Goal: Book appointment/travel/reservation

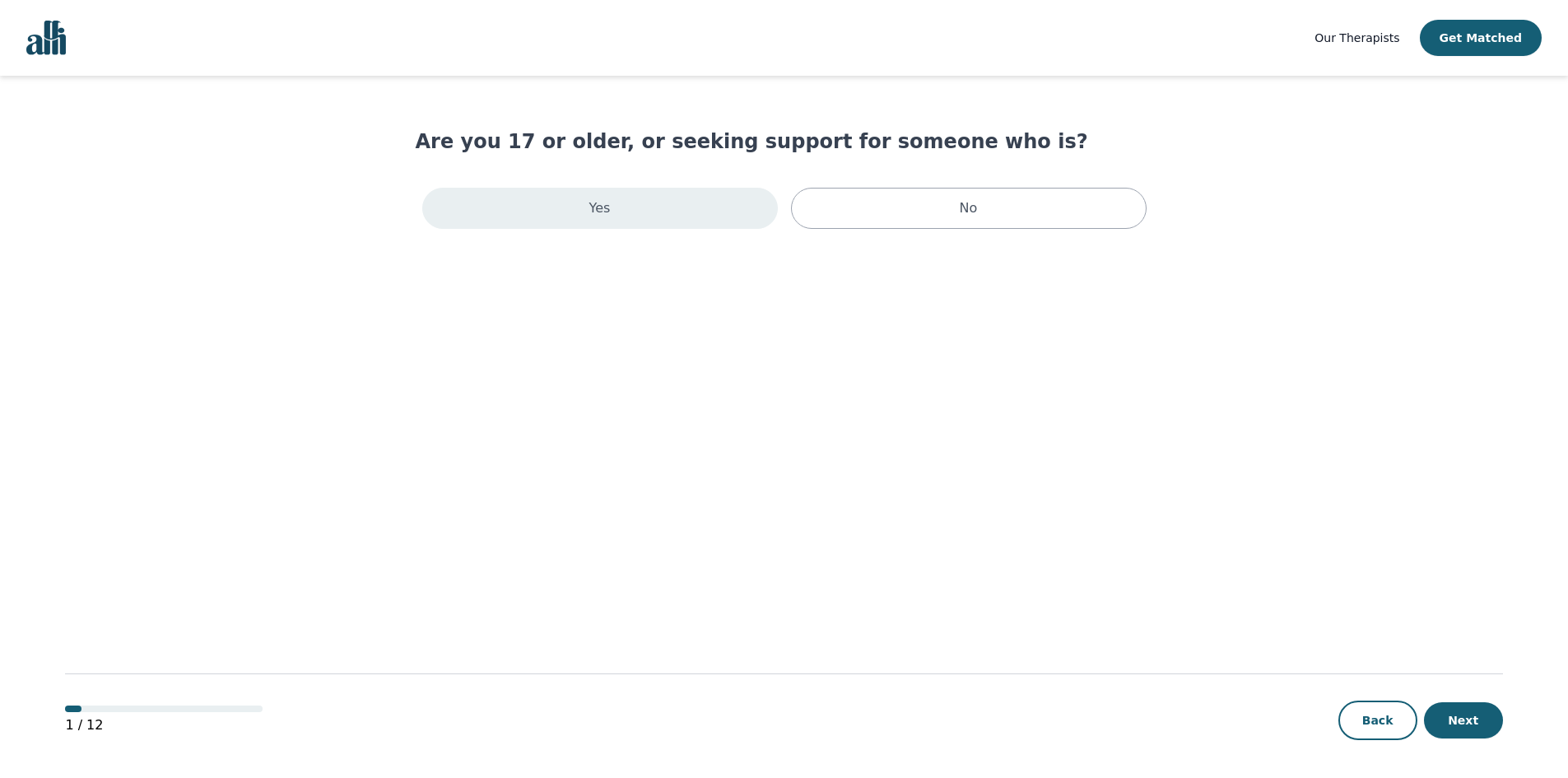
click at [554, 218] on div "Yes" at bounding box center [600, 209] width 355 height 41
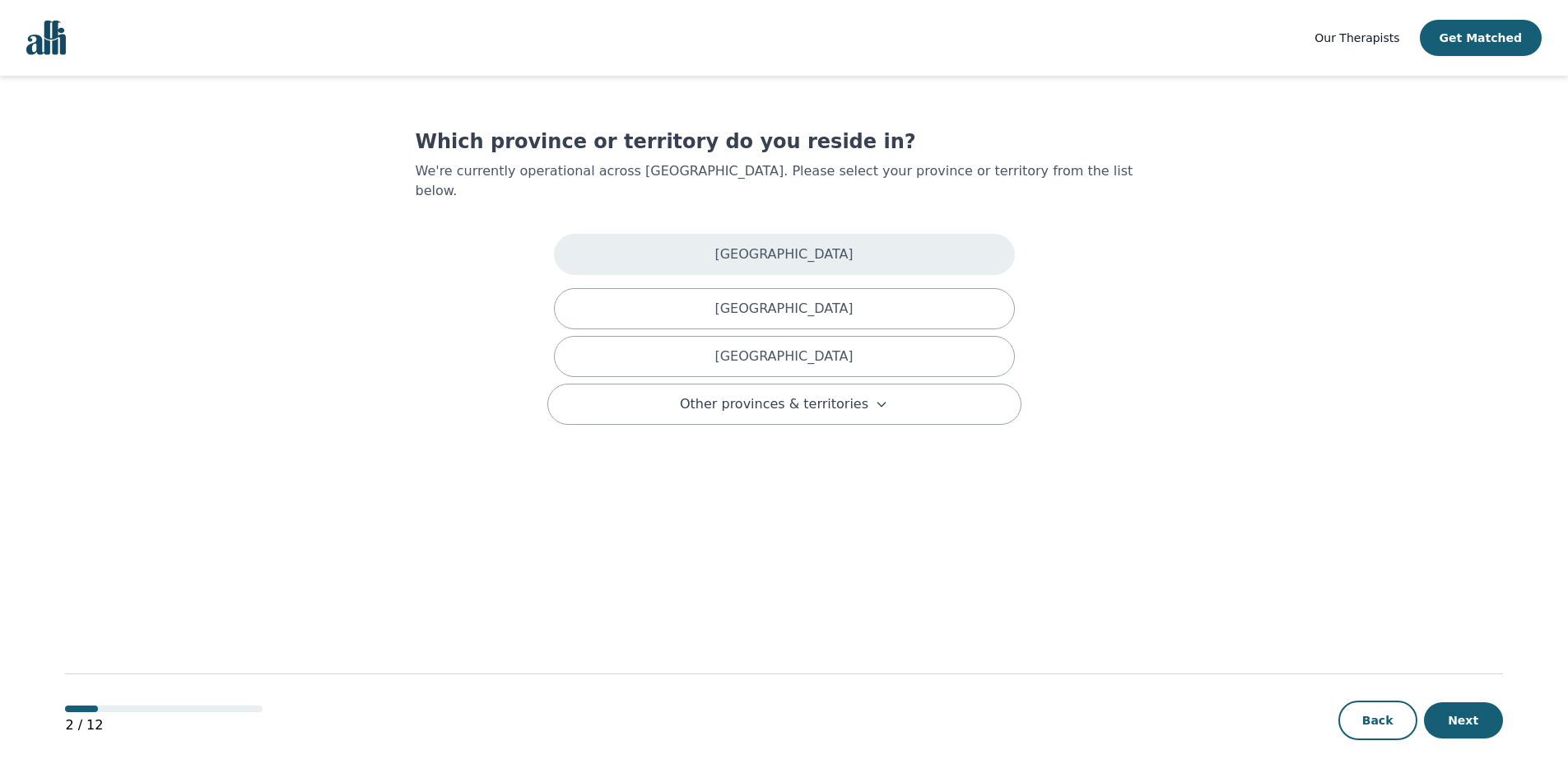
click at [605, 246] on div "[GEOGRAPHIC_DATA]" at bounding box center [784, 254] width 461 height 41
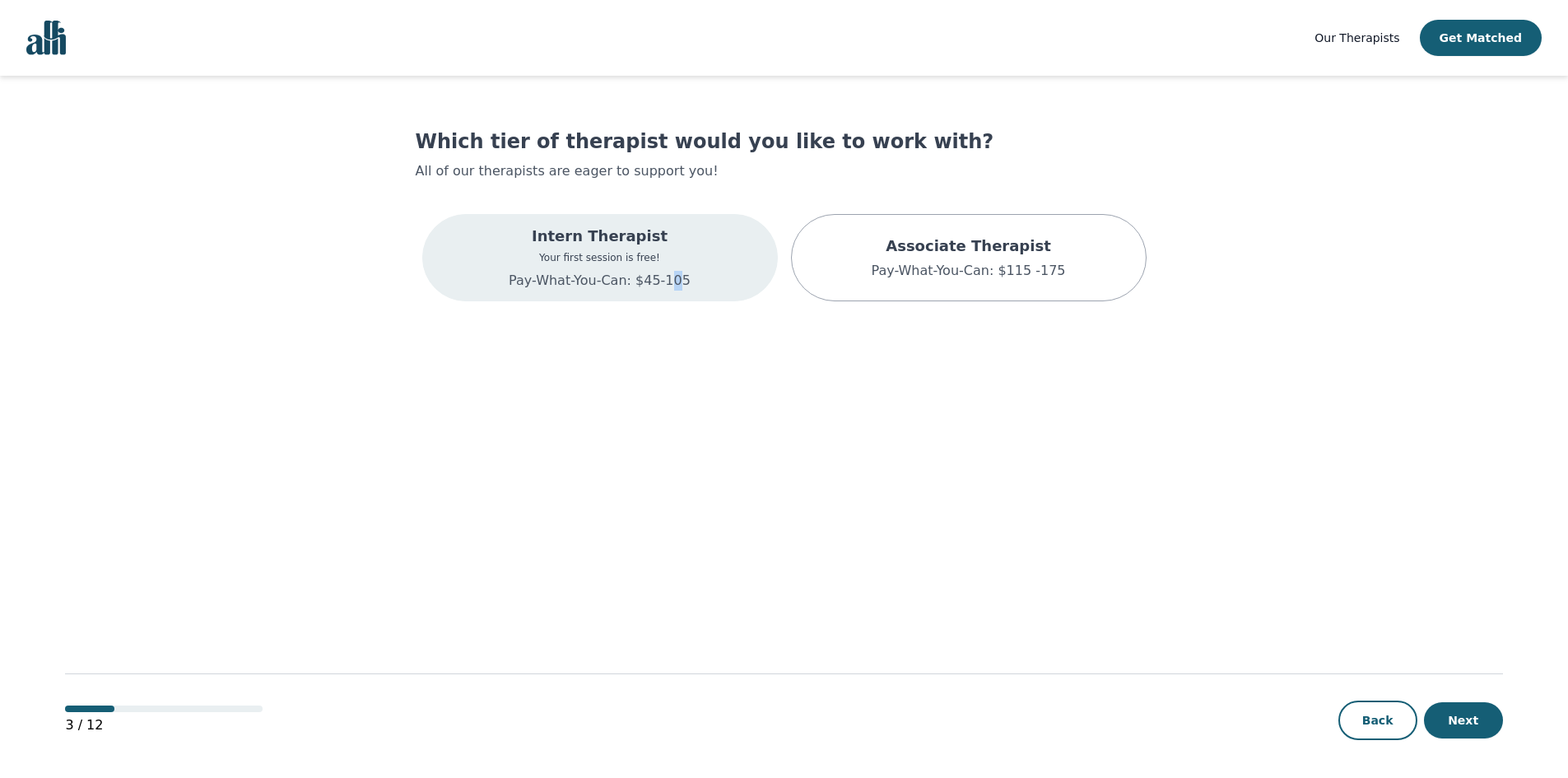
click at [667, 269] on div "Intern Therapist Your first session is free! Pay-What-You-Can: $45-105" at bounding box center [600, 258] width 182 height 66
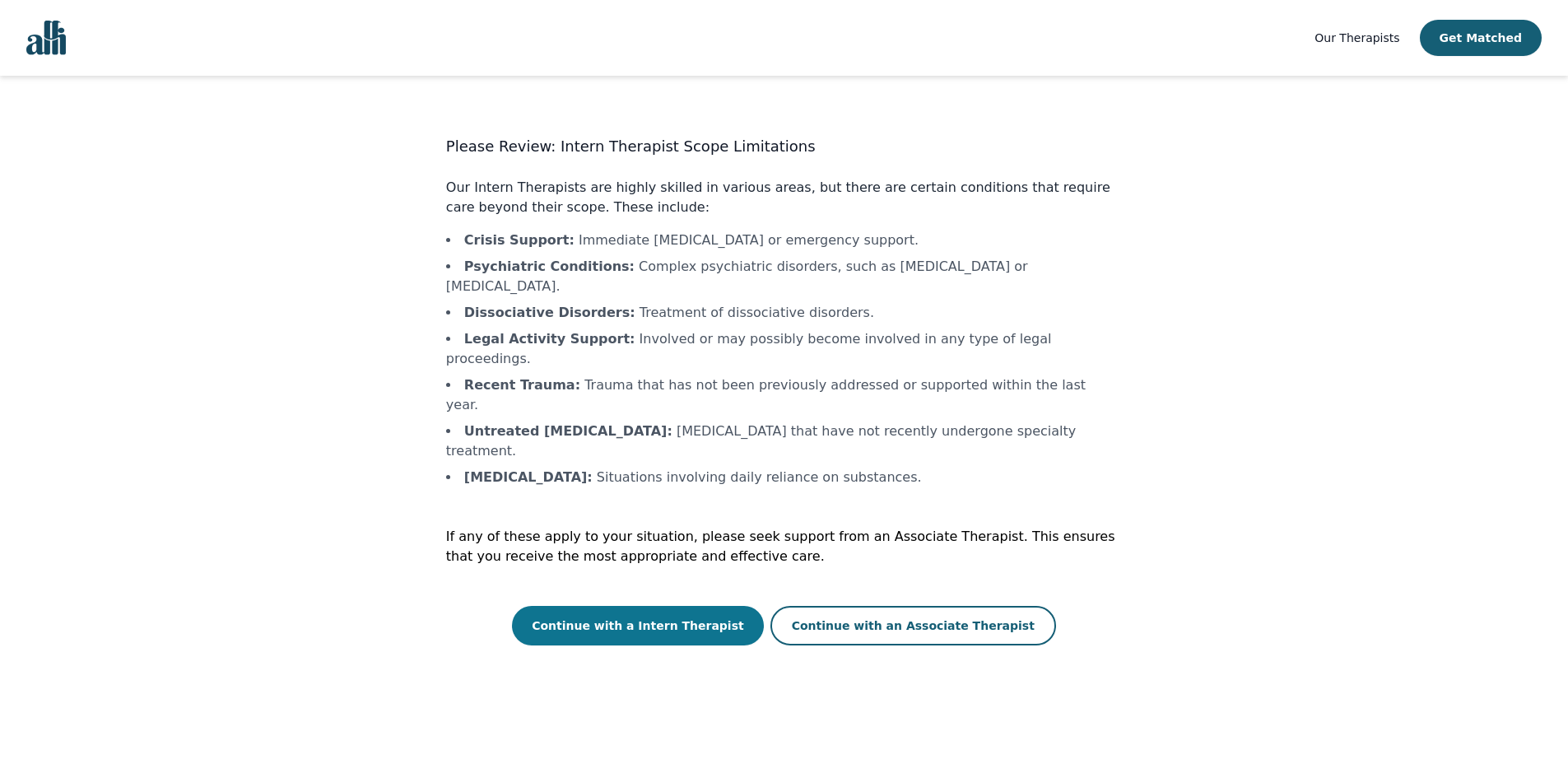
click at [719, 606] on button "Continue with a Intern Therapist" at bounding box center [639, 626] width 252 height 40
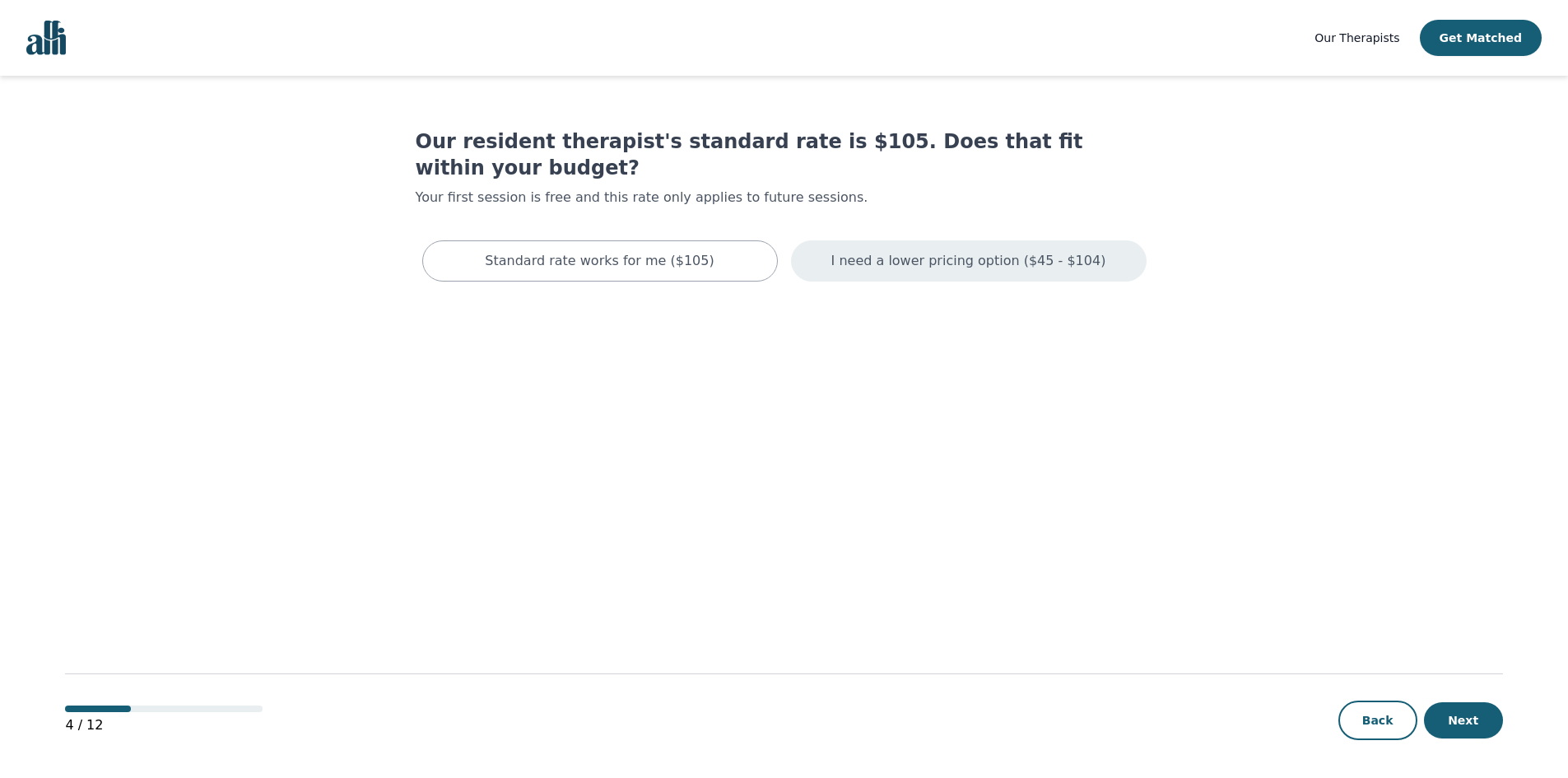
click at [923, 252] on div "I need a lower pricing option ($45 - $104)" at bounding box center [969, 261] width 355 height 41
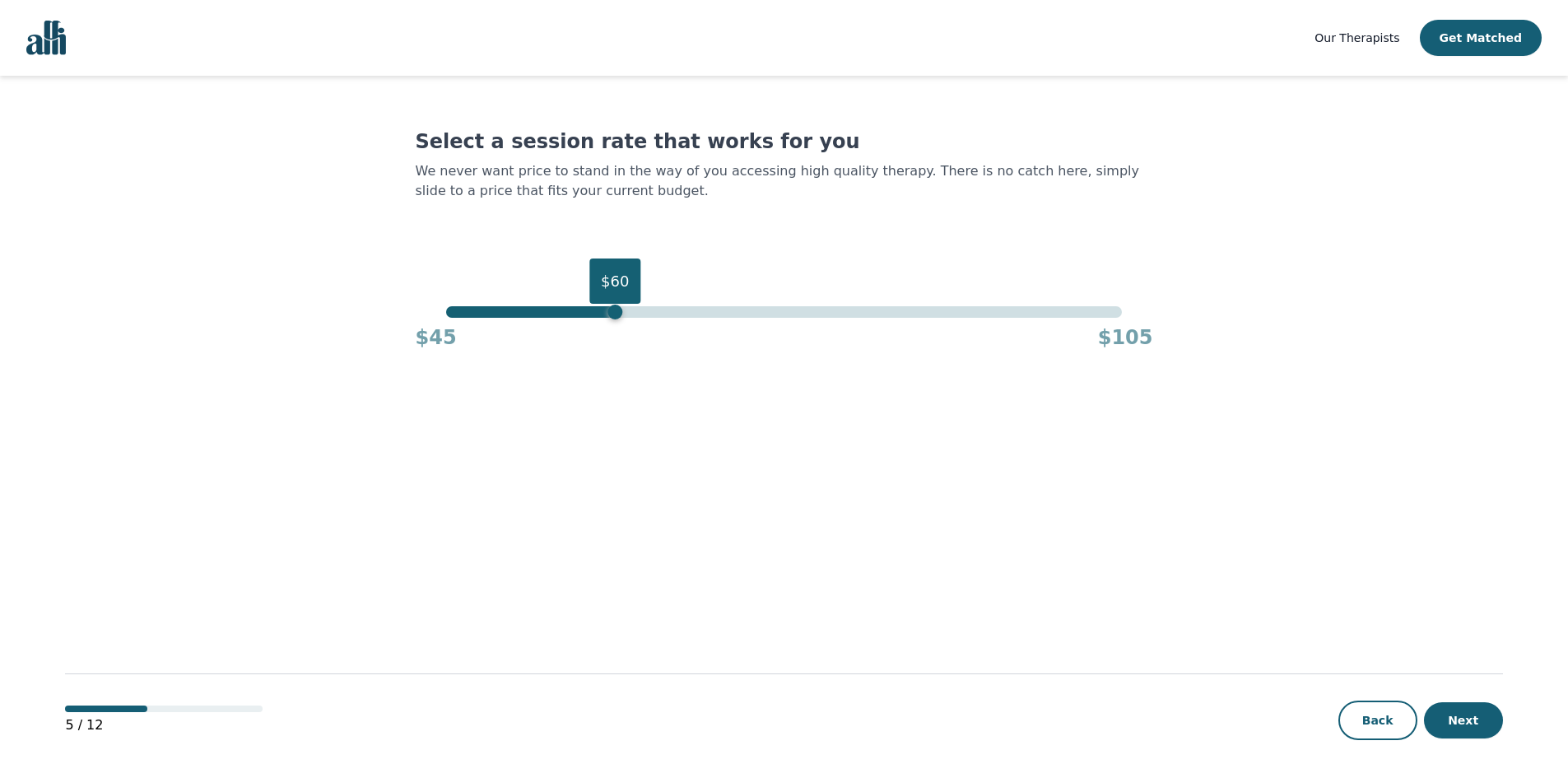
drag, startPoint x: 1127, startPoint y: 314, endPoint x: 614, endPoint y: 357, distance: 514.8
click at [614, 357] on main "Select a session rate that works for you We never want price to stand in the wa…" at bounding box center [784, 428] width 1438 height 704
click at [1468, 713] on button "Next" at bounding box center [1463, 720] width 79 height 36
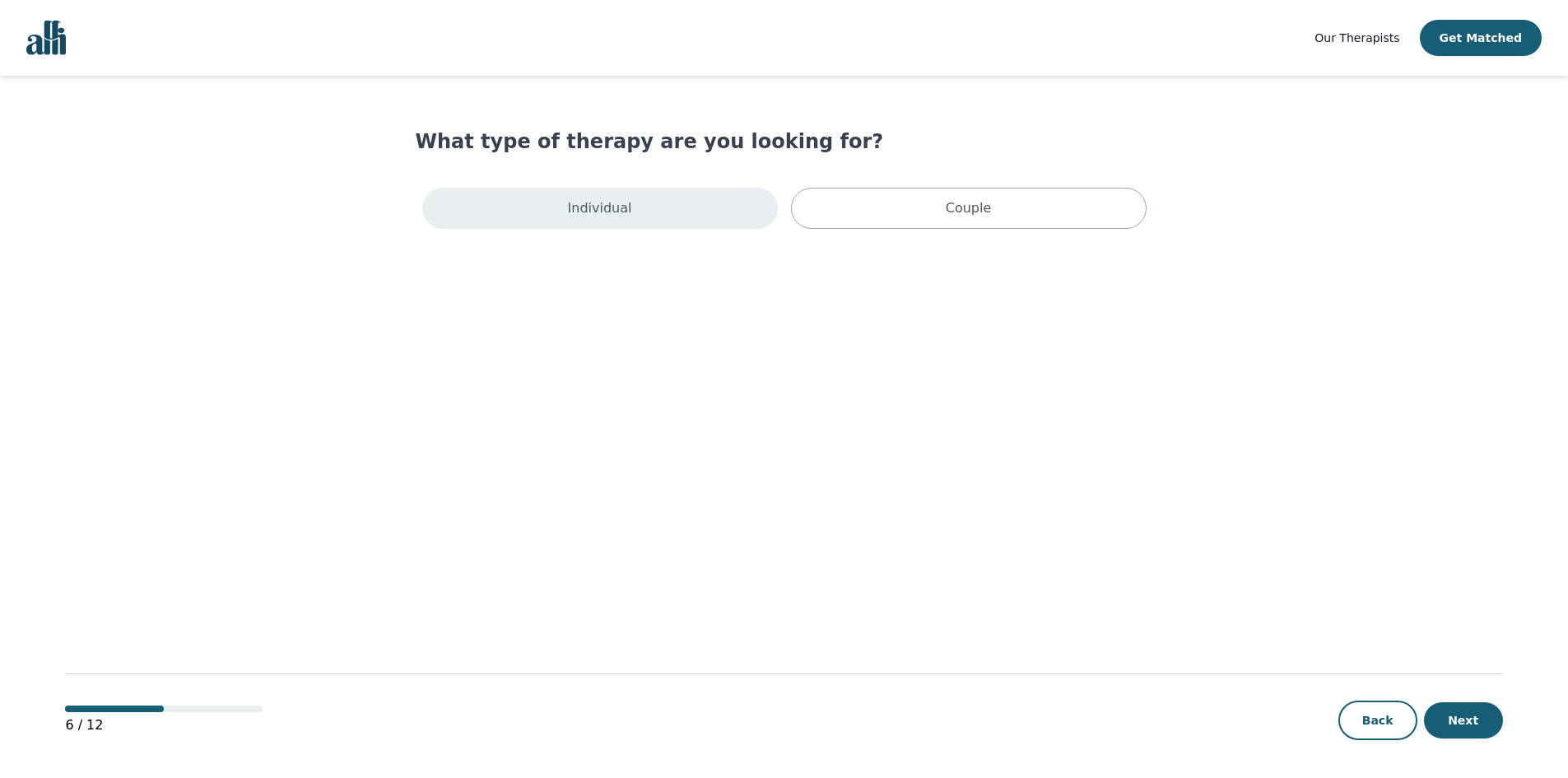
click at [700, 211] on div "Individual" at bounding box center [600, 209] width 355 height 41
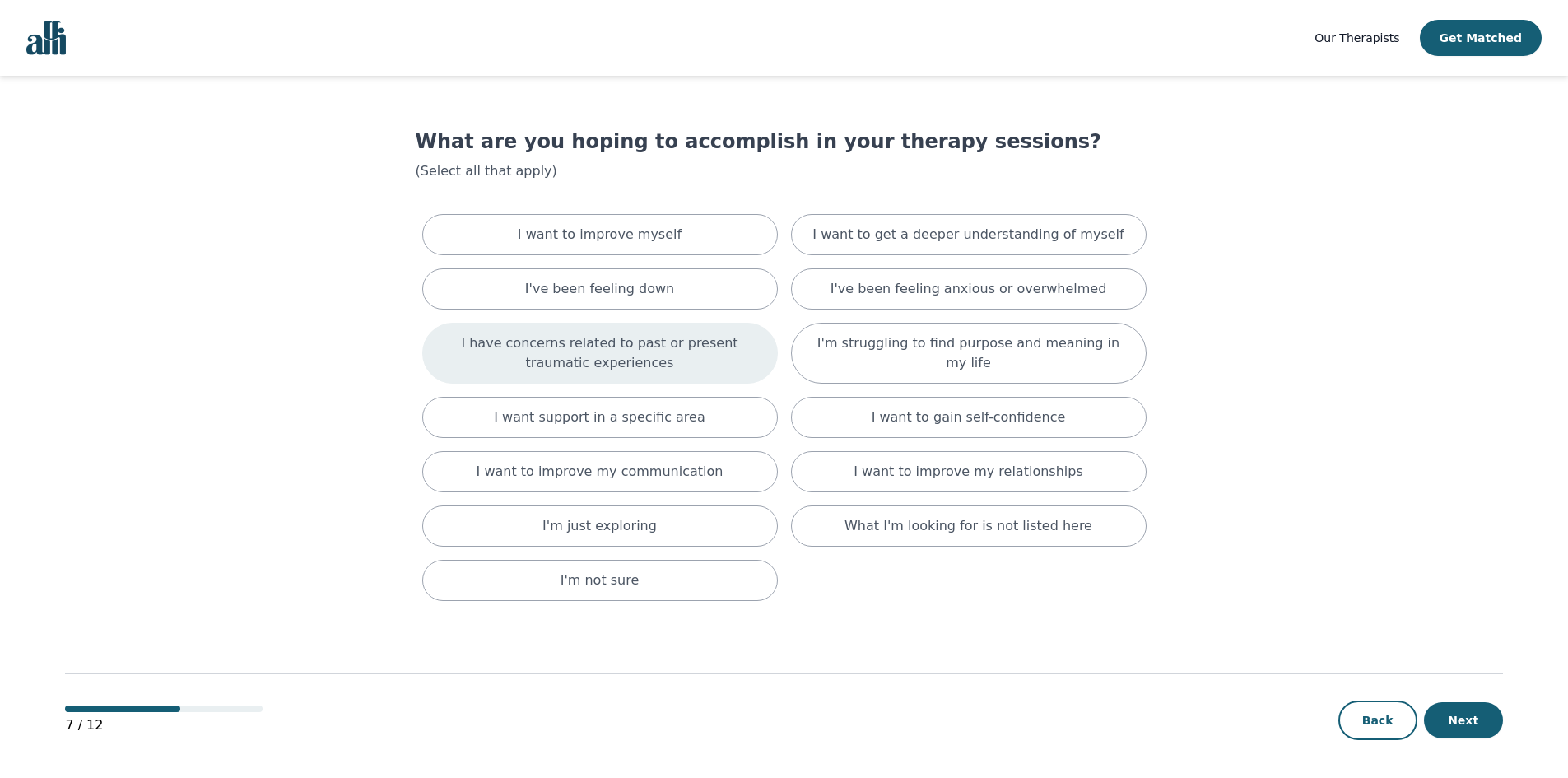
click at [591, 356] on p "I have concerns related to past or present traumatic experiences" at bounding box center [600, 353] width 314 height 40
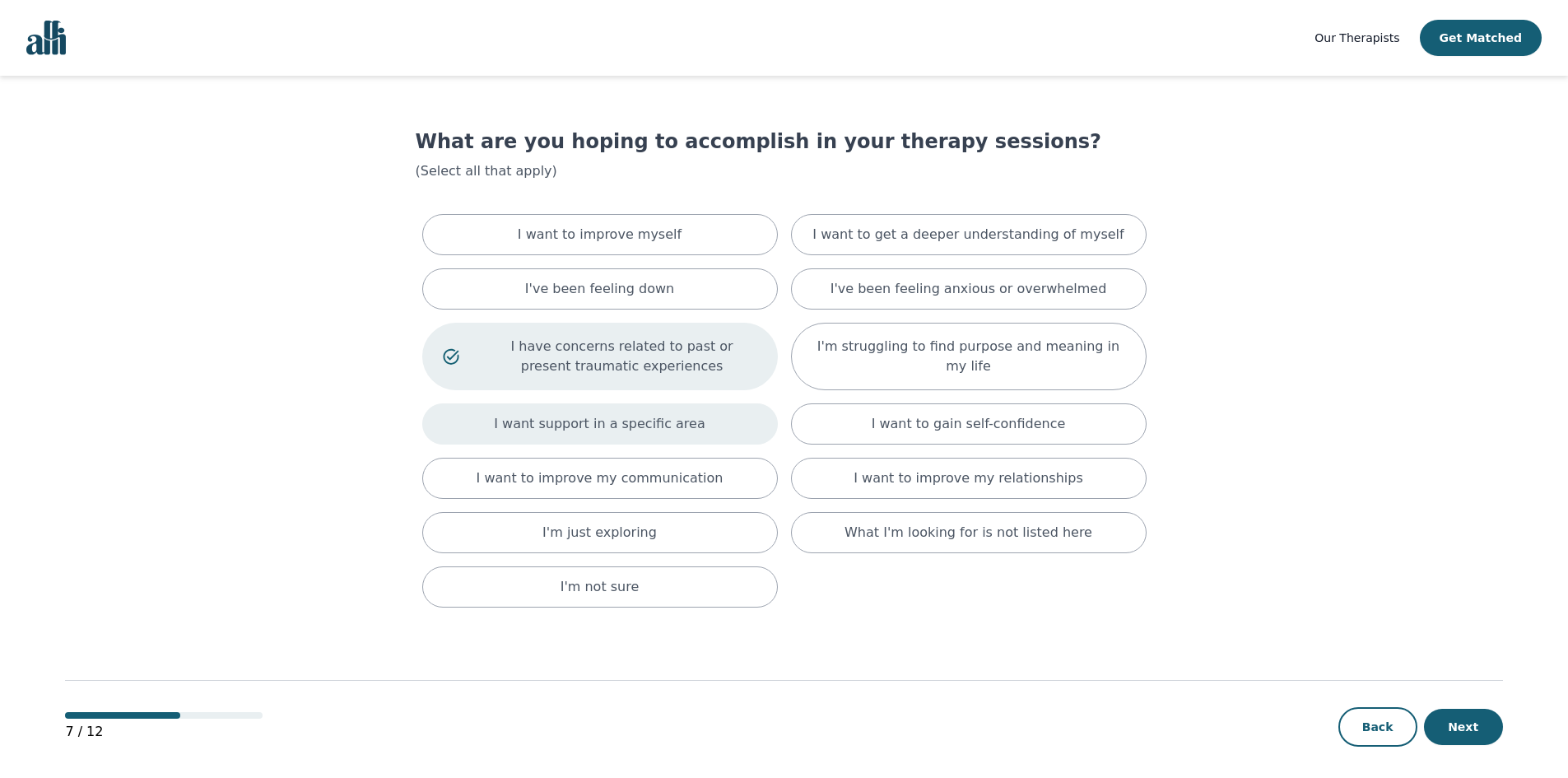
click at [614, 428] on p "I want support in a specific area" at bounding box center [599, 423] width 212 height 20
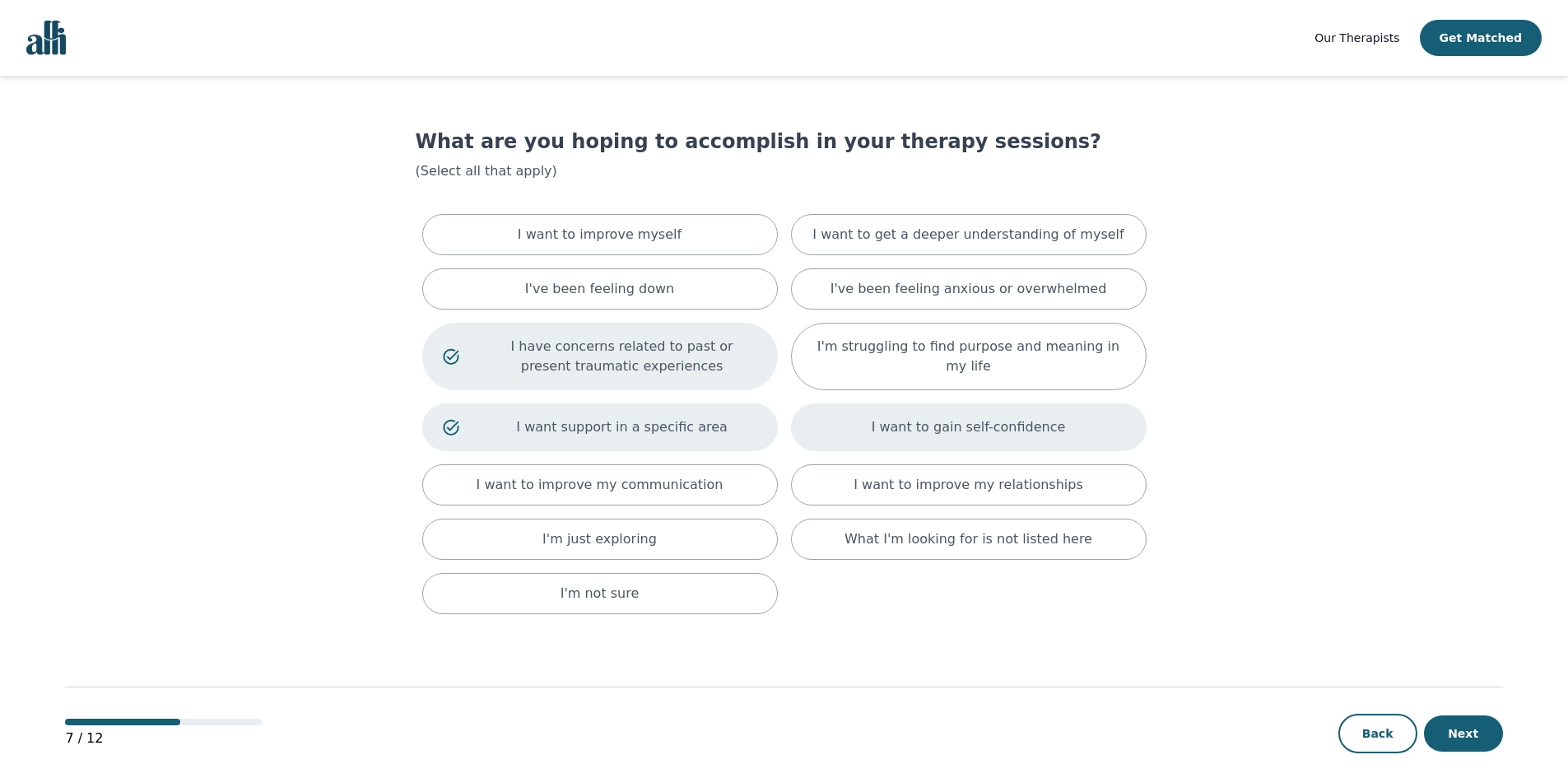
click at [1002, 438] on div "I want to gain self-confidence" at bounding box center [969, 428] width 355 height 48
click at [994, 283] on p "I've been feeling anxious or overwhelmed" at bounding box center [969, 289] width 276 height 20
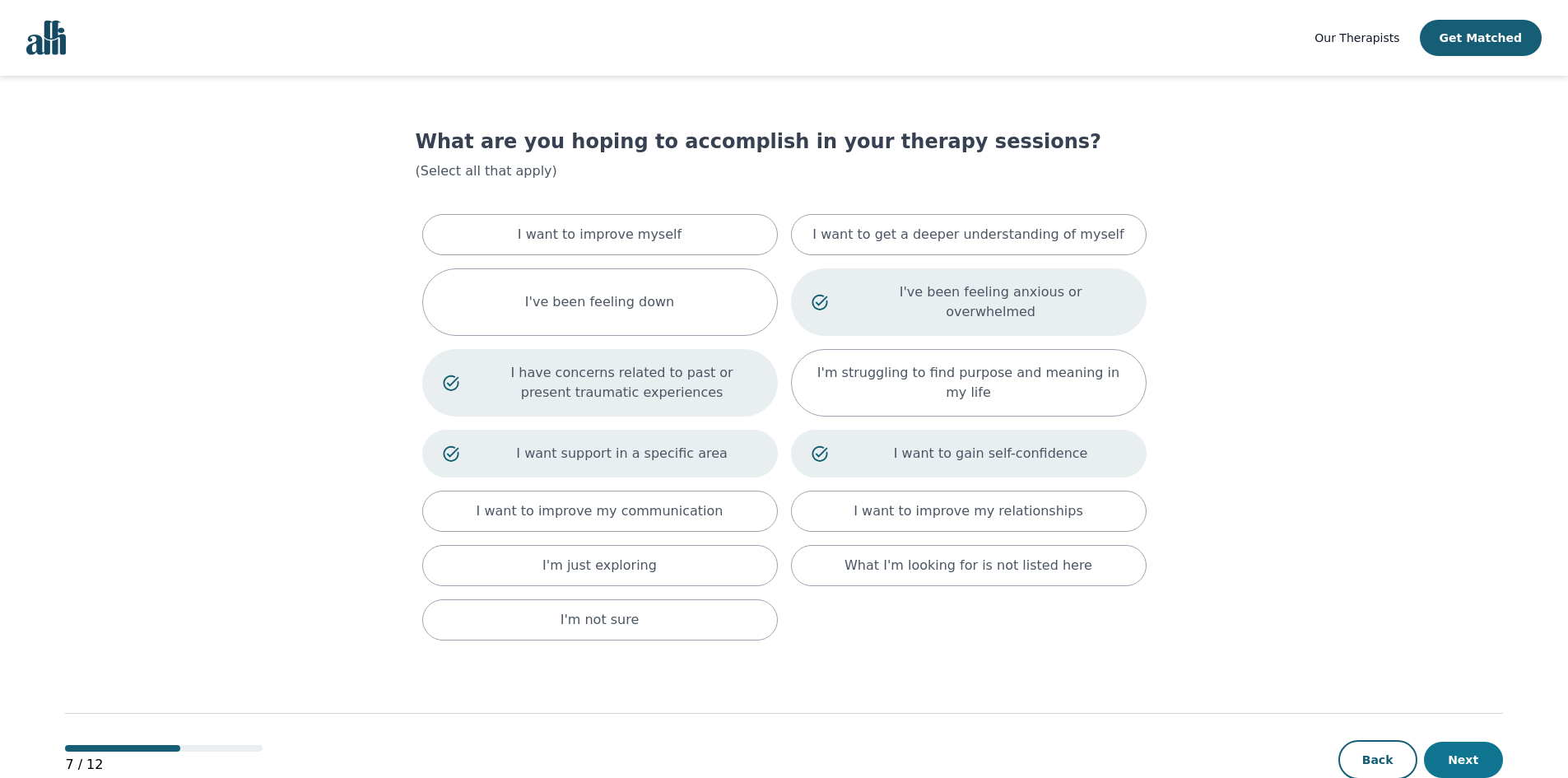
click at [1479, 745] on button "Next" at bounding box center [1463, 760] width 79 height 36
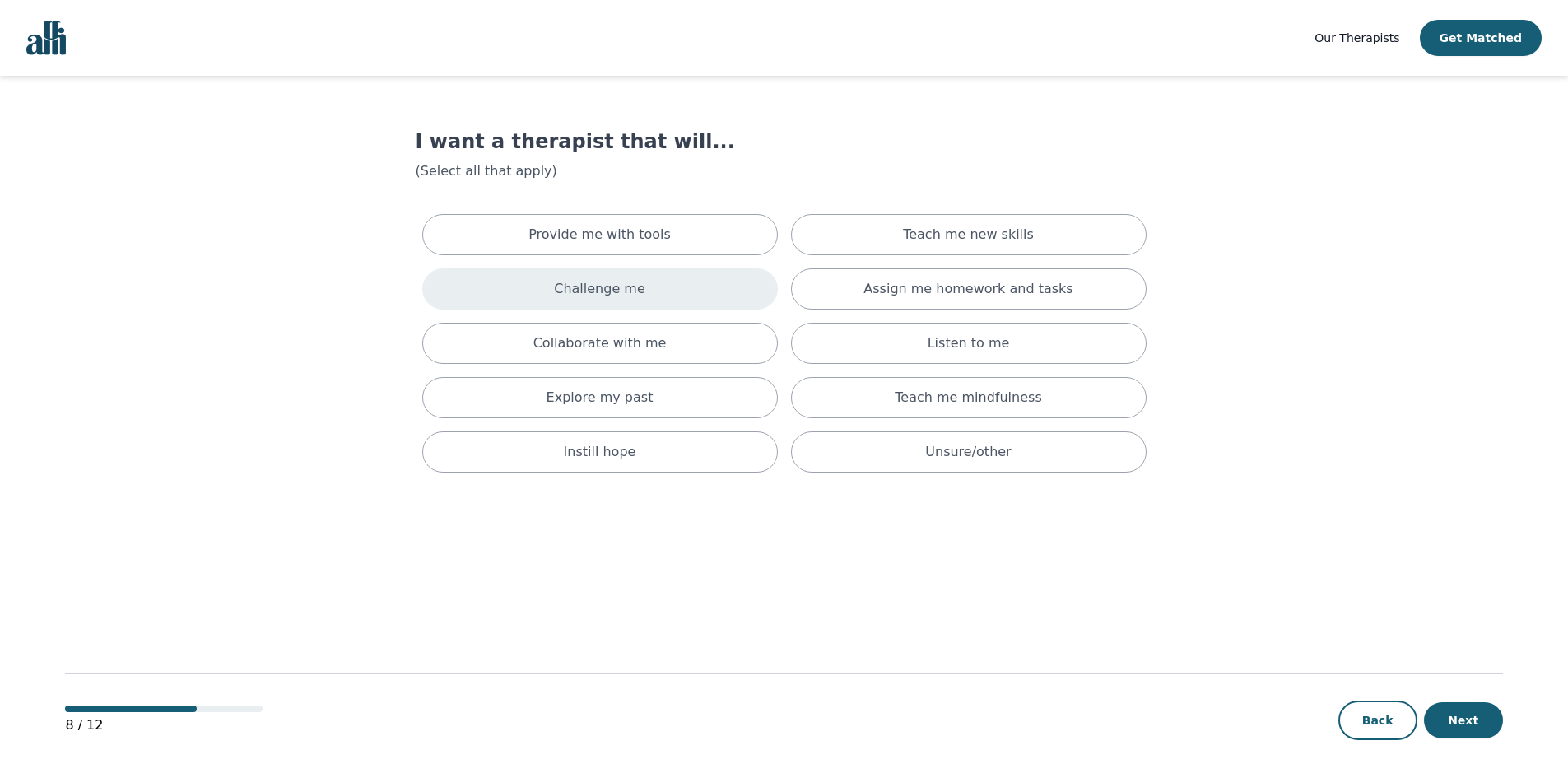
click at [647, 283] on div "Challenge me" at bounding box center [600, 289] width 355 height 41
click at [637, 403] on p "Explore my past" at bounding box center [600, 404] width 107 height 20
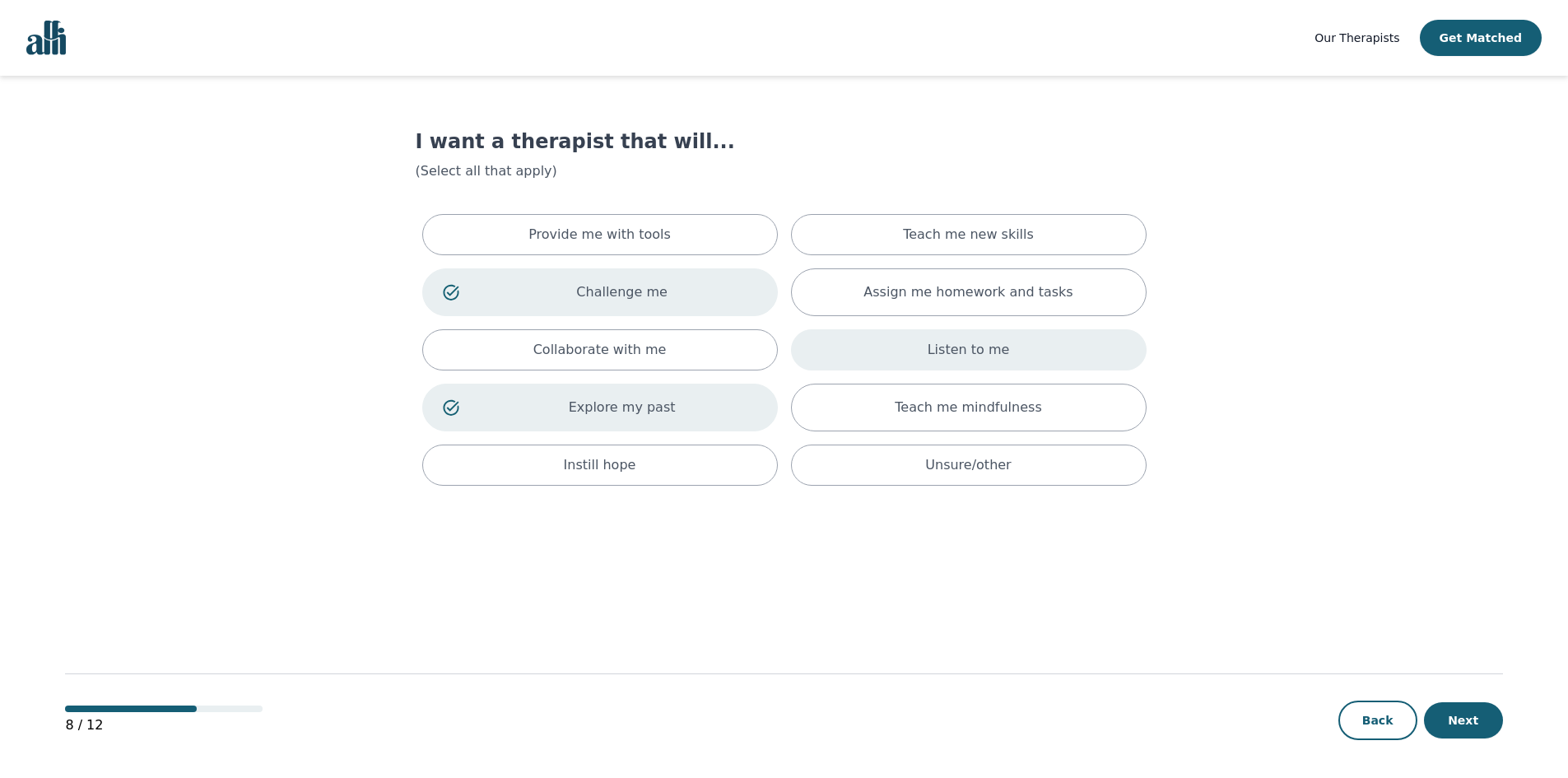
click at [977, 360] on div "Listen to me" at bounding box center [969, 350] width 355 height 41
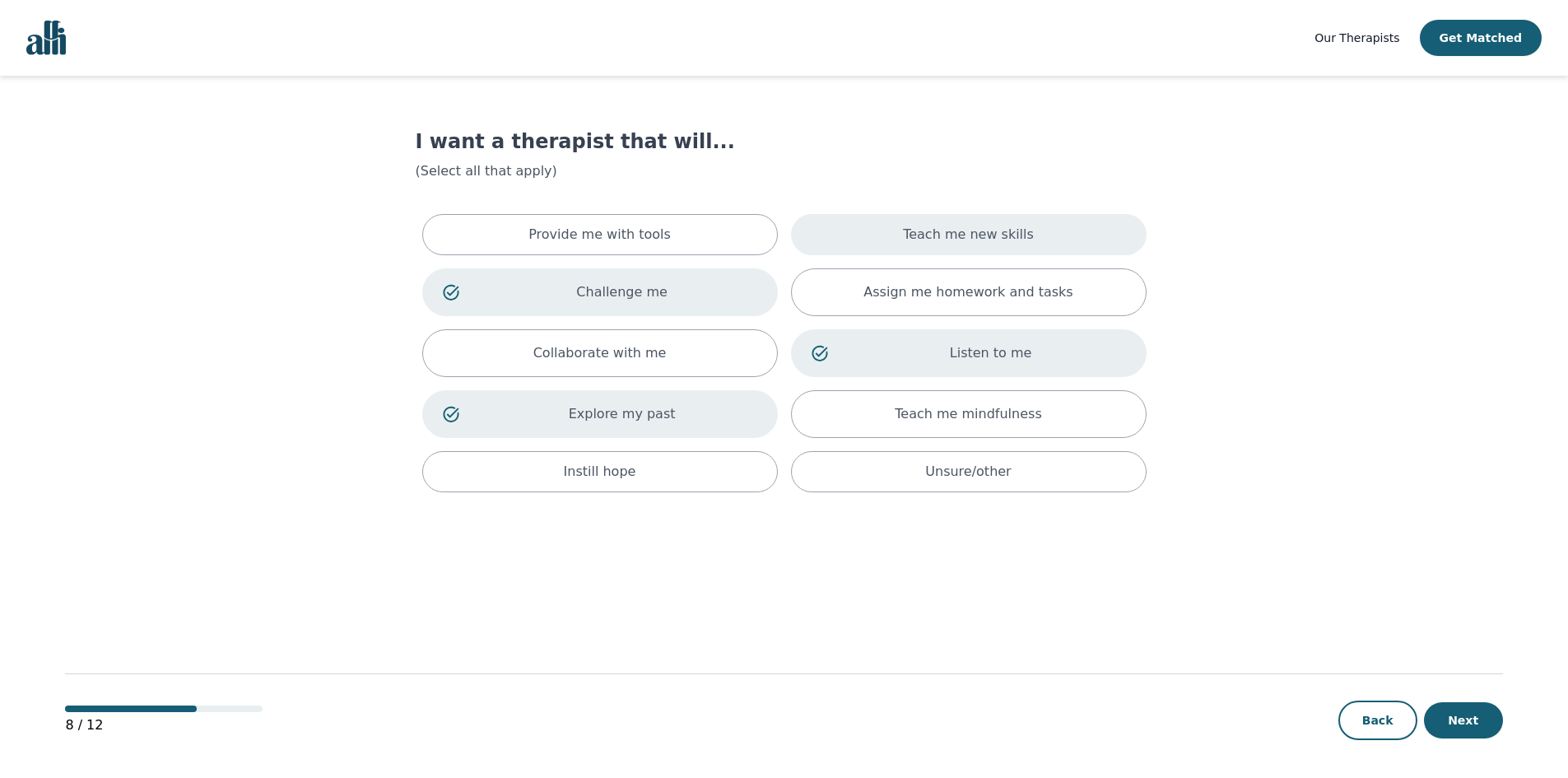
click at [926, 245] on div "Teach me new skills" at bounding box center [969, 234] width 355 height 41
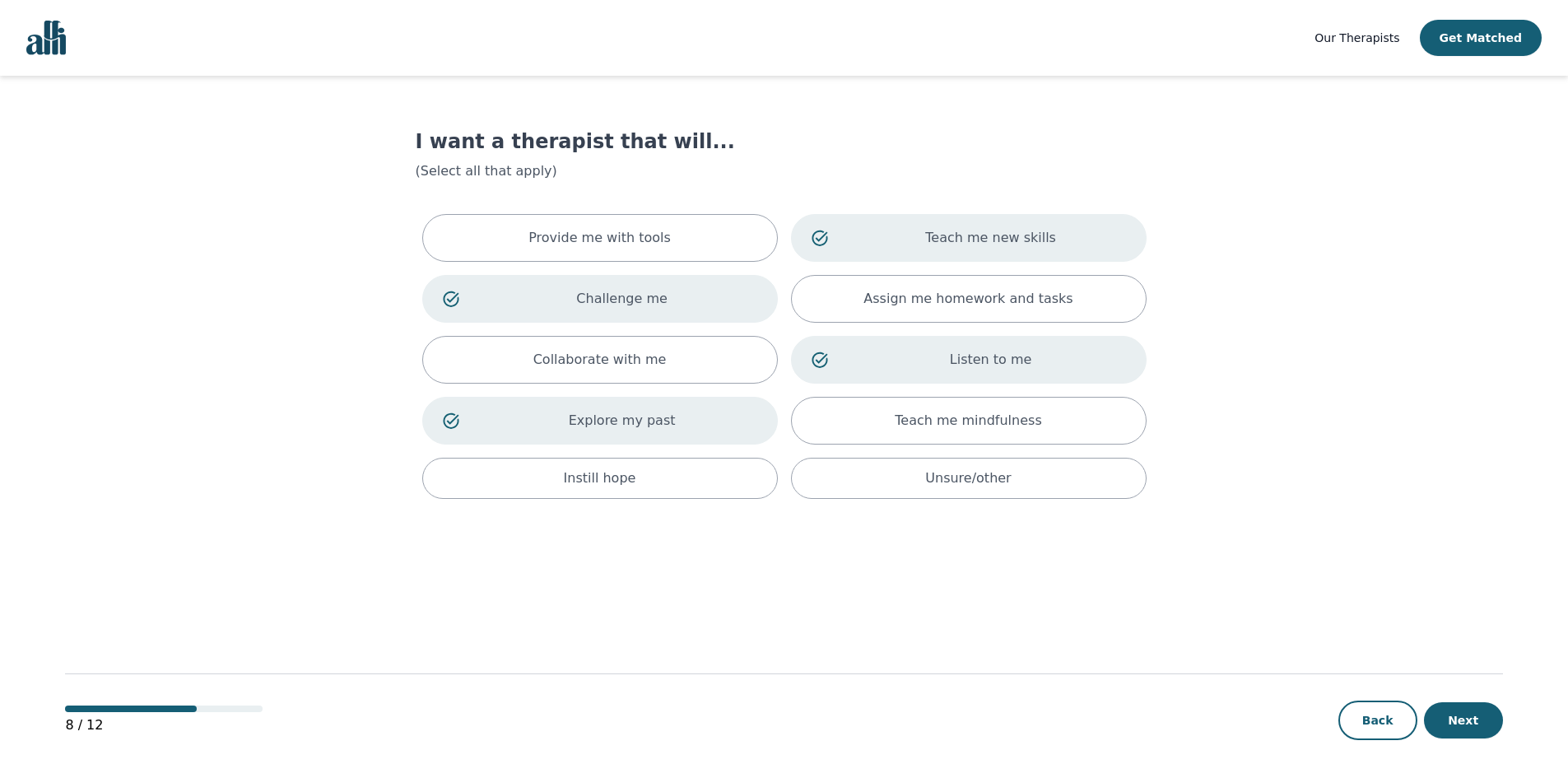
click at [926, 245] on p "Teach me new skills" at bounding box center [991, 238] width 270 height 20
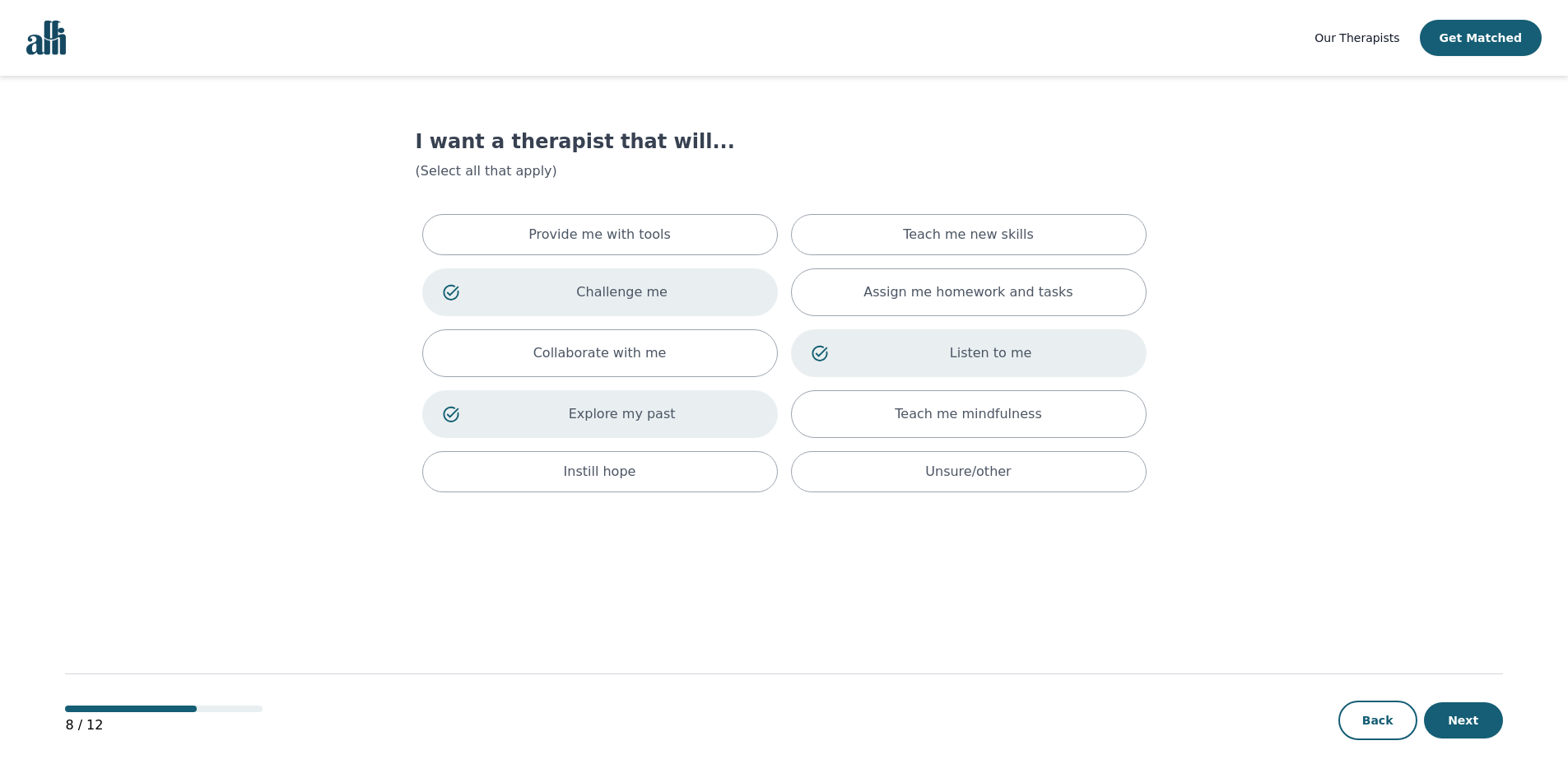
click at [690, 259] on div "Provide me with tools Teach me new skills Challenge me Assign me homework and t…" at bounding box center [784, 354] width 737 height 292
click at [688, 252] on div "Provide me with tools" at bounding box center [600, 234] width 355 height 41
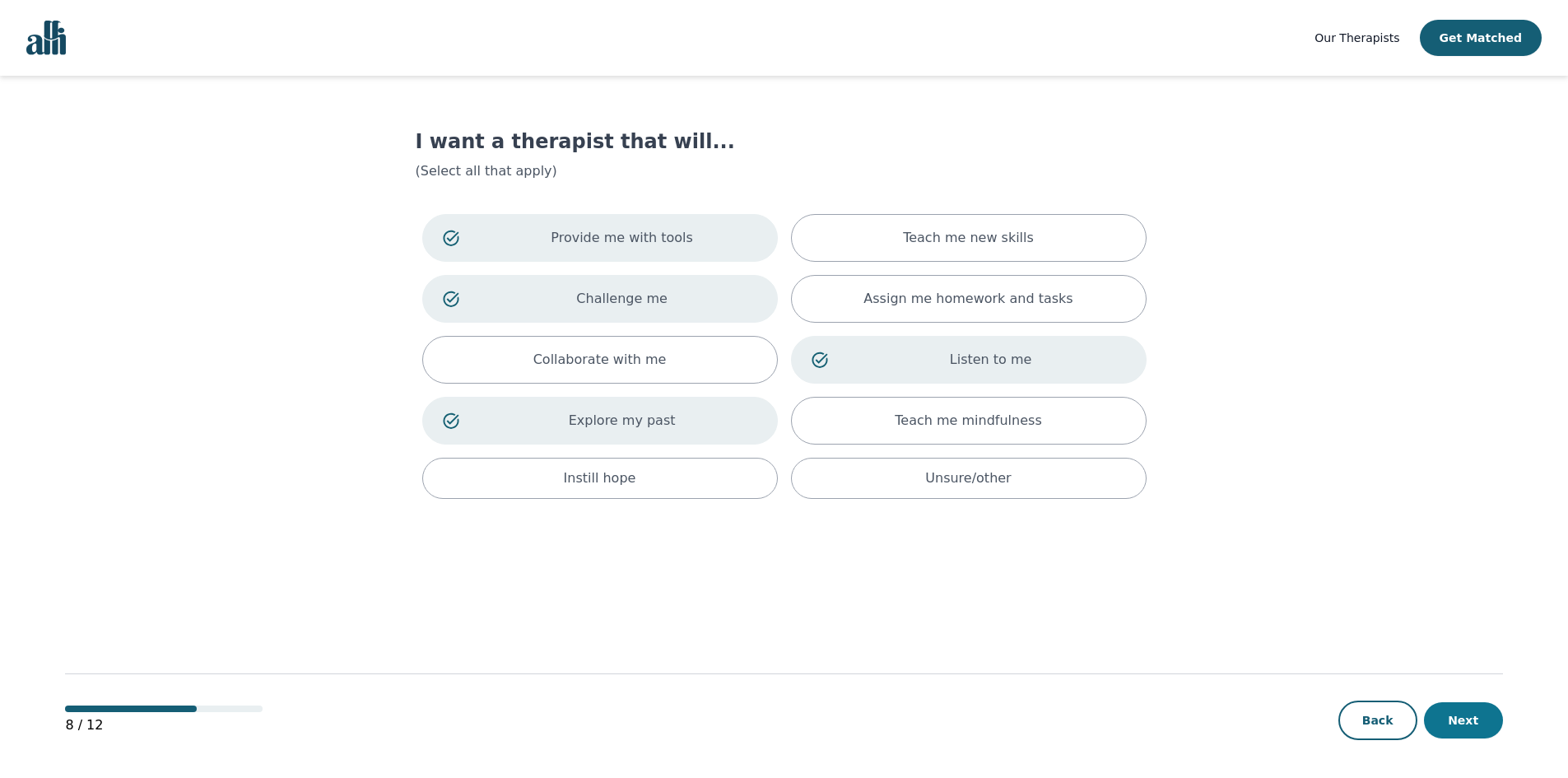
click at [1495, 716] on button "Next" at bounding box center [1463, 720] width 79 height 36
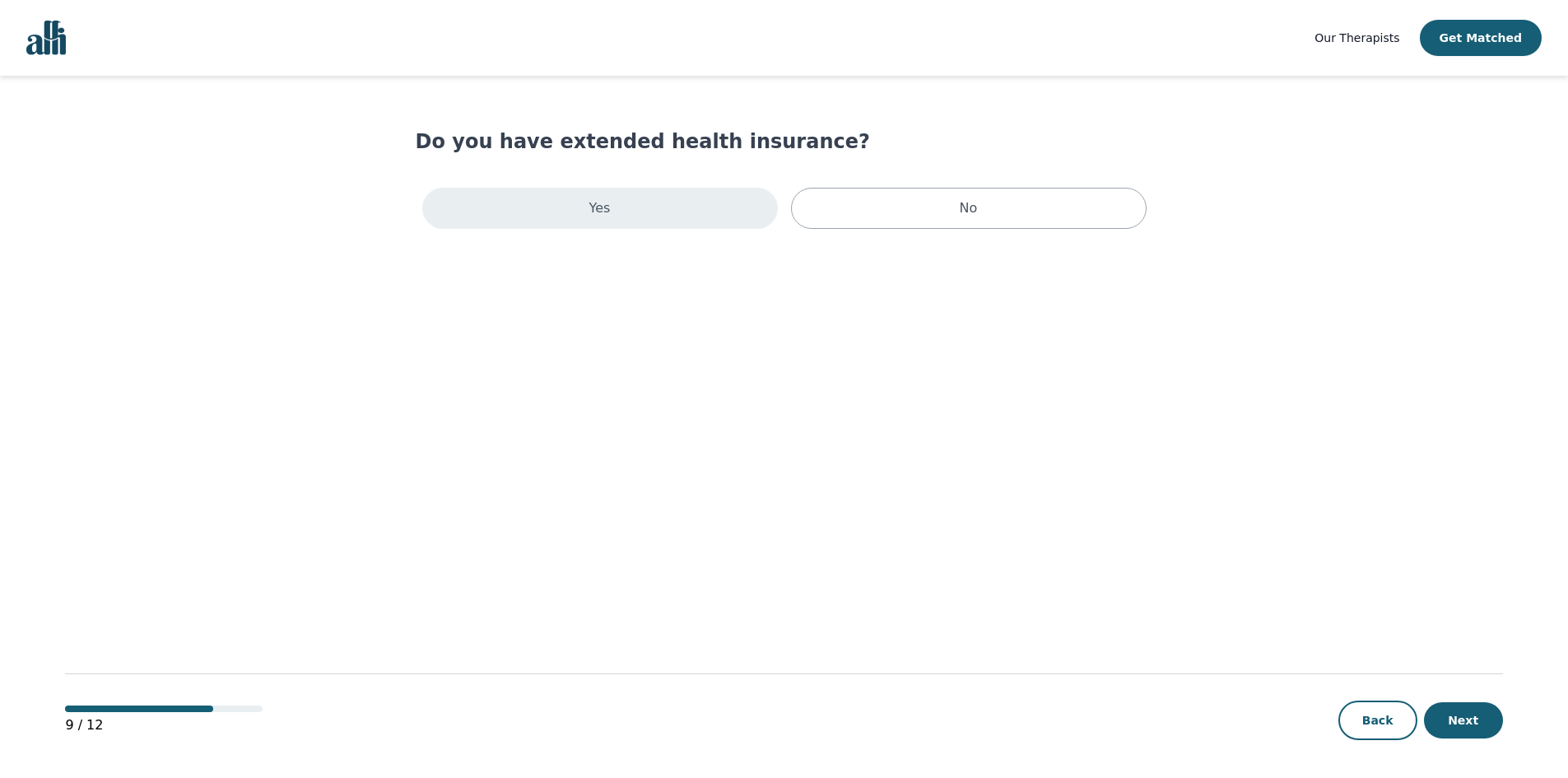
click at [627, 209] on div "Yes" at bounding box center [600, 209] width 355 height 41
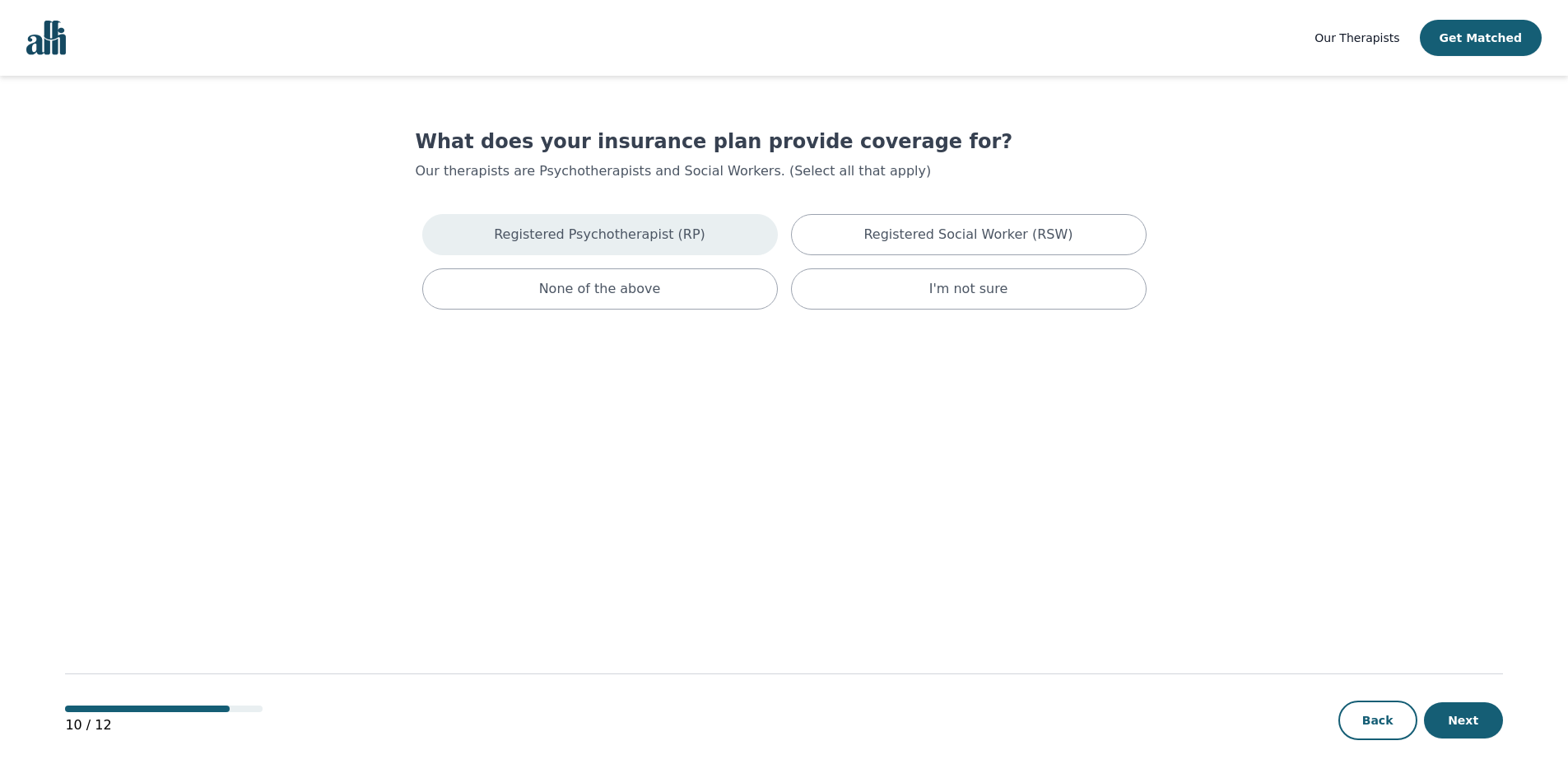
click at [700, 234] on div "Registered Psychotherapist (RP)" at bounding box center [600, 234] width 355 height 41
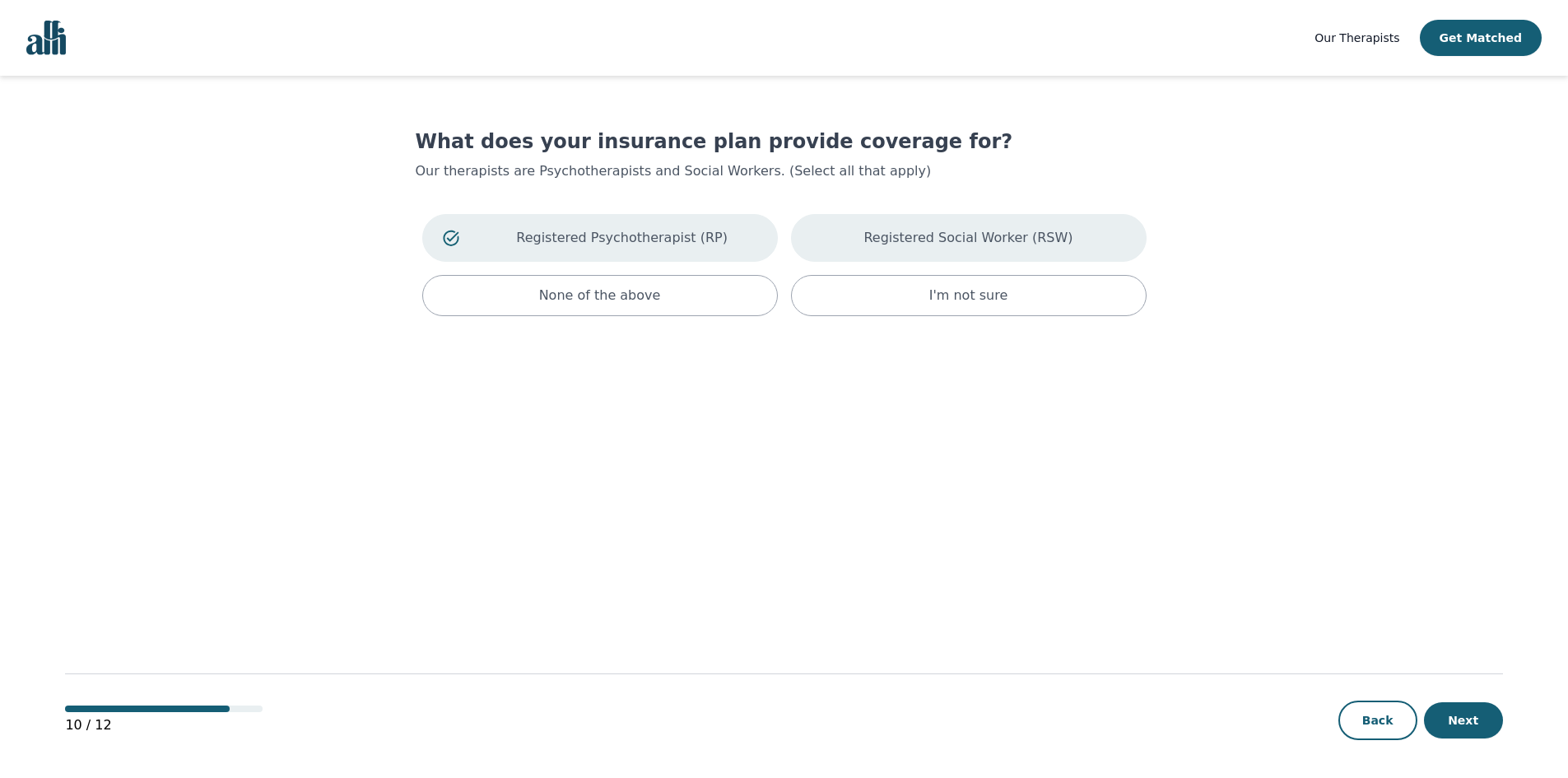
click at [848, 234] on div "Registered Social Worker (RSW)" at bounding box center [969, 238] width 355 height 48
click at [1487, 719] on button "Next" at bounding box center [1463, 720] width 79 height 36
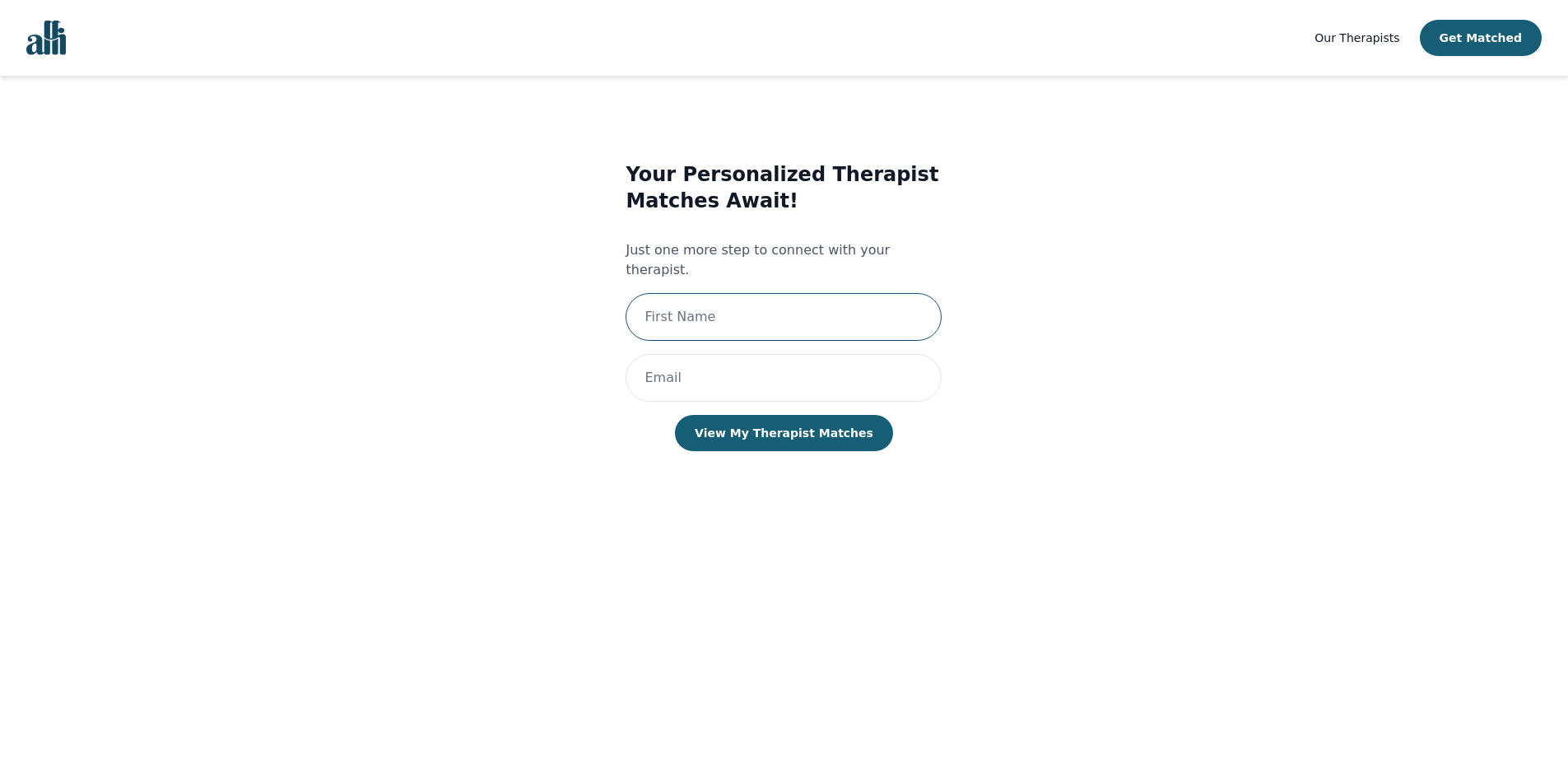
click at [743, 296] on input "text" at bounding box center [784, 317] width 316 height 48
type input "Trysh"
click at [707, 356] on input "email" at bounding box center [784, 378] width 316 height 48
type input "[EMAIL_ADDRESS][DOMAIN_NAME]"
click at [760, 415] on button "View My Therapist Matches" at bounding box center [784, 433] width 218 height 36
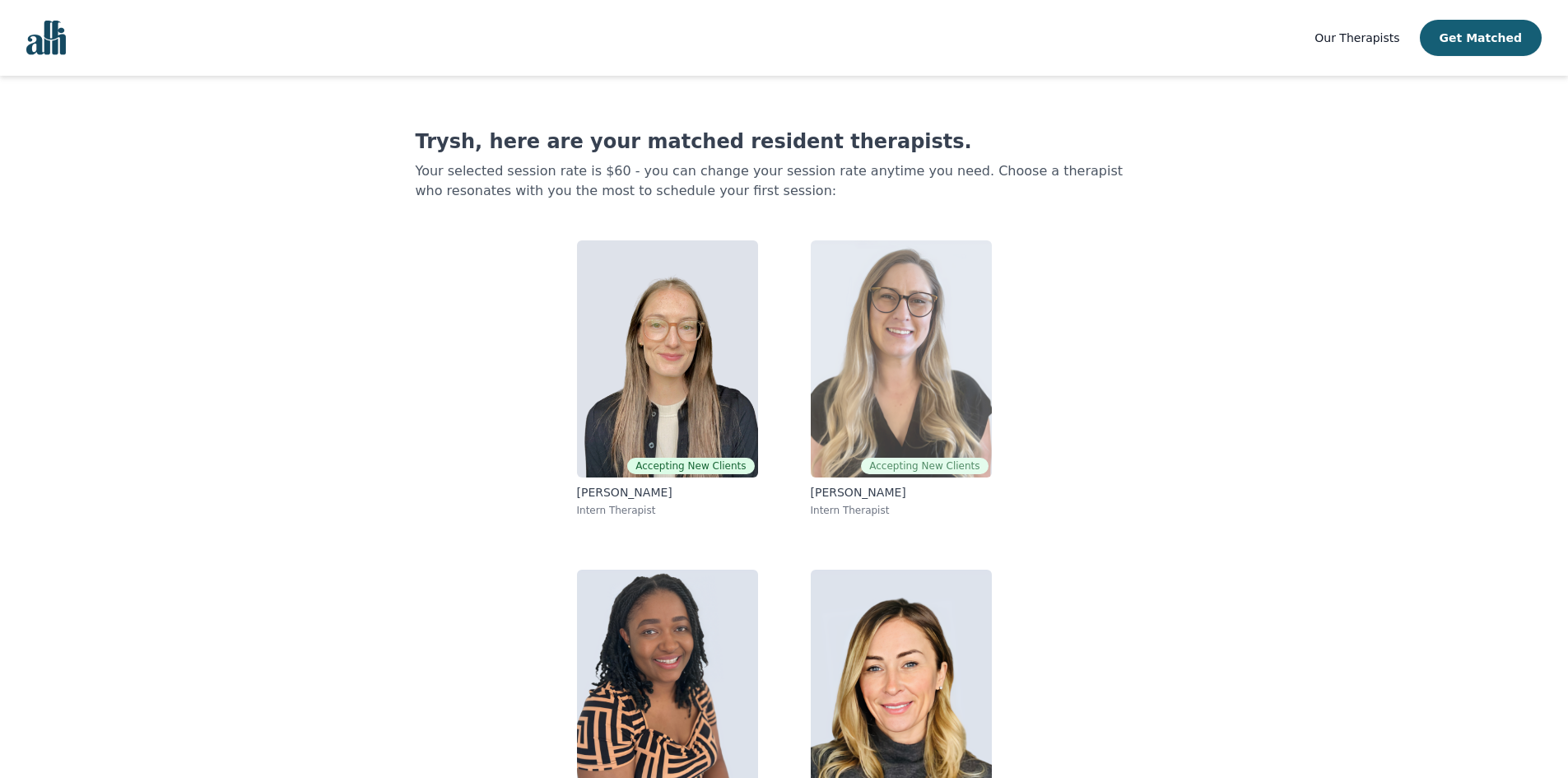
click at [905, 398] on img at bounding box center [901, 359] width 181 height 237
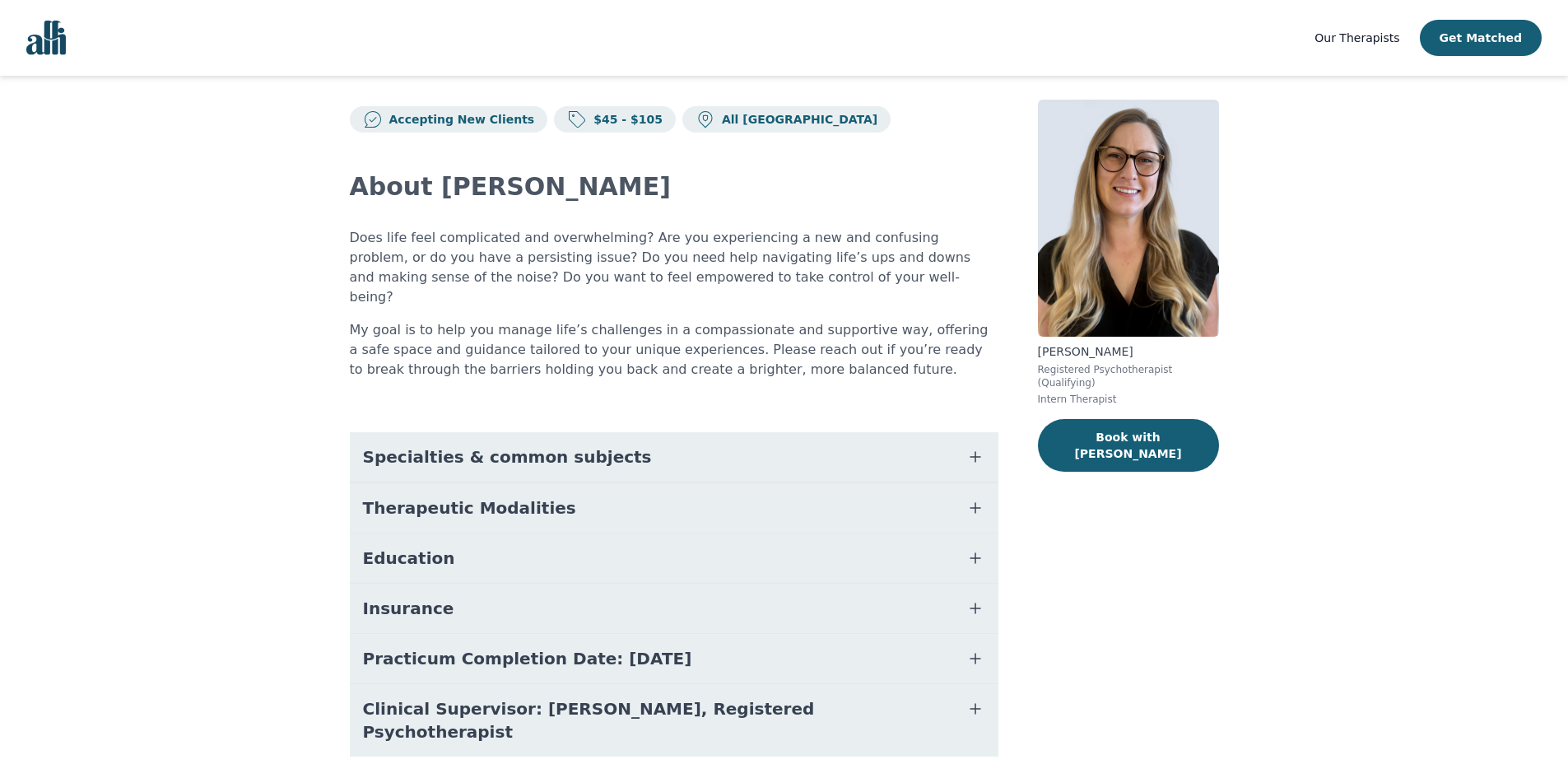
scroll to position [30, 0]
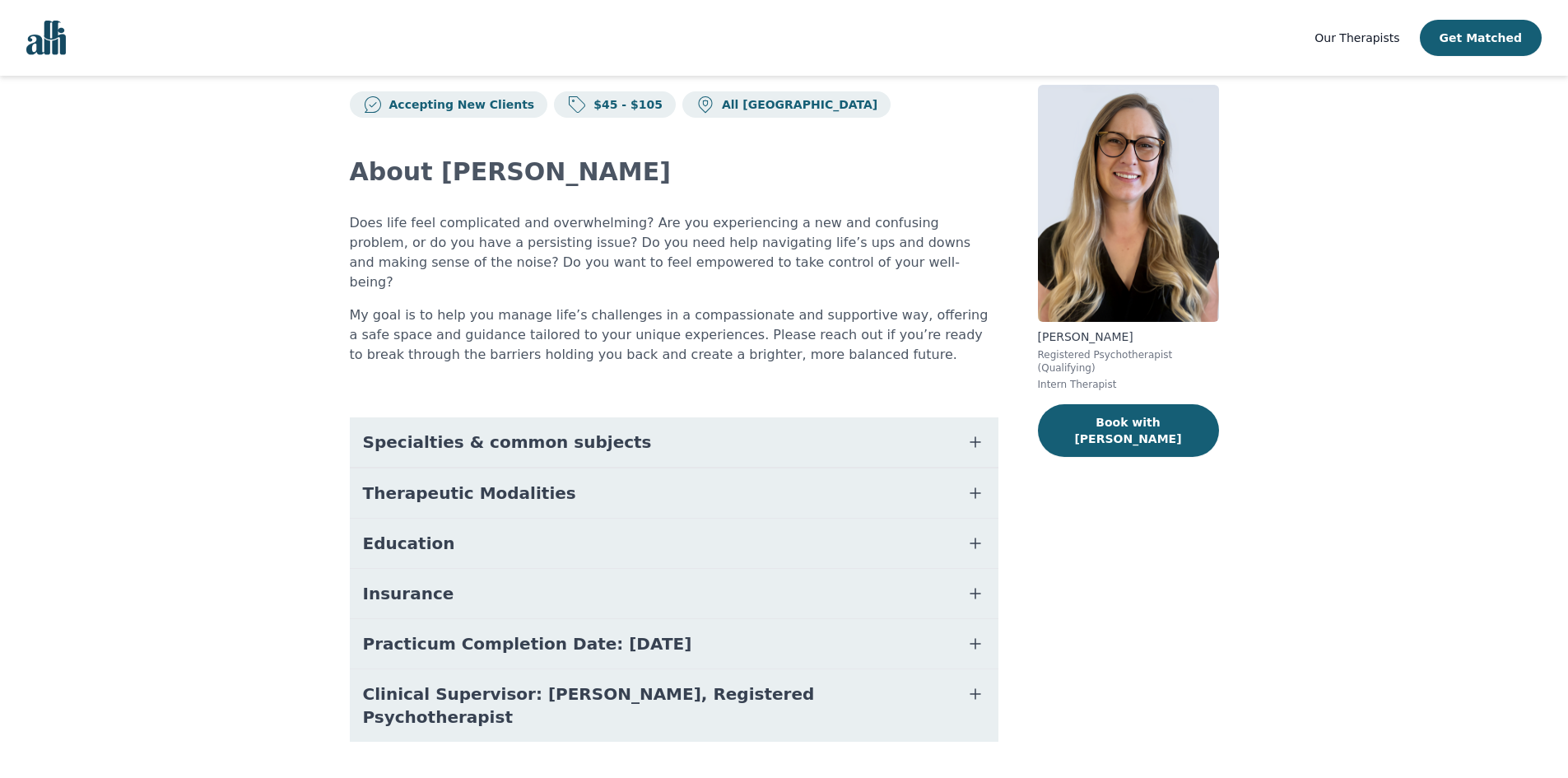
click at [978, 433] on icon "button" at bounding box center [975, 442] width 20 height 20
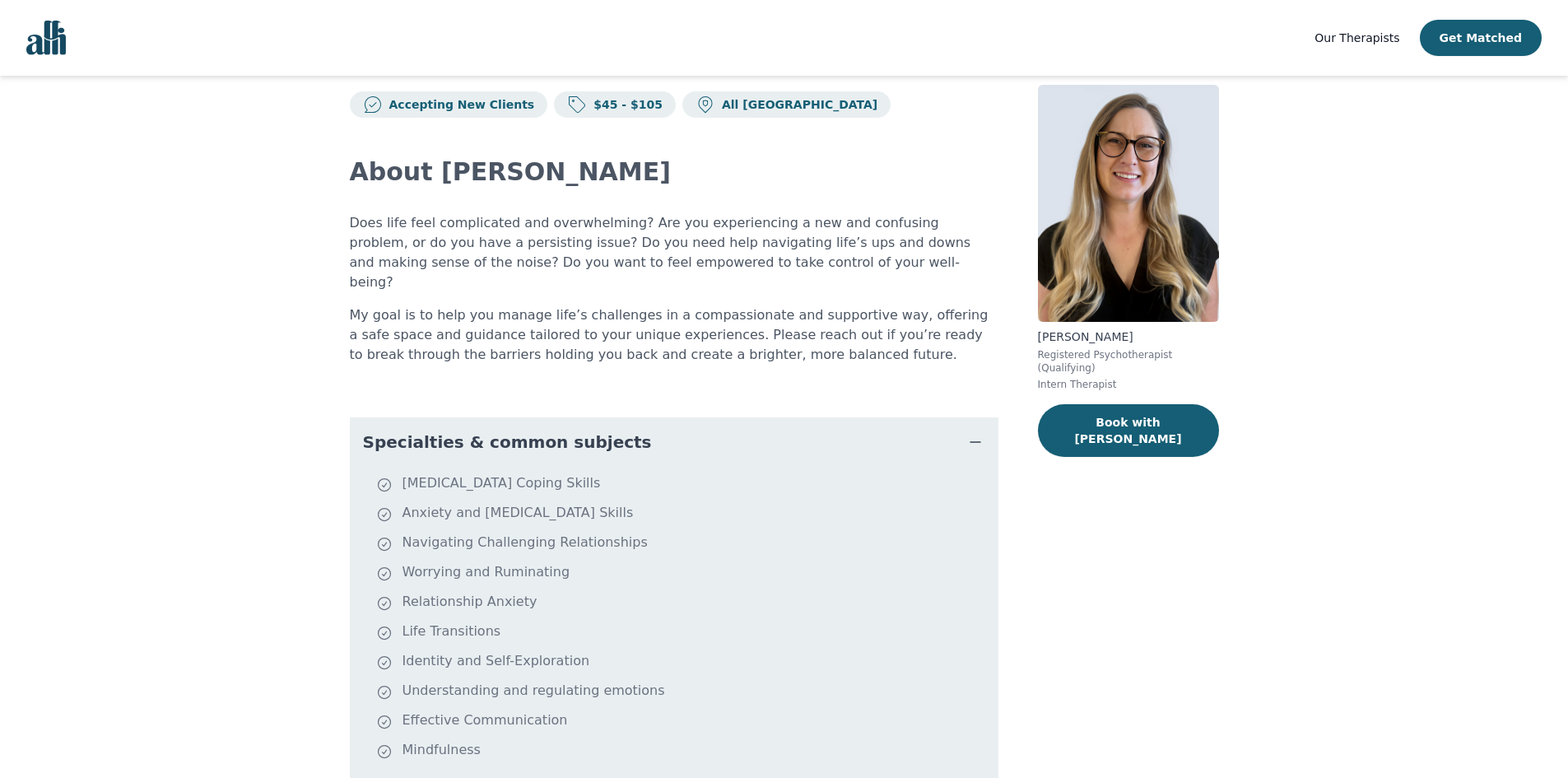
click at [978, 433] on icon "button" at bounding box center [975, 442] width 20 height 20
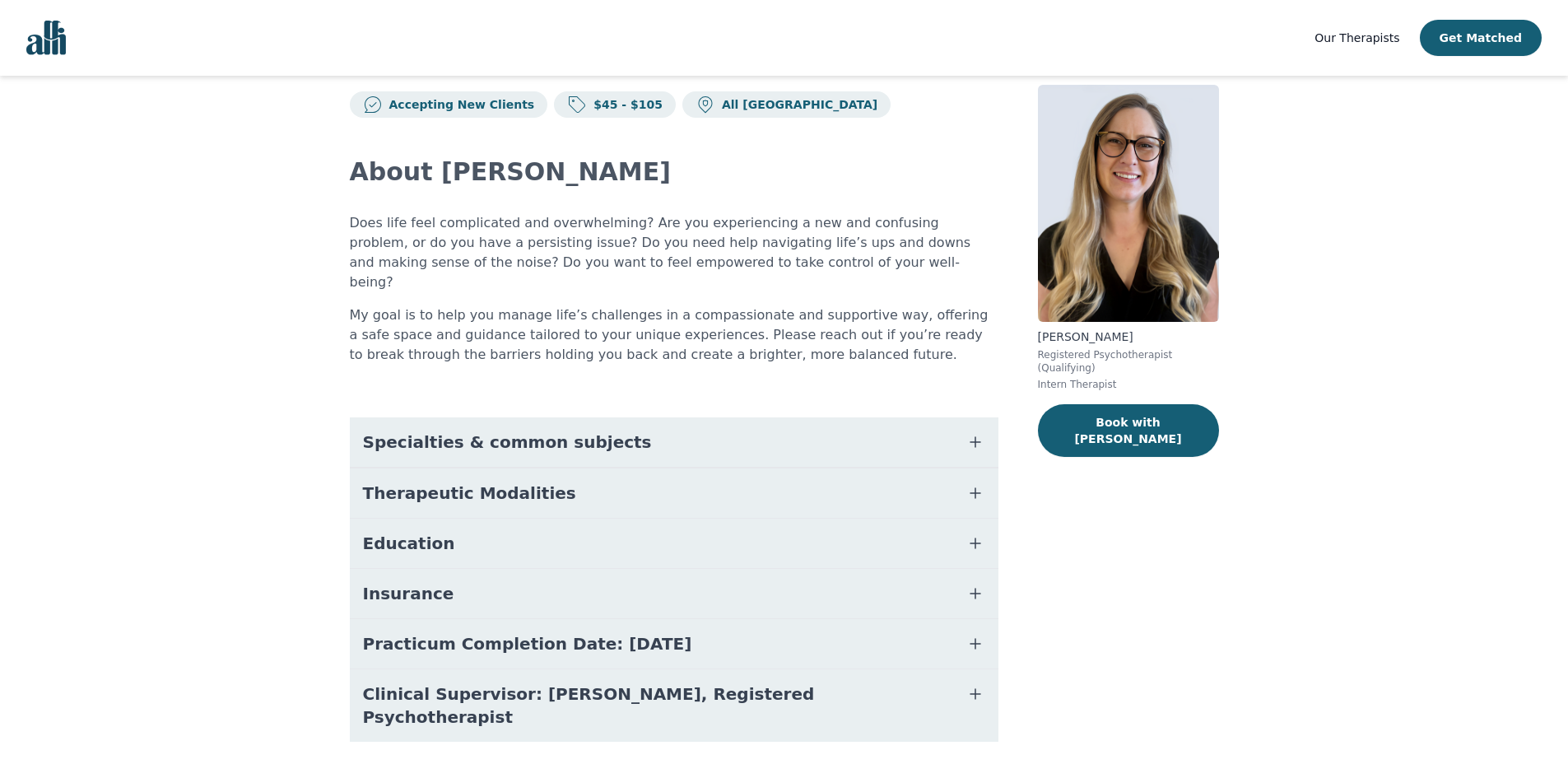
click at [975, 489] on icon "button" at bounding box center [976, 494] width 10 height 10
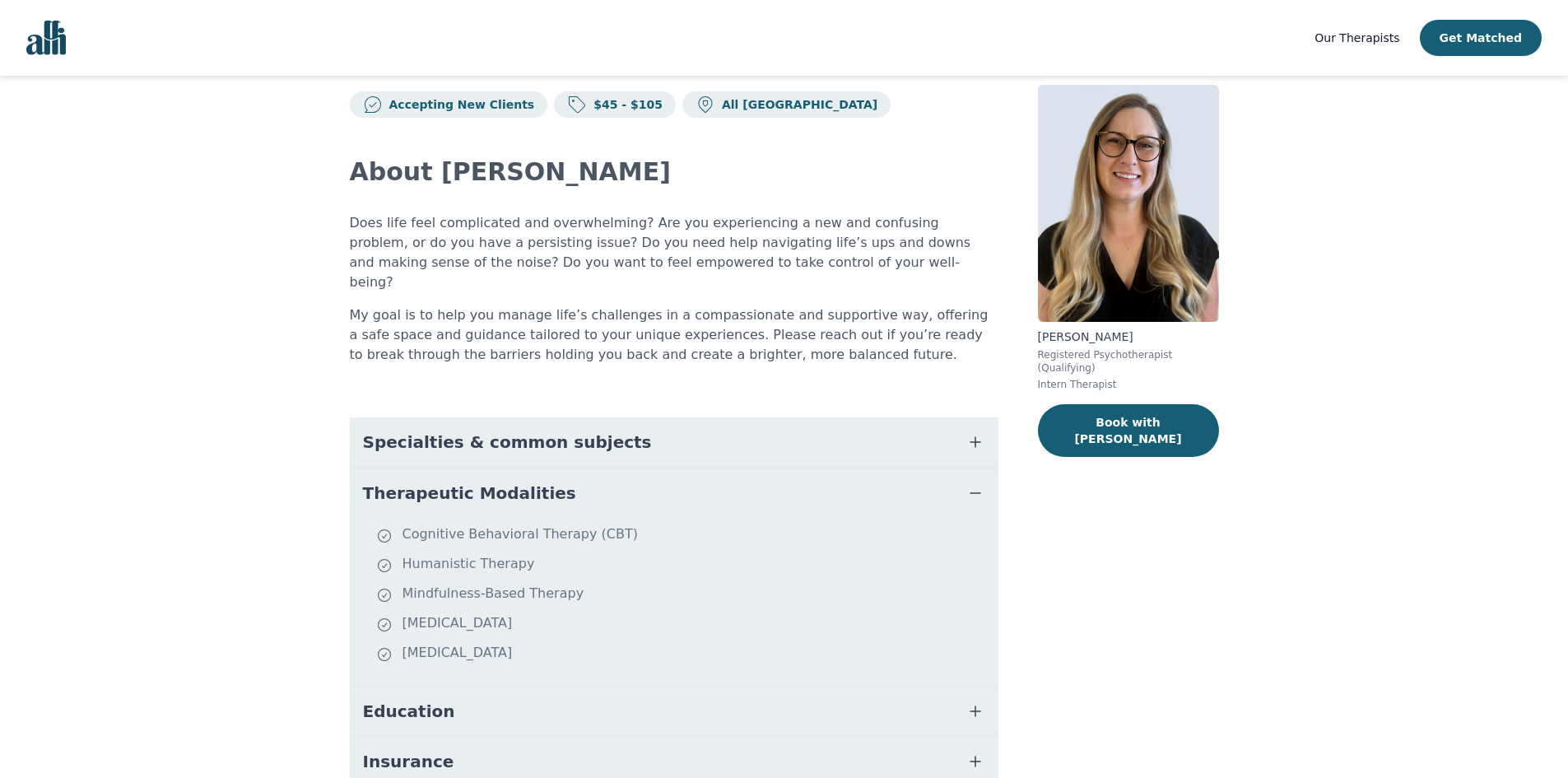
click at [974, 483] on icon "button" at bounding box center [975, 493] width 20 height 20
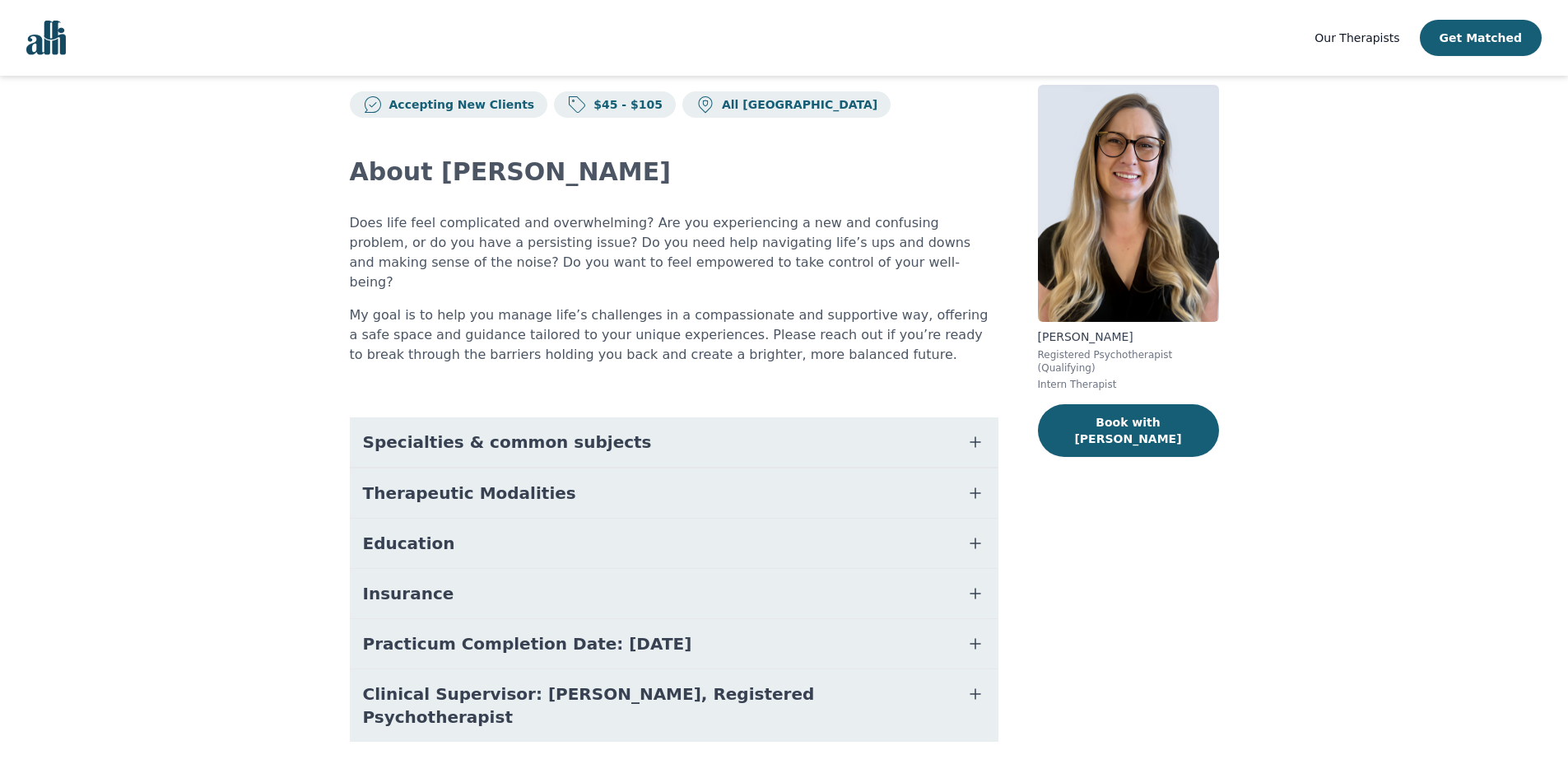
click at [978, 534] on icon "button" at bounding box center [975, 544] width 20 height 20
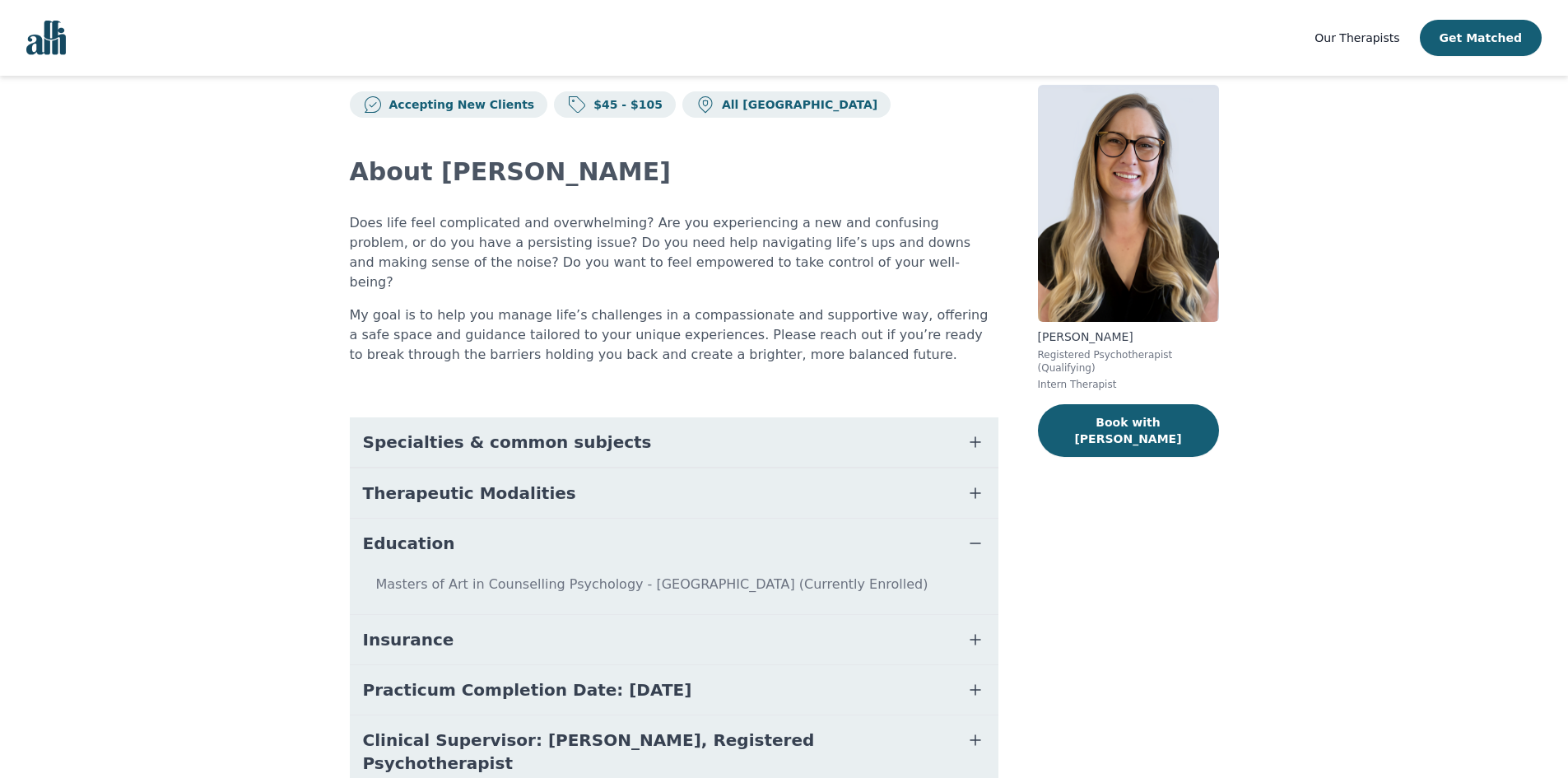
click at [977, 534] on icon "button" at bounding box center [975, 544] width 20 height 20
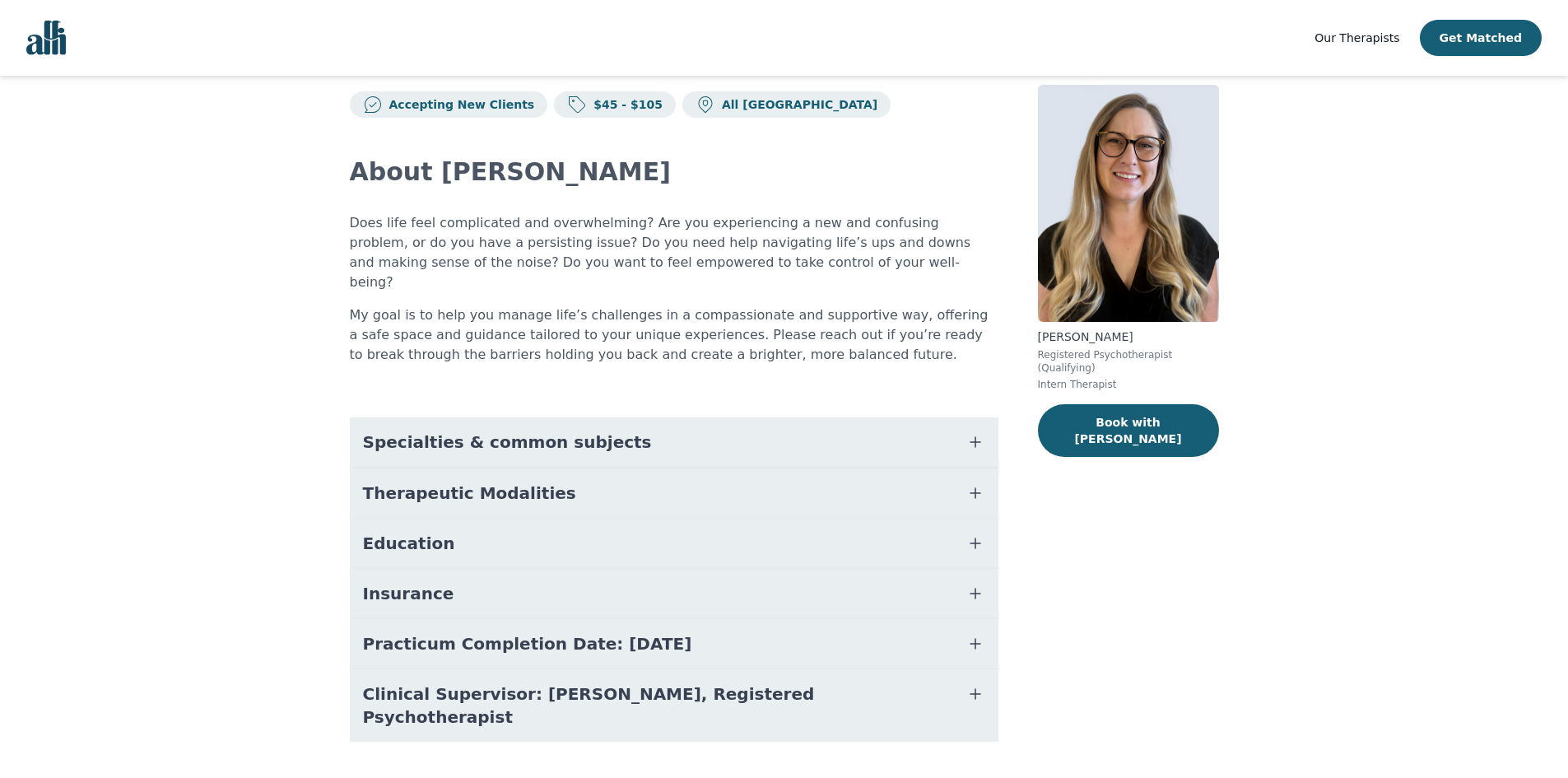
click at [972, 584] on icon "button" at bounding box center [975, 593] width 20 height 20
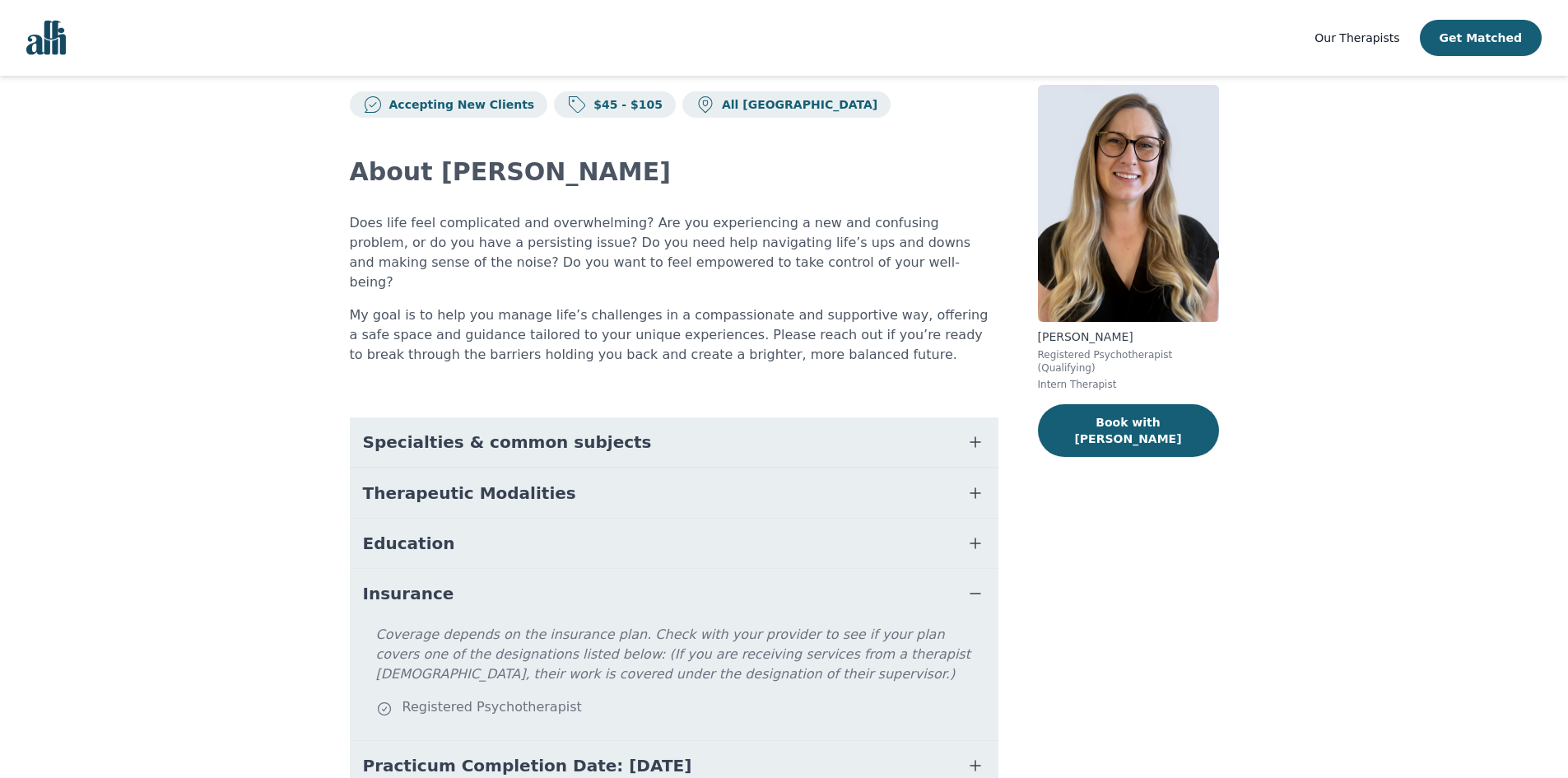
click at [972, 584] on icon "button" at bounding box center [975, 593] width 20 height 20
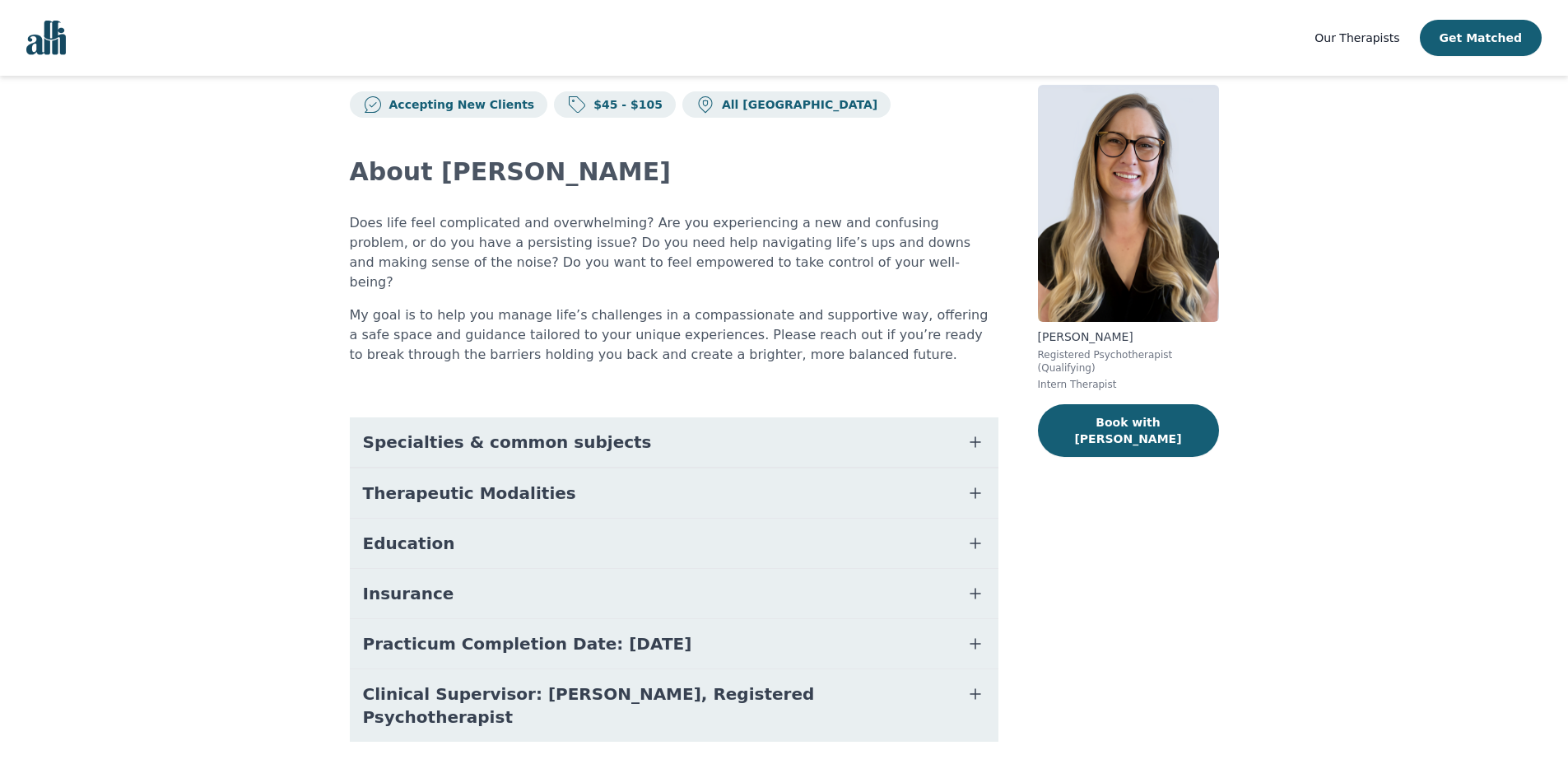
click at [972, 635] on icon "button" at bounding box center [975, 644] width 20 height 20
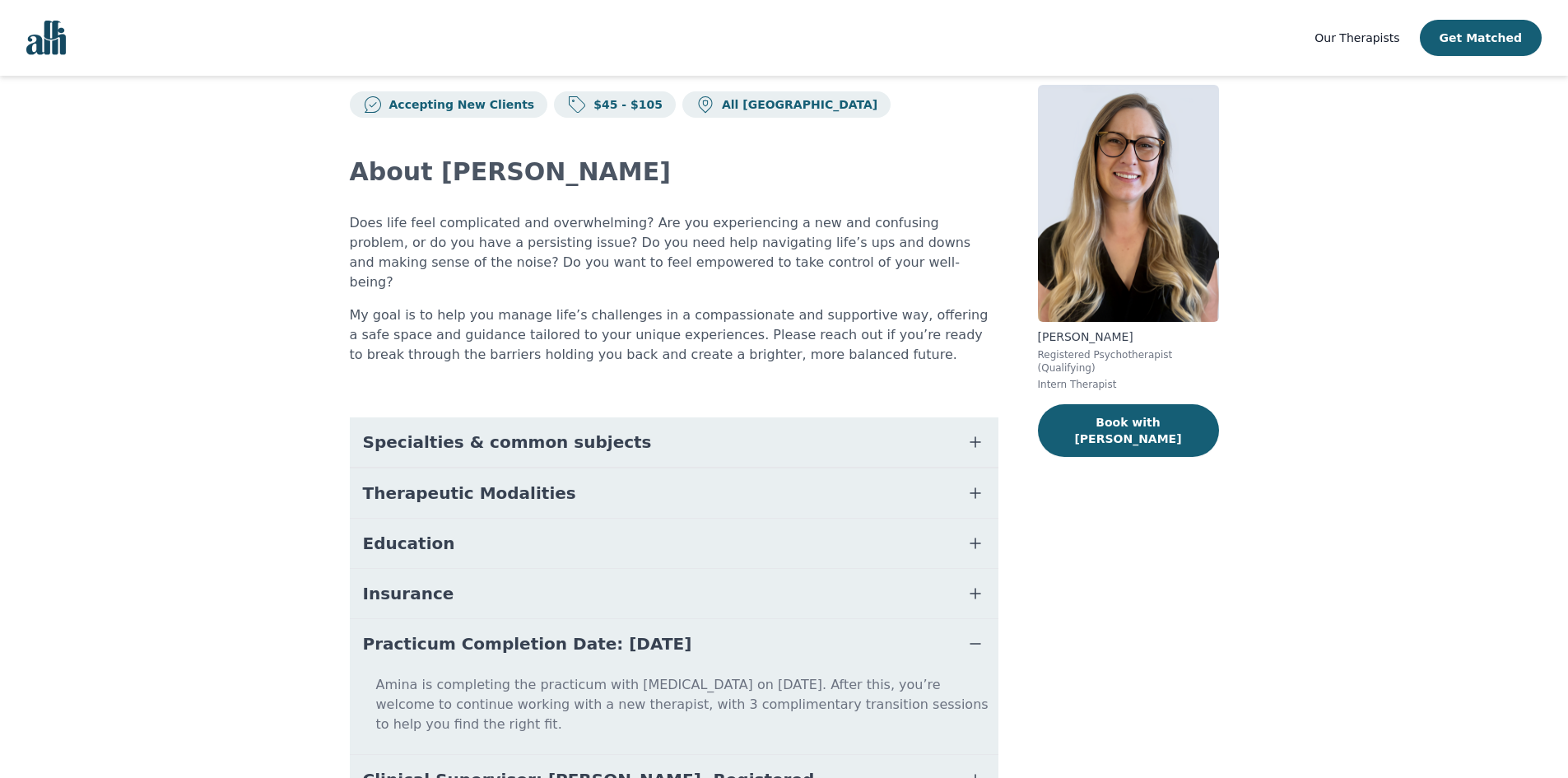
click at [972, 635] on icon "button" at bounding box center [975, 644] width 20 height 20
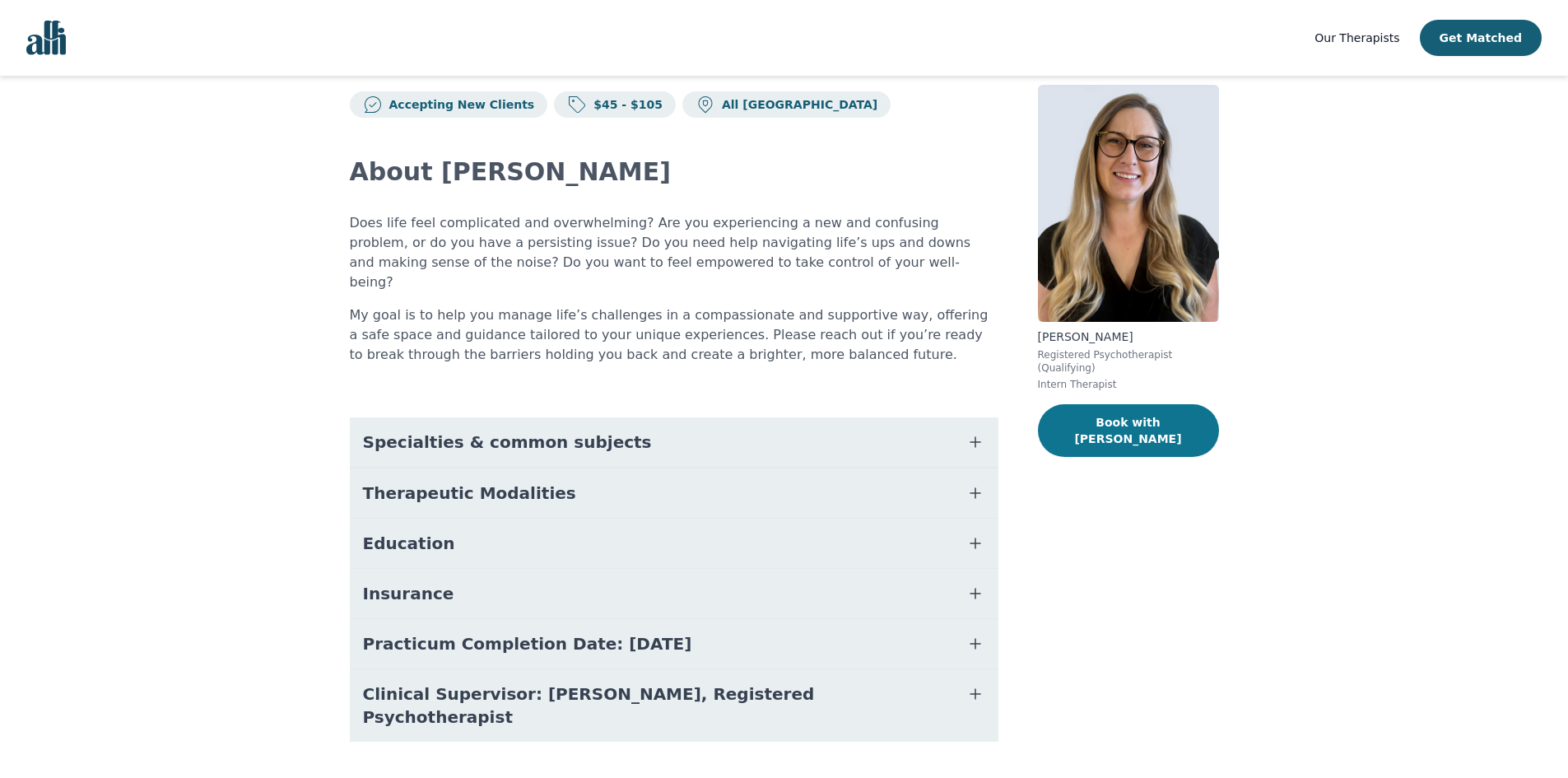
click at [1110, 417] on button "Book with [PERSON_NAME]" at bounding box center [1129, 430] width 181 height 52
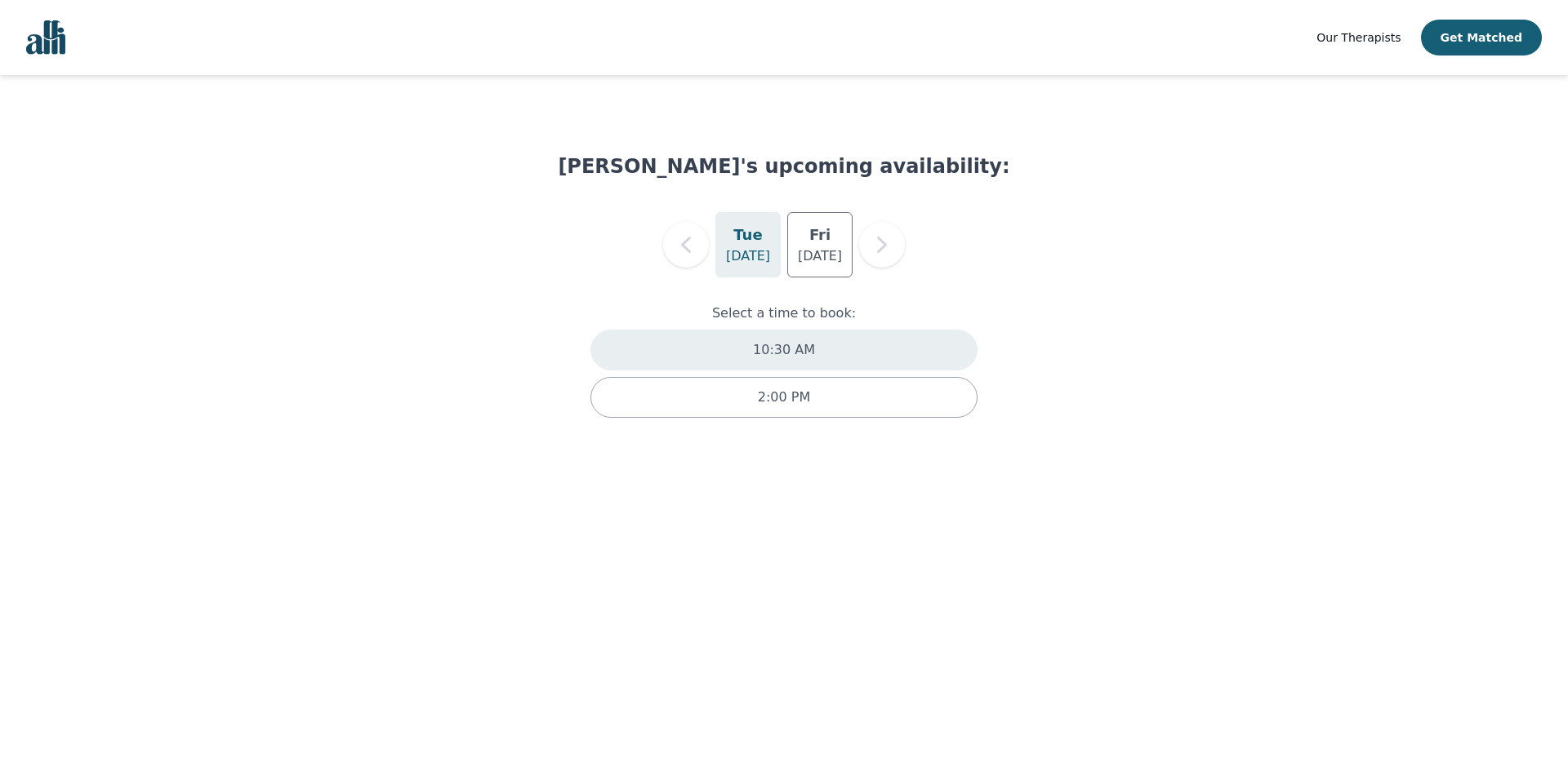
click at [781, 345] on p "10:30 AM" at bounding box center [783, 350] width 62 height 20
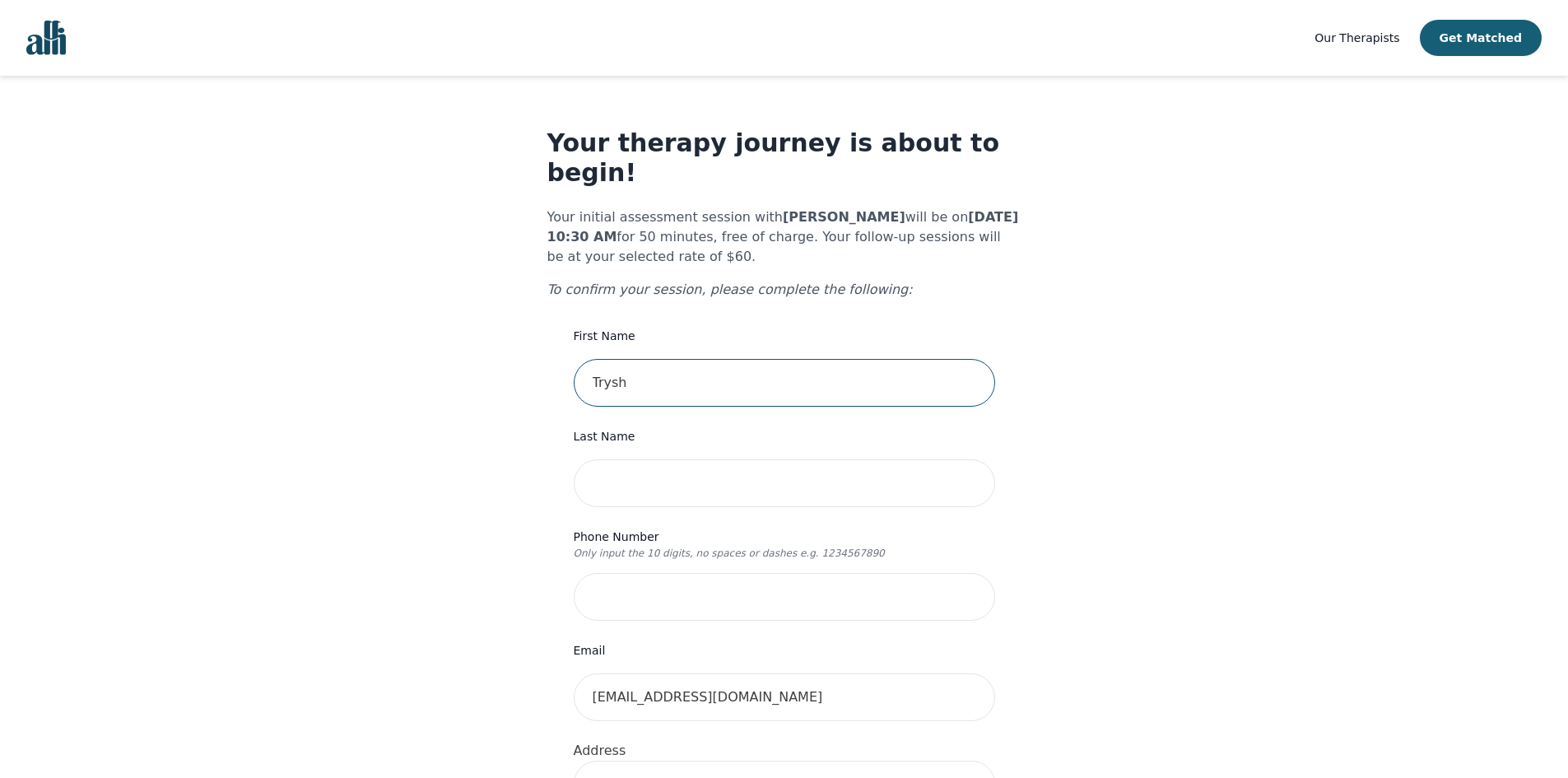
drag, startPoint x: 705, startPoint y: 344, endPoint x: 569, endPoint y: 344, distance: 136.0
type input "[PERSON_NAME]"
type input "Sturkenboom"
type input "7802399925"
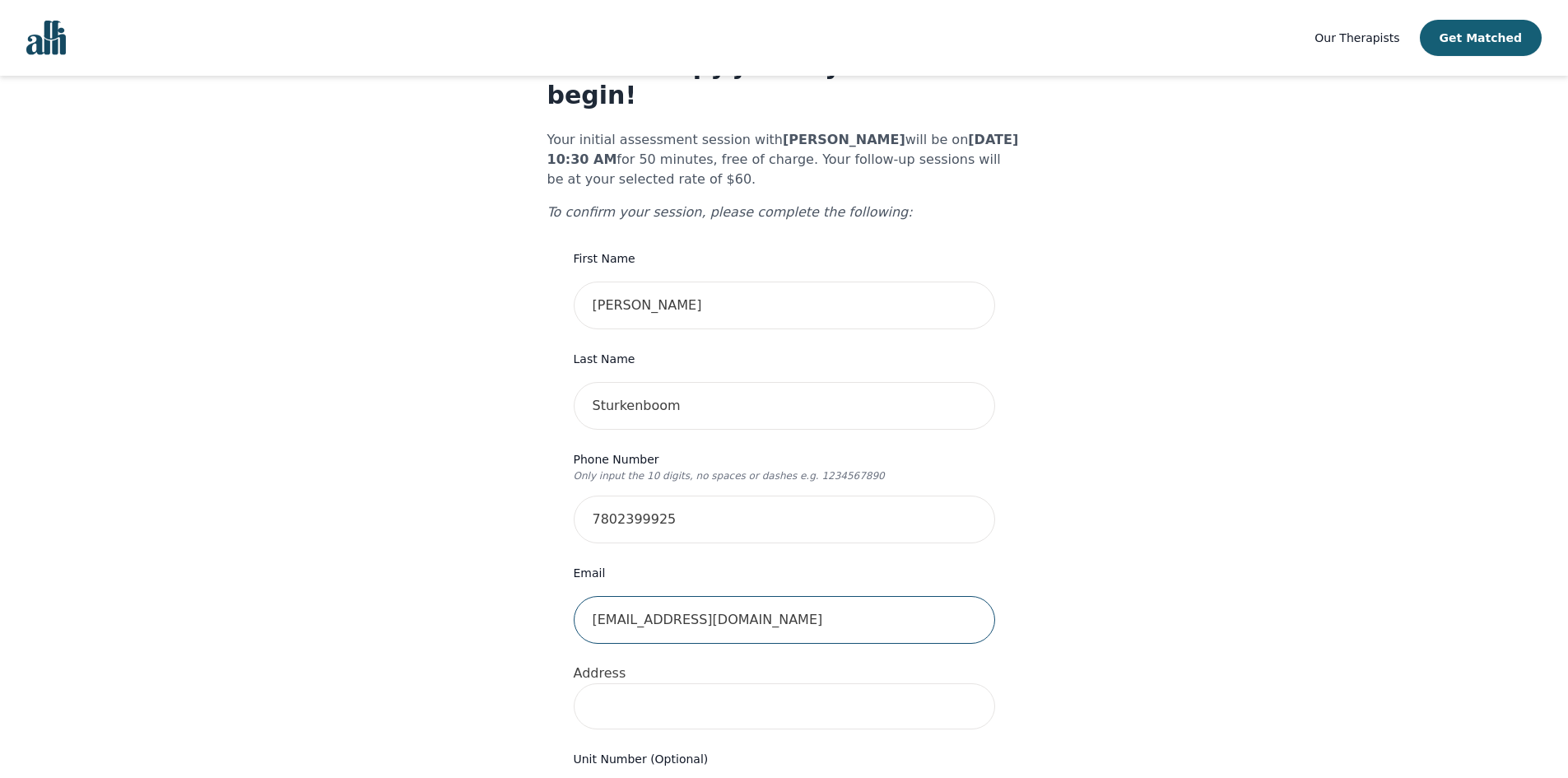
scroll to position [330, 0]
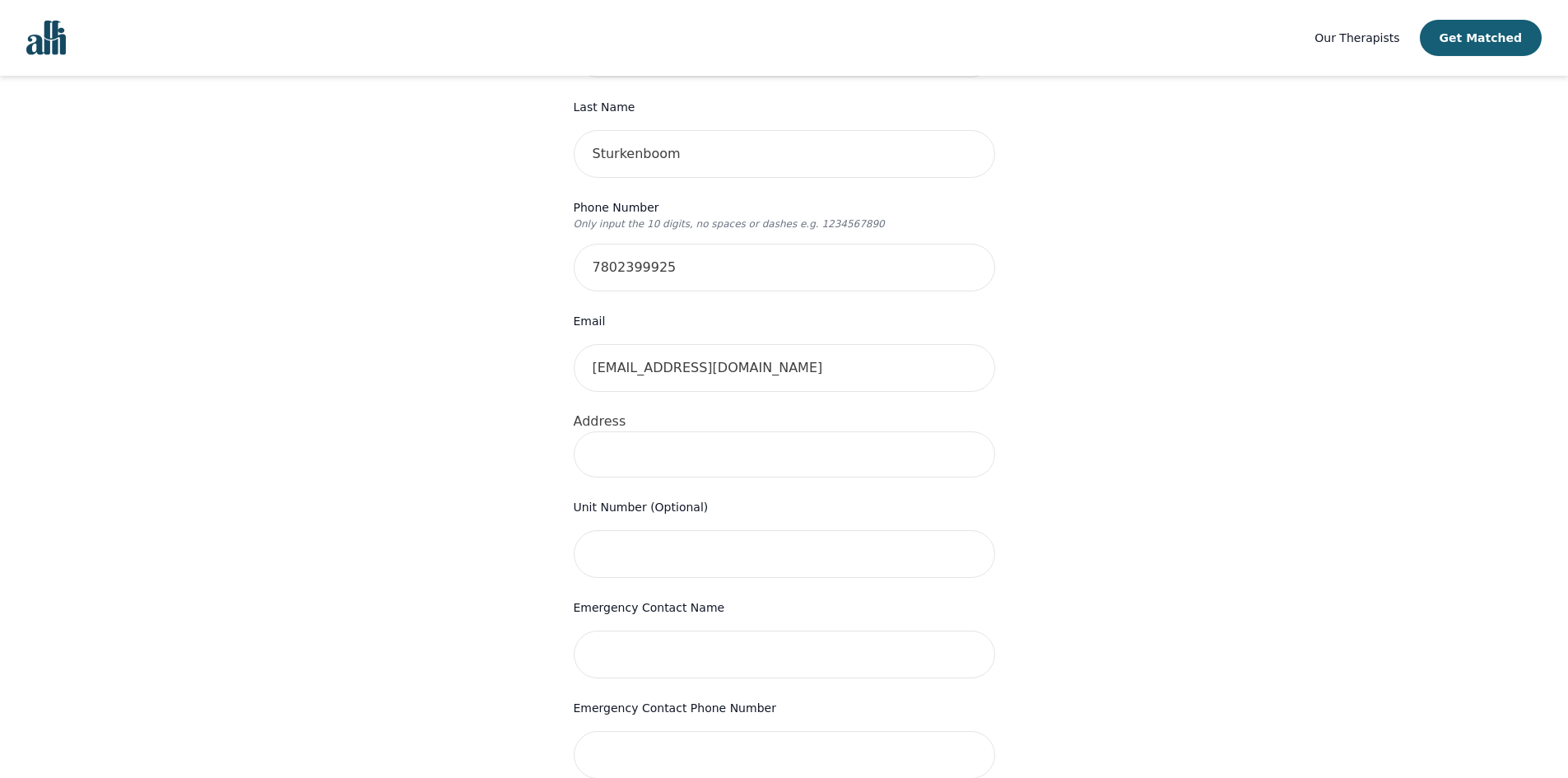
click at [601, 432] on input at bounding box center [784, 455] width 421 height 46
type input "[STREET_ADDRESS]"
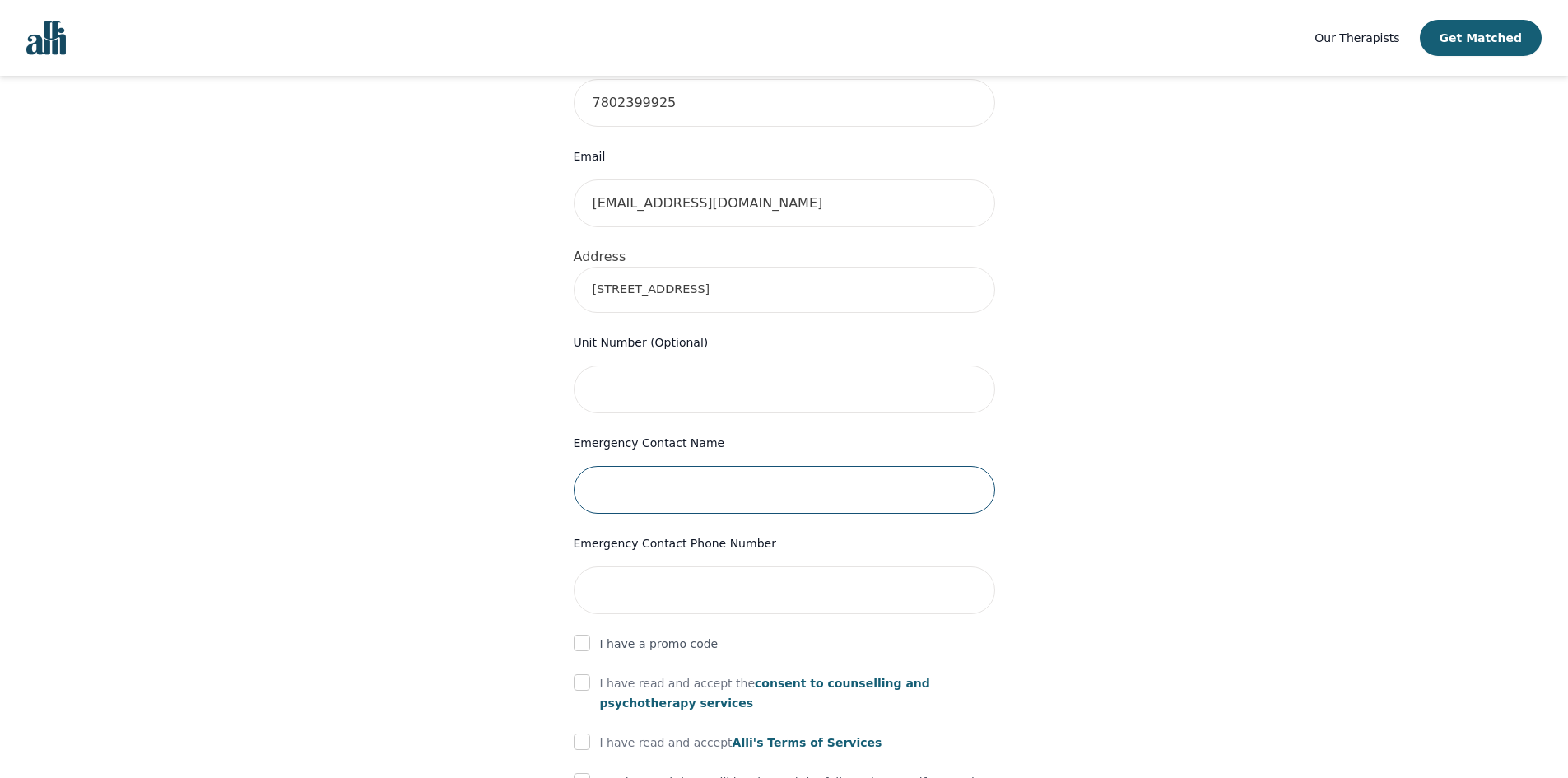
click at [672, 466] on input "text" at bounding box center [784, 490] width 421 height 48
type input "[PERSON_NAME]"
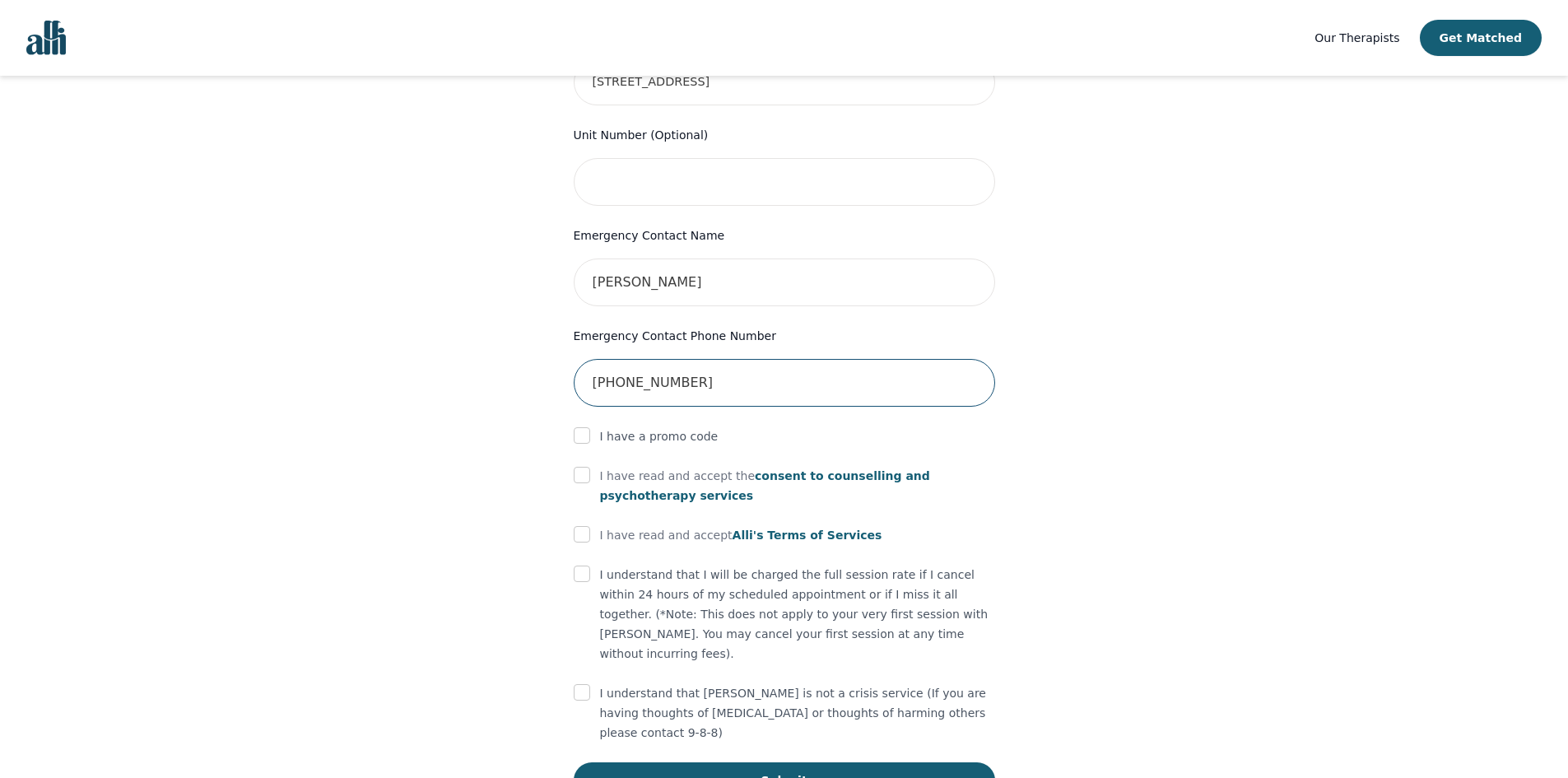
scroll to position [706, 0]
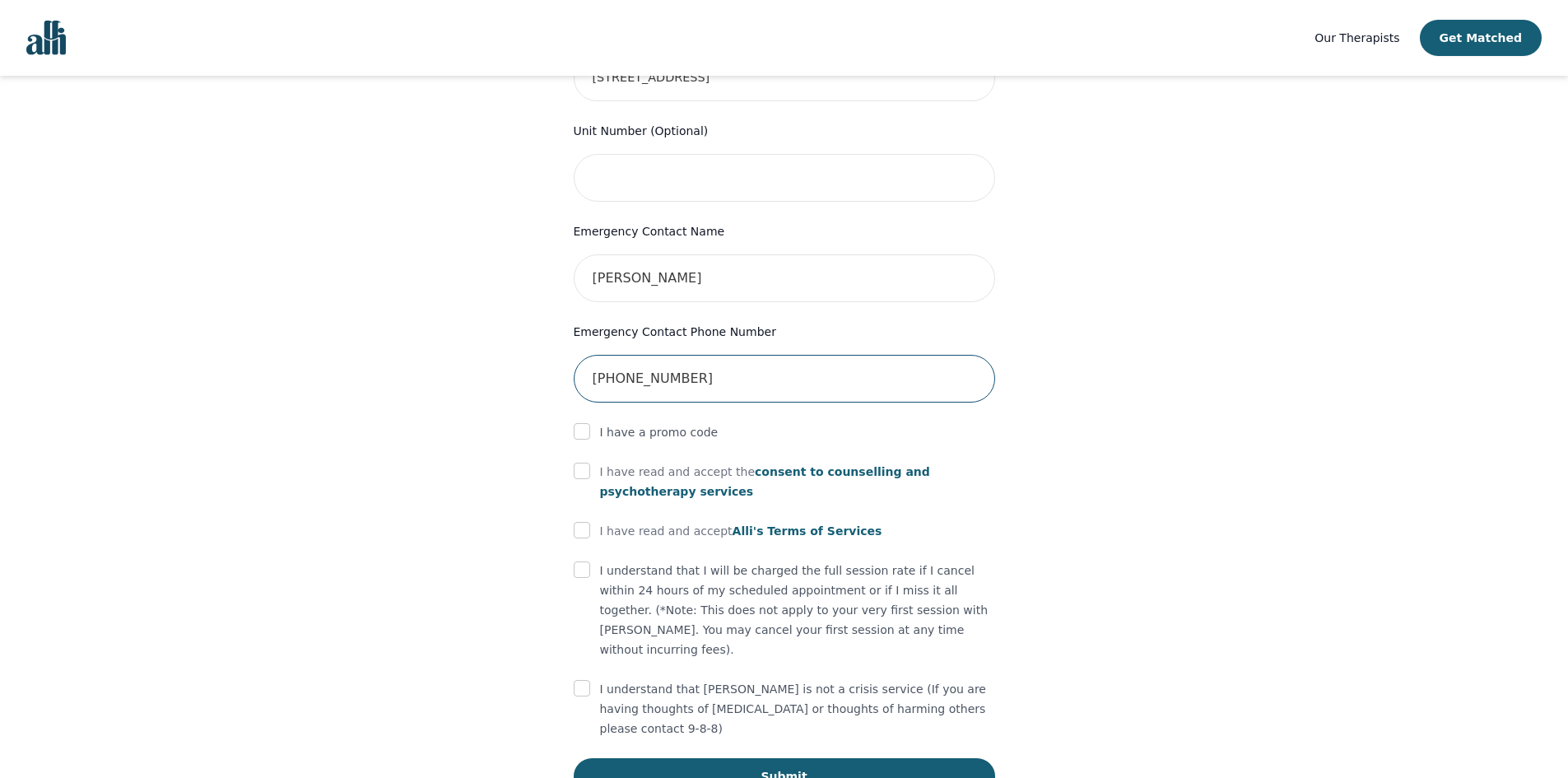
type input "[PHONE_NUMBER]"
click at [584, 462] on div "I have read and accept the consent to counselling and [MEDICAL_DATA] services" at bounding box center [784, 482] width 421 height 40
click at [578, 463] on input "checkbox" at bounding box center [582, 471] width 16 height 16
checkbox input "true"
click at [578, 522] on input "checkbox" at bounding box center [582, 530] width 16 height 16
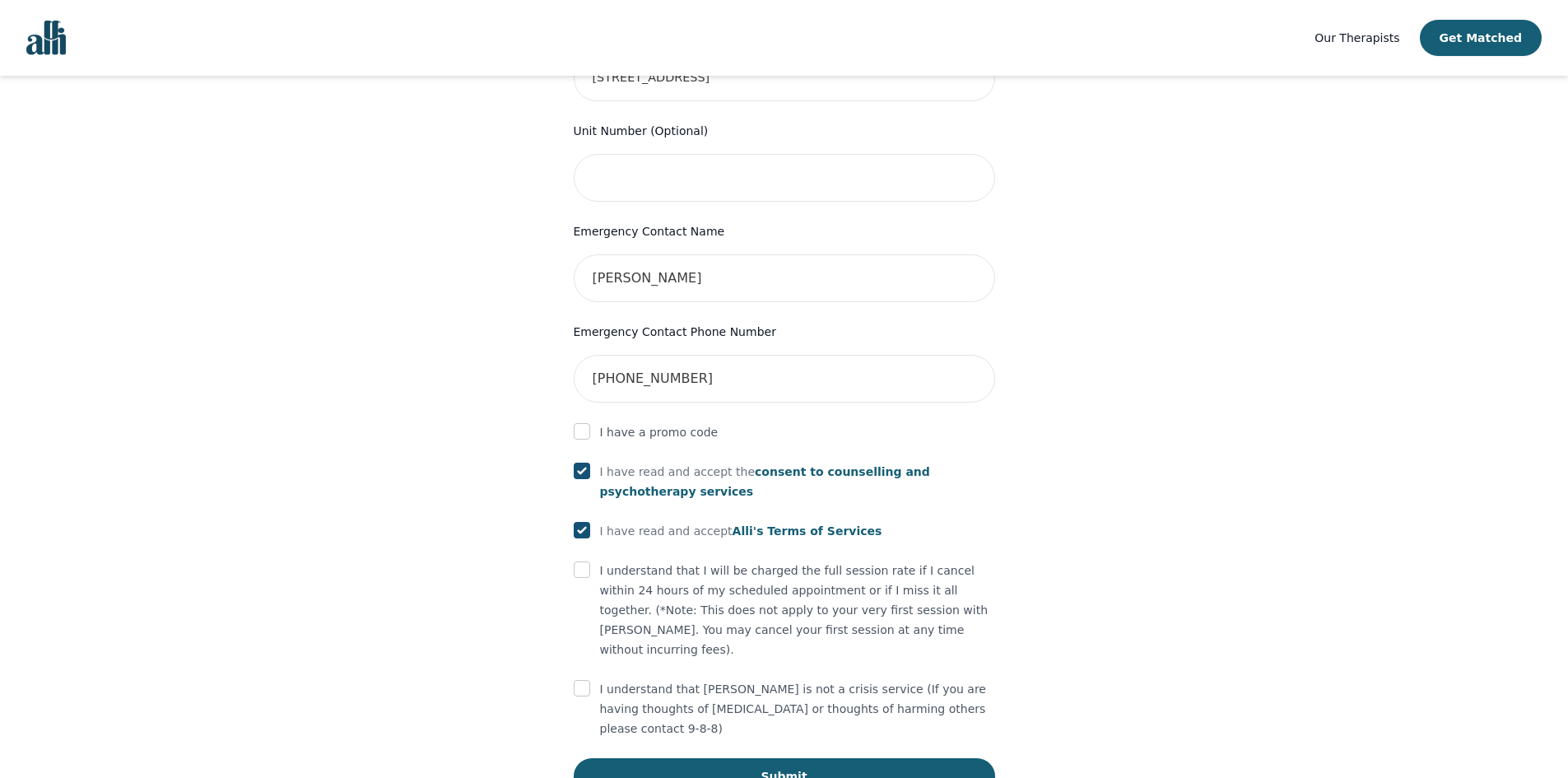
checkbox input "true"
click at [587, 561] on div at bounding box center [582, 570] width 16 height 20
click at [581, 562] on input "checkbox" at bounding box center [582, 569] width 16 height 16
checkbox input "true"
click at [589, 680] on input "checkbox" at bounding box center [582, 688] width 16 height 16
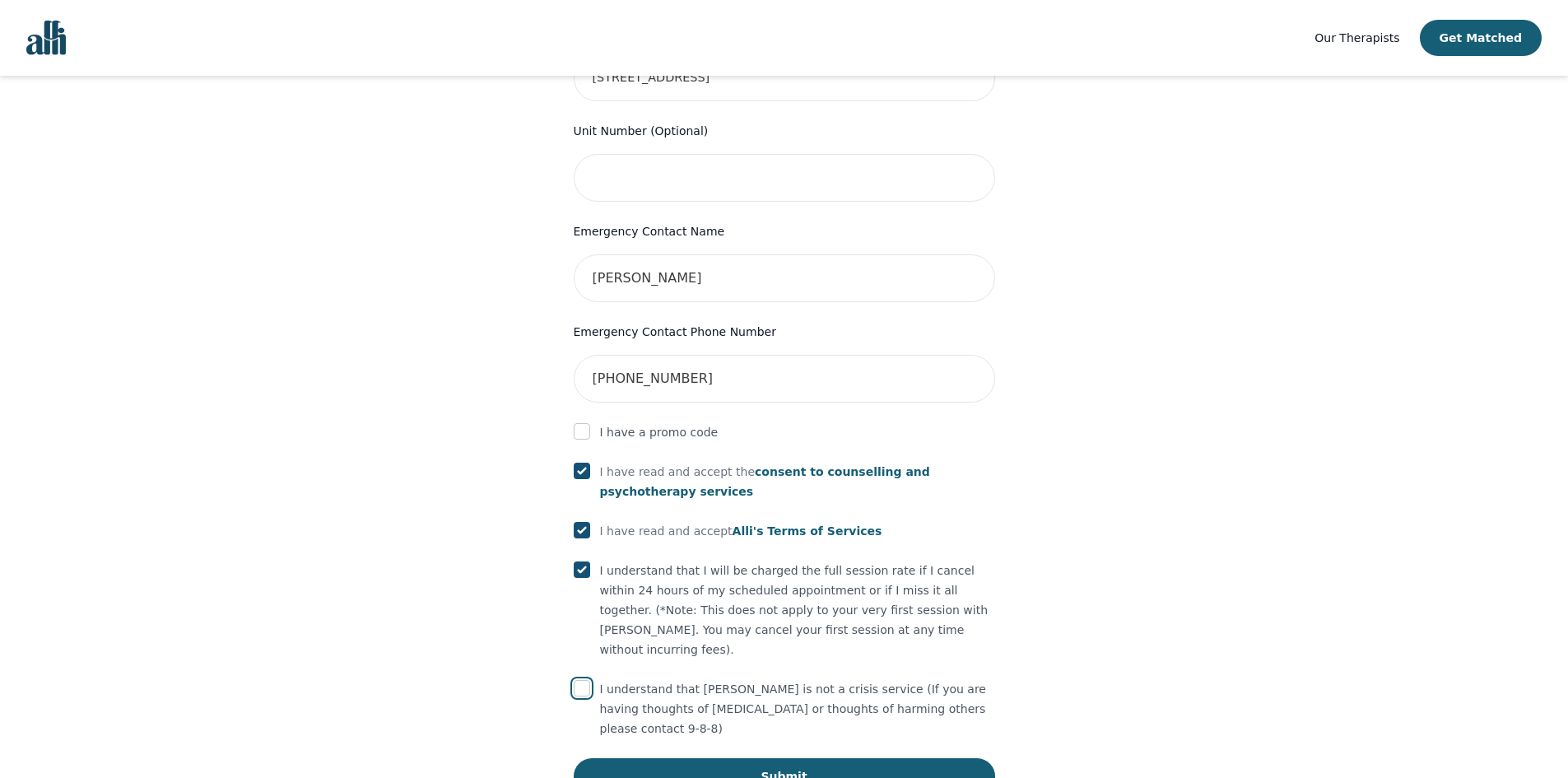
checkbox input "true"
click at [796, 758] on button "Submit" at bounding box center [784, 776] width 421 height 36
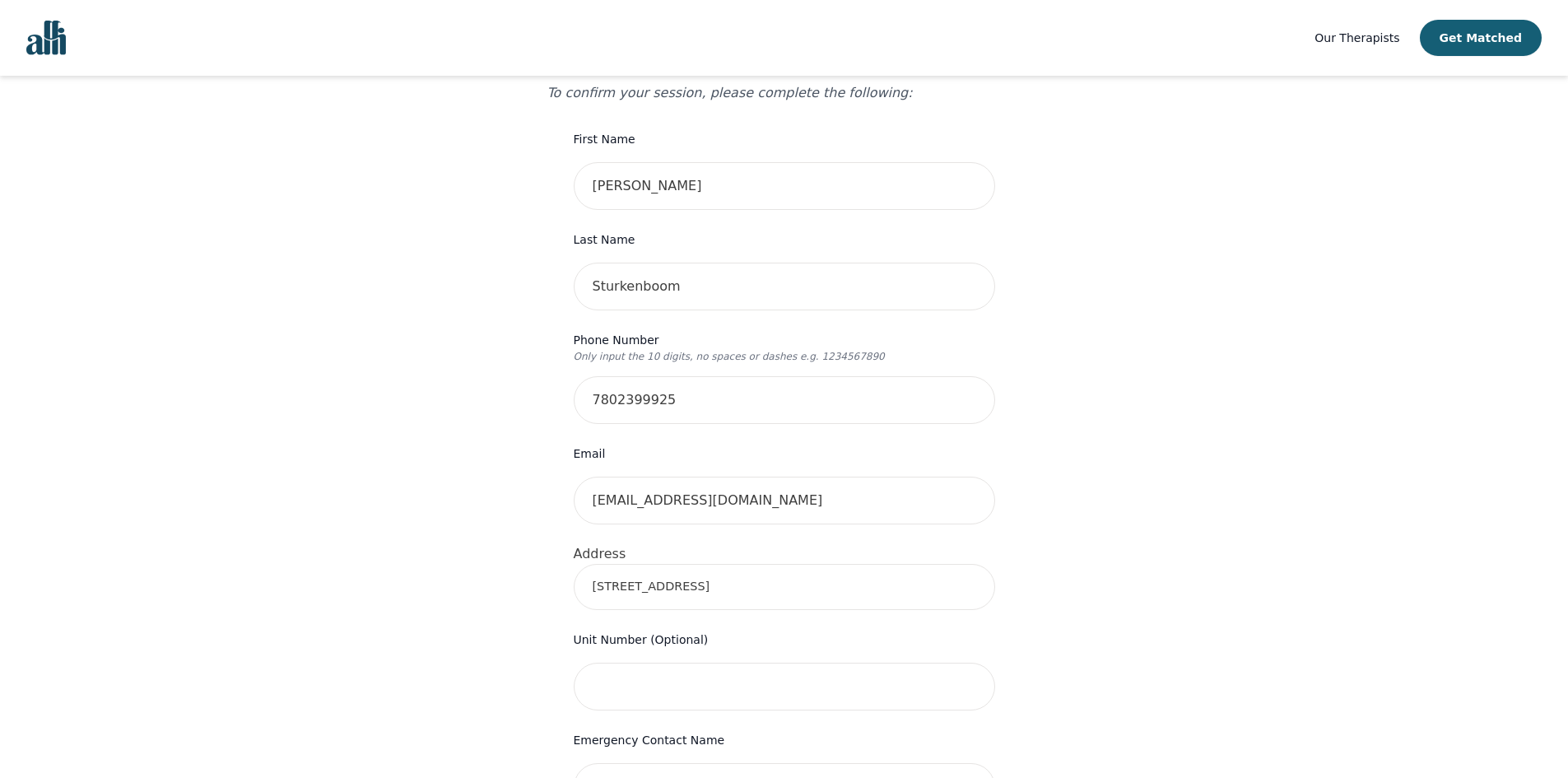
scroll to position [212, 0]
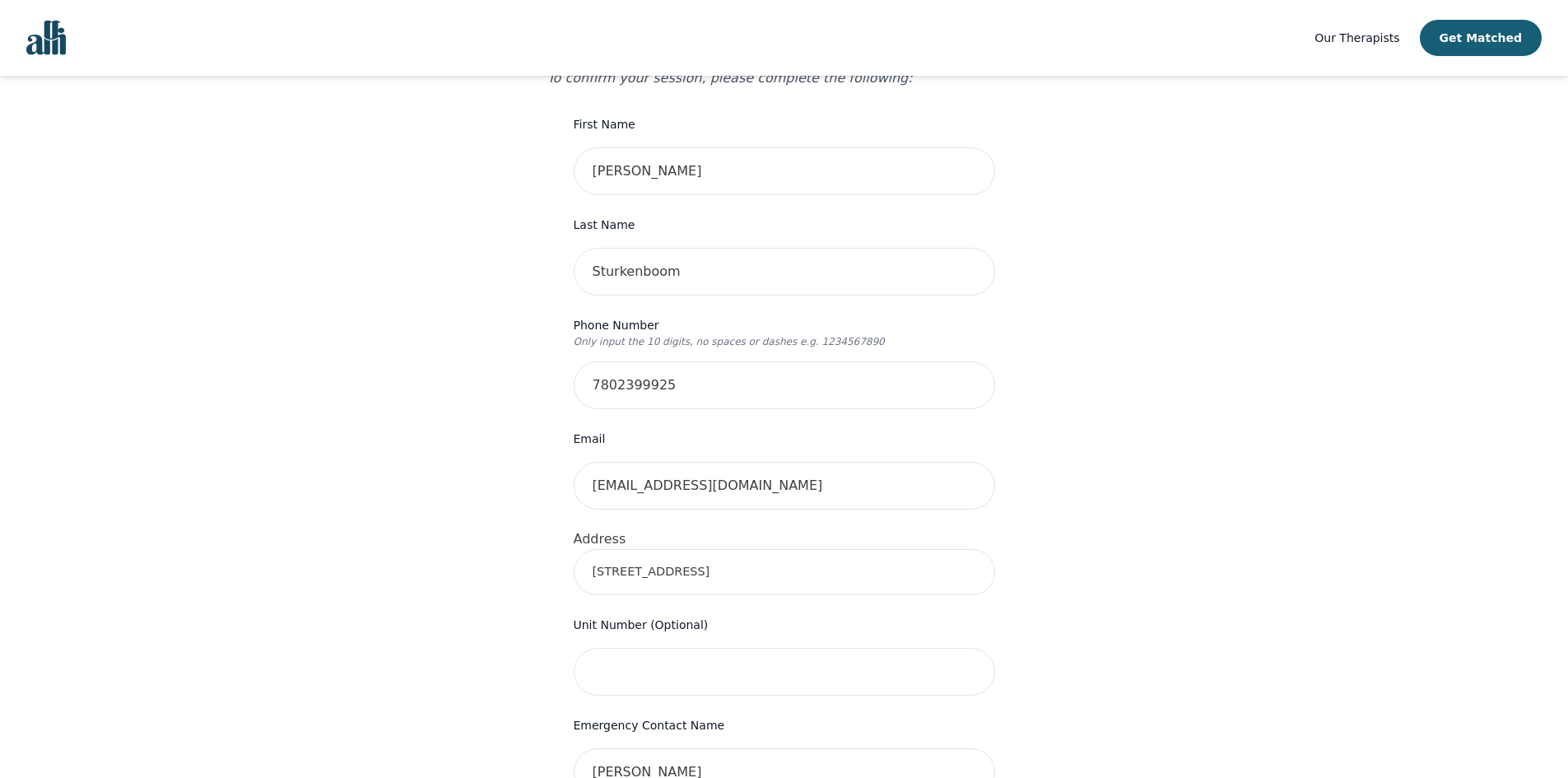
click at [734, 550] on input "[STREET_ADDRESS]" at bounding box center [784, 573] width 421 height 46
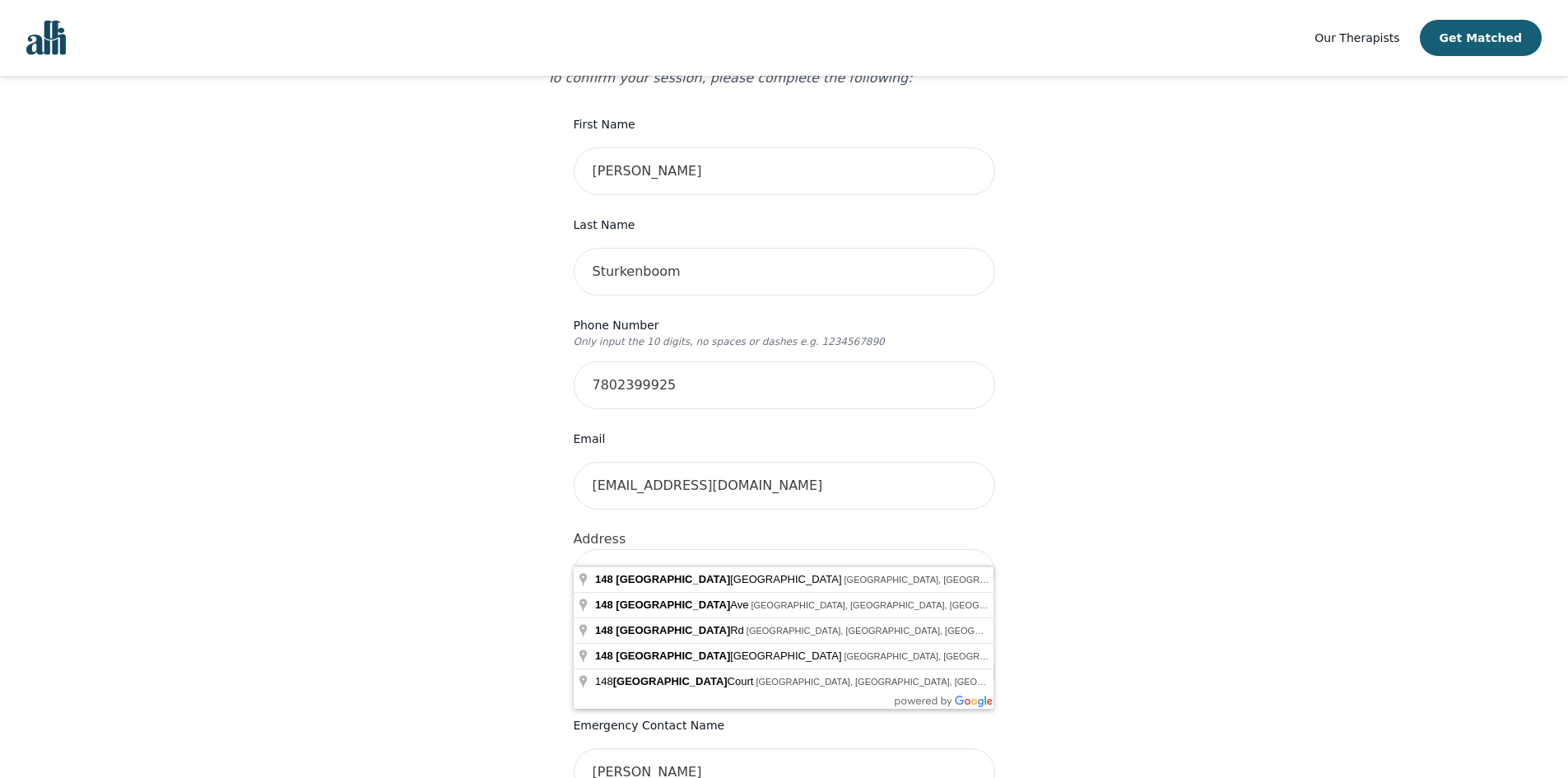
type input "[STREET_ADDRESS]"
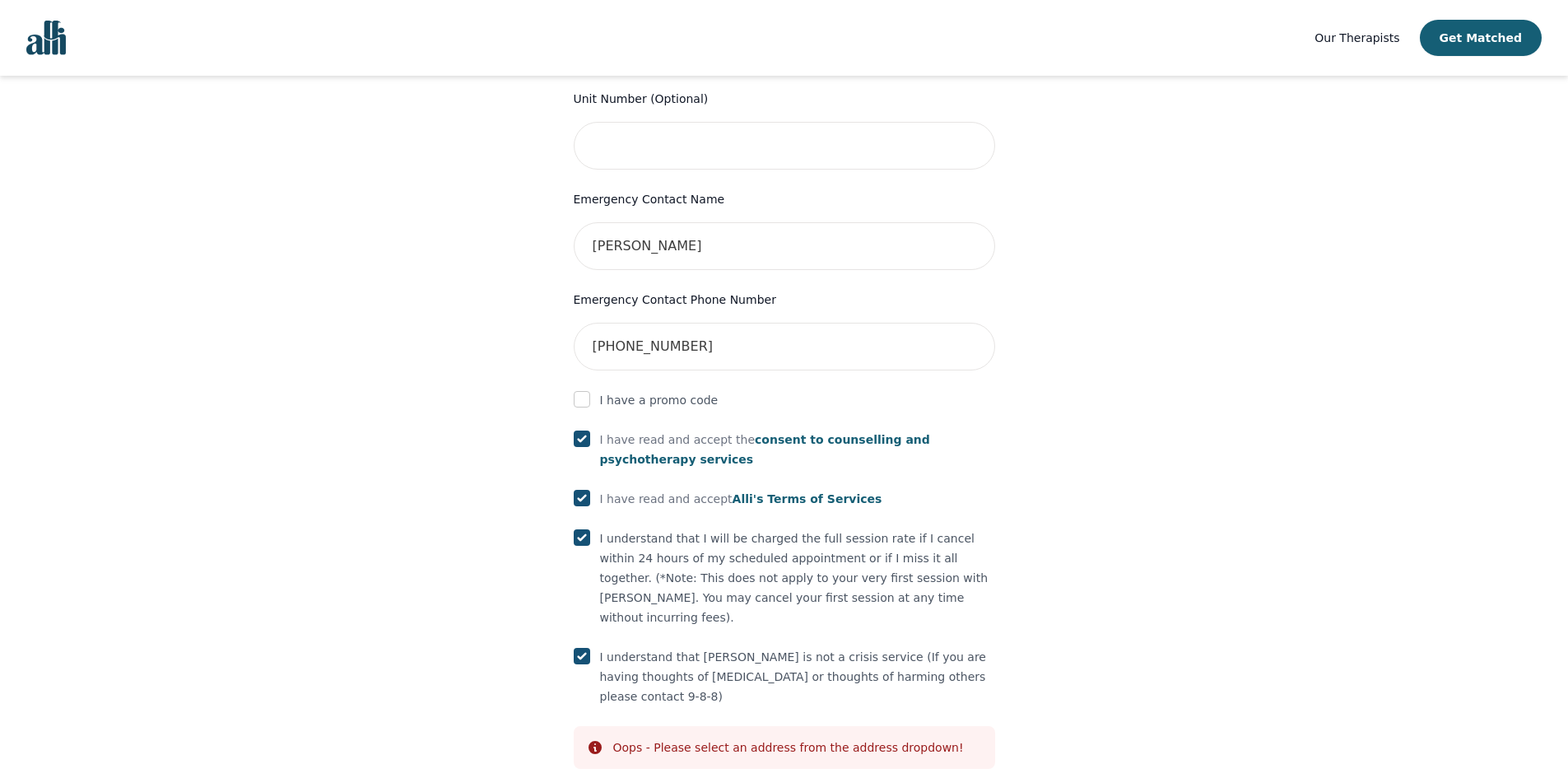
scroll to position [769, 0]
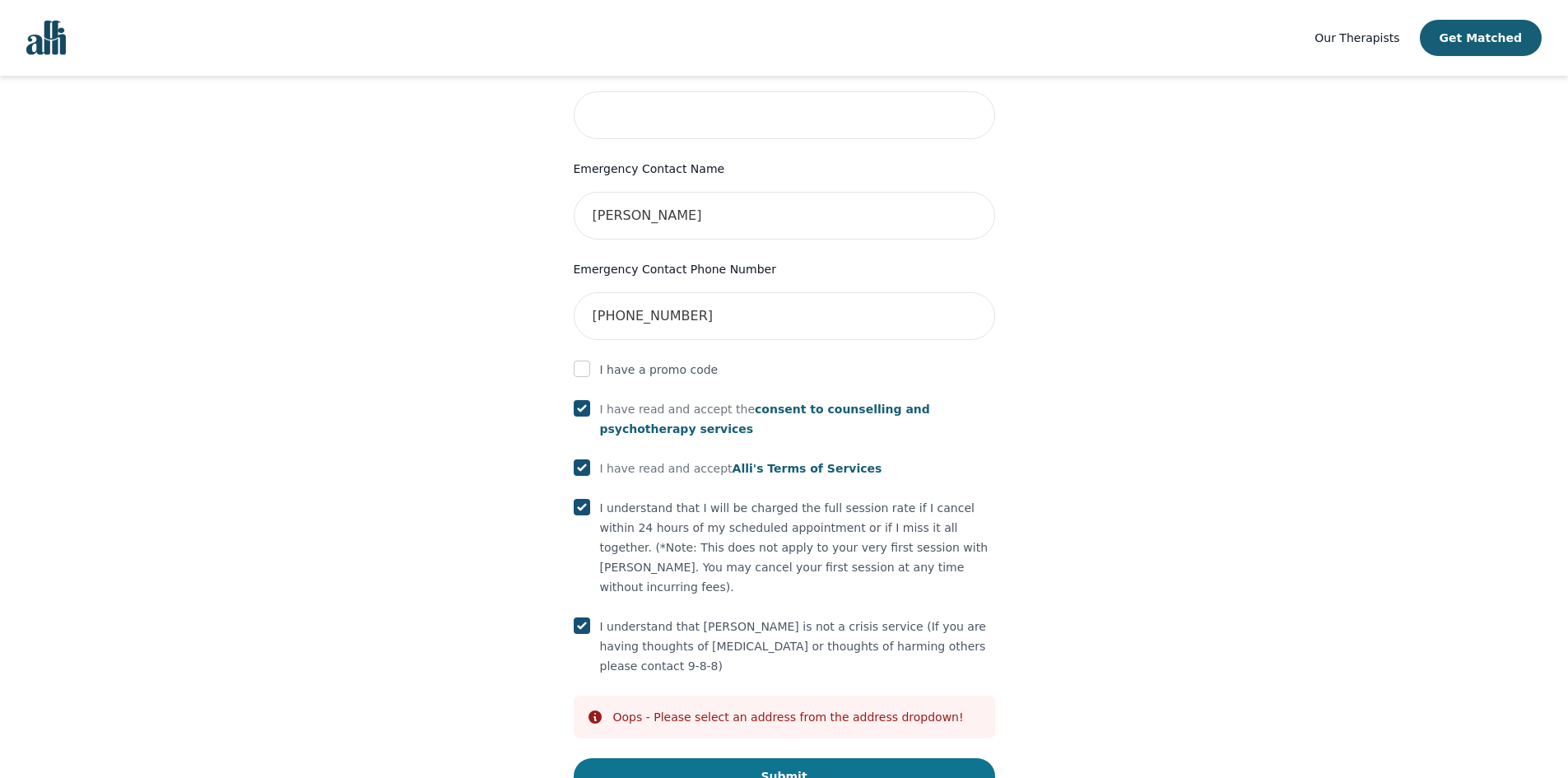
click at [851, 758] on button "Submit" at bounding box center [784, 776] width 421 height 36
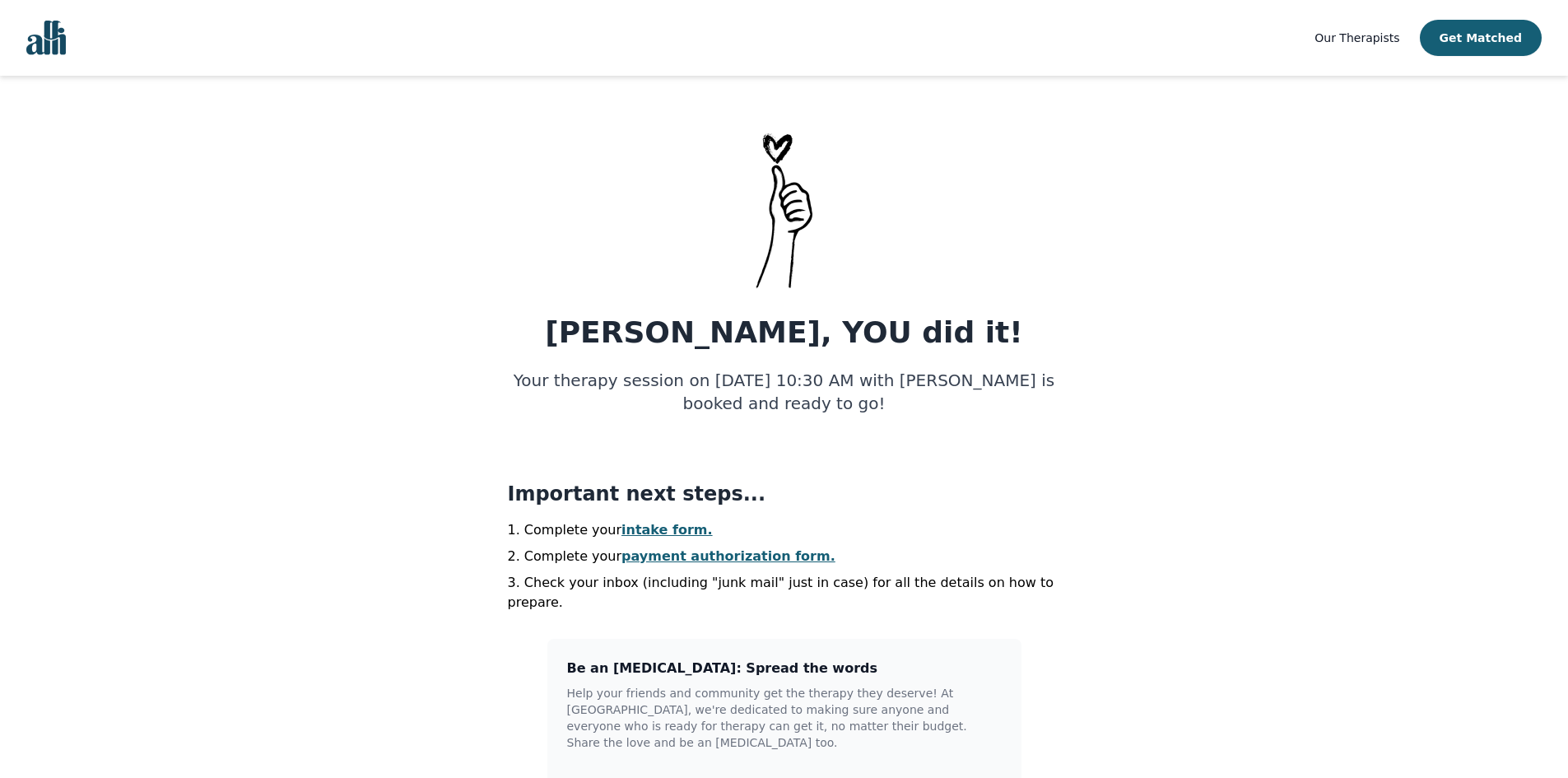
click at [642, 524] on link "intake form." at bounding box center [667, 530] width 91 height 15
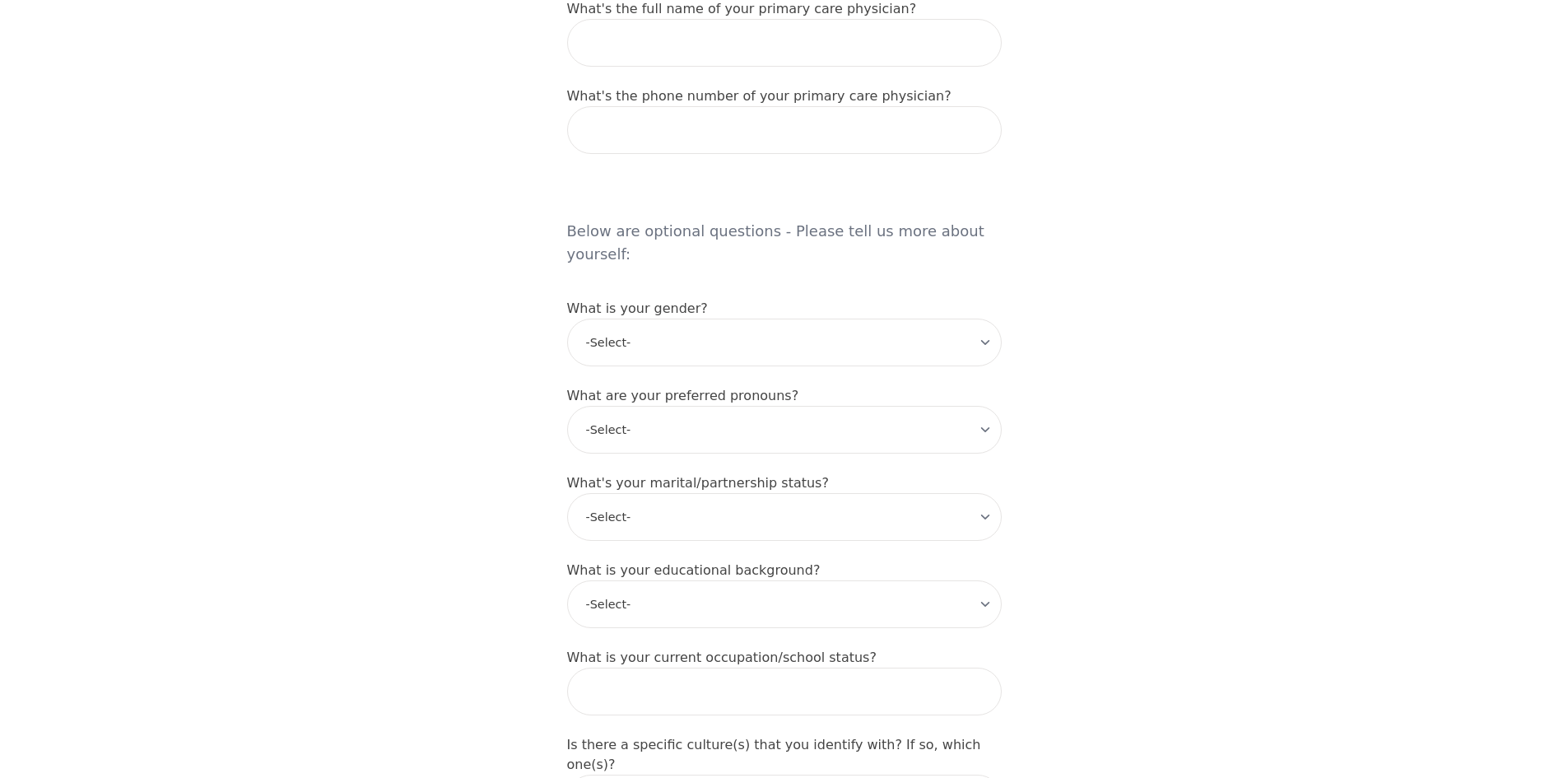
scroll to position [1236, 0]
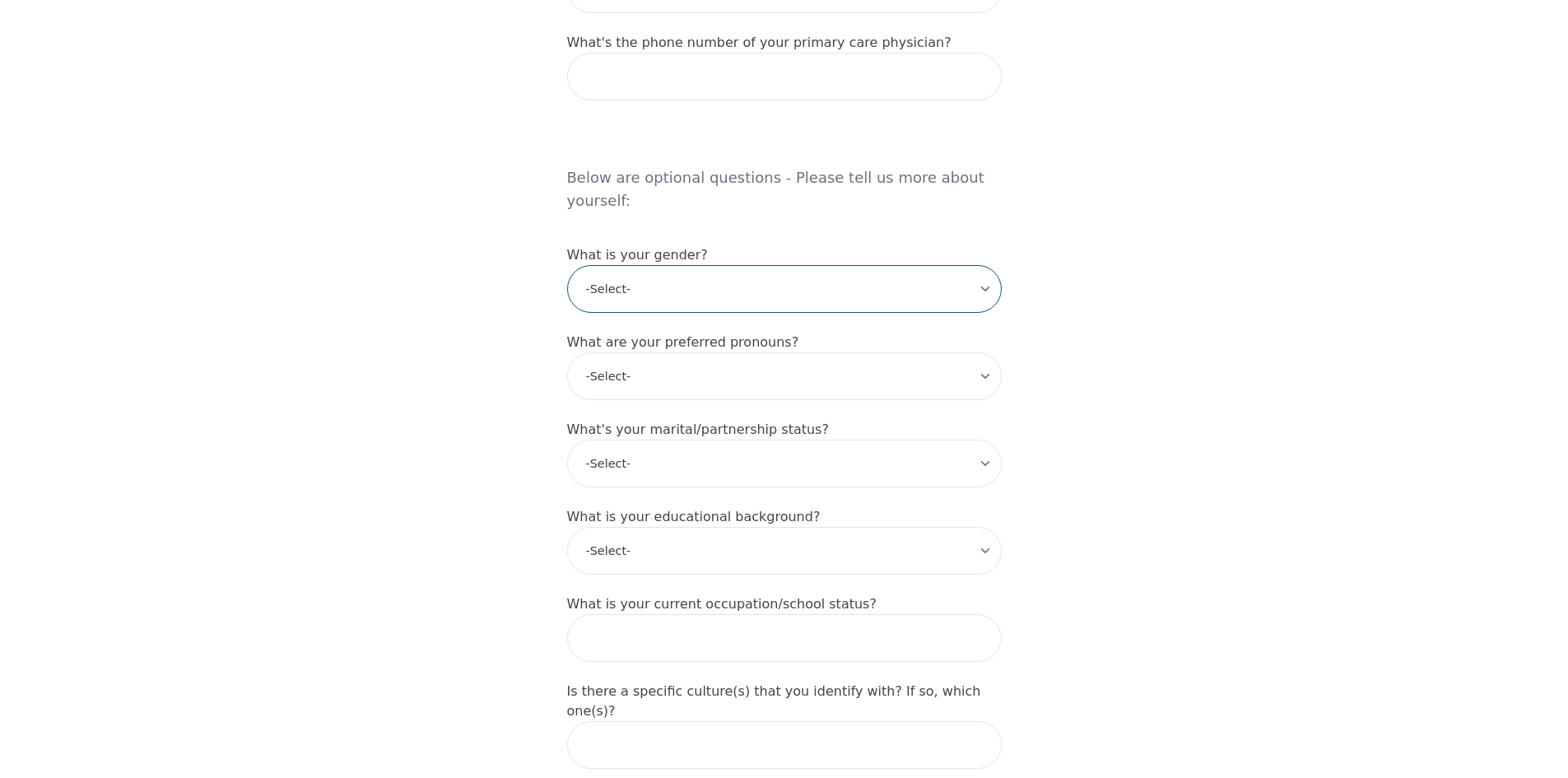
click at [699, 265] on select "-Select- [DEMOGRAPHIC_DATA] [DEMOGRAPHIC_DATA] [DEMOGRAPHIC_DATA] [DEMOGRAPHIC_…" at bounding box center [784, 289] width 434 height 48
select select "[DEMOGRAPHIC_DATA]"
click at [567, 265] on select "-Select- [DEMOGRAPHIC_DATA] [DEMOGRAPHIC_DATA] [DEMOGRAPHIC_DATA] [DEMOGRAPHIC_…" at bounding box center [784, 289] width 434 height 48
click at [693, 353] on select "-Select- he/him she/her they/them ze/zir xe/xem ey/em ve/ver tey/ter e/e per/pe…" at bounding box center [784, 377] width 434 height 48
select select "she/her"
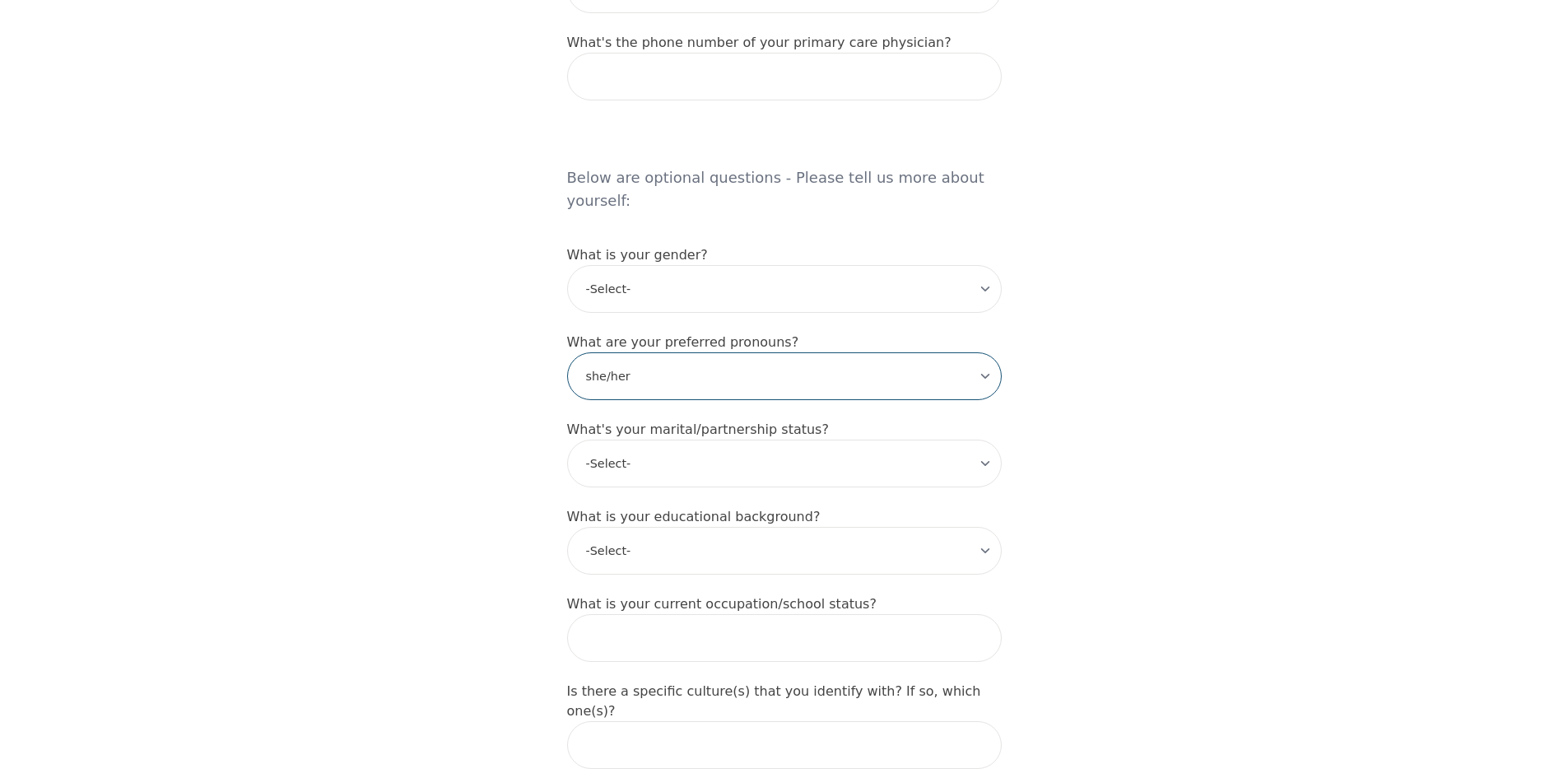
click at [567, 353] on select "-Select- he/him she/her they/them ze/zir xe/xem ey/em ve/ver tey/ter e/e per/pe…" at bounding box center [784, 377] width 434 height 48
click at [688, 440] on select "-Select- Single Partnered Married Common Law Widowed Separated Divorced" at bounding box center [784, 464] width 434 height 48
select select "Single"
click at [567, 440] on select "-Select- Single Partnered Married Common Law Widowed Separated Divorced" at bounding box center [784, 464] width 434 height 48
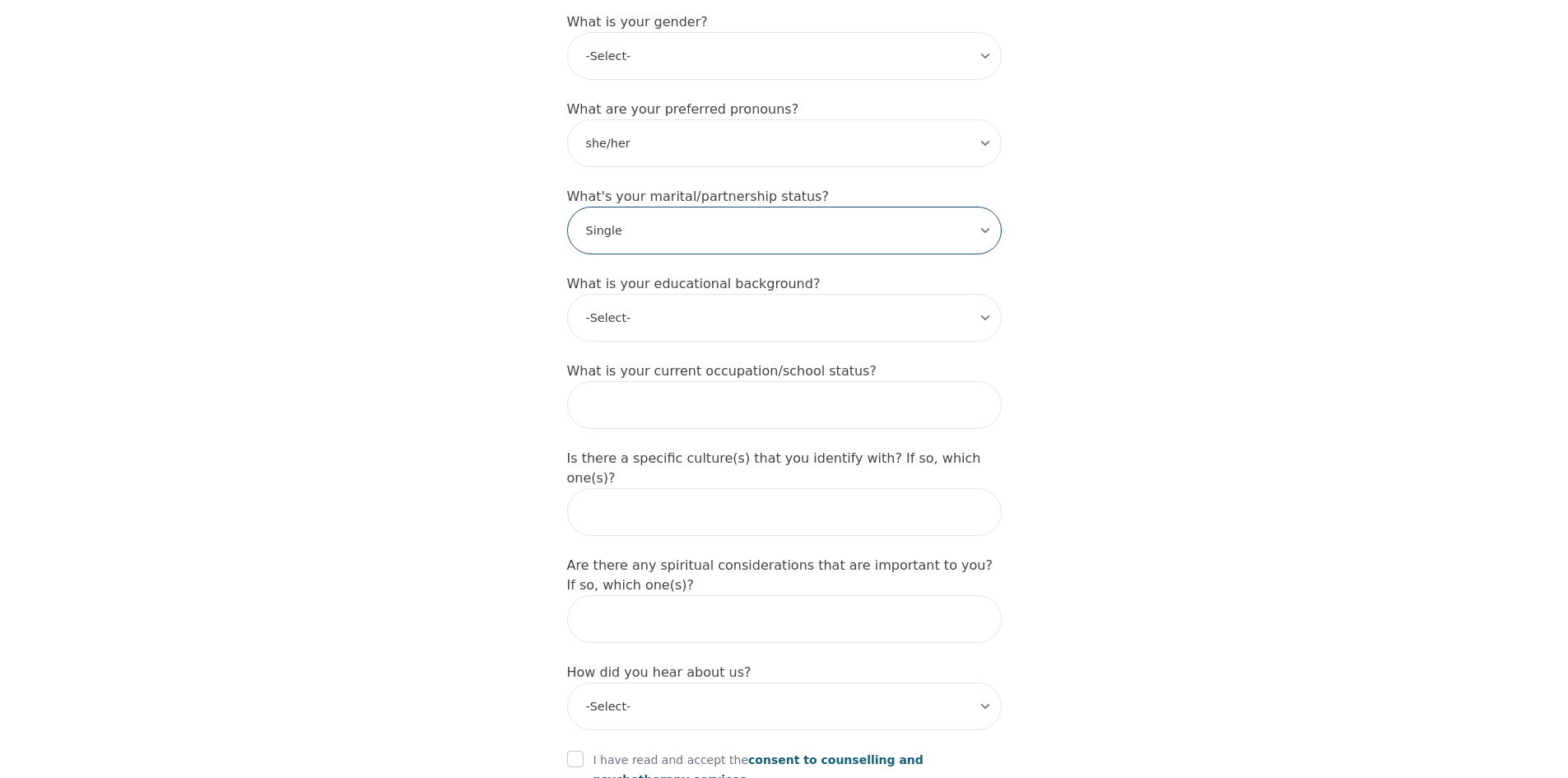
scroll to position [1482, 0]
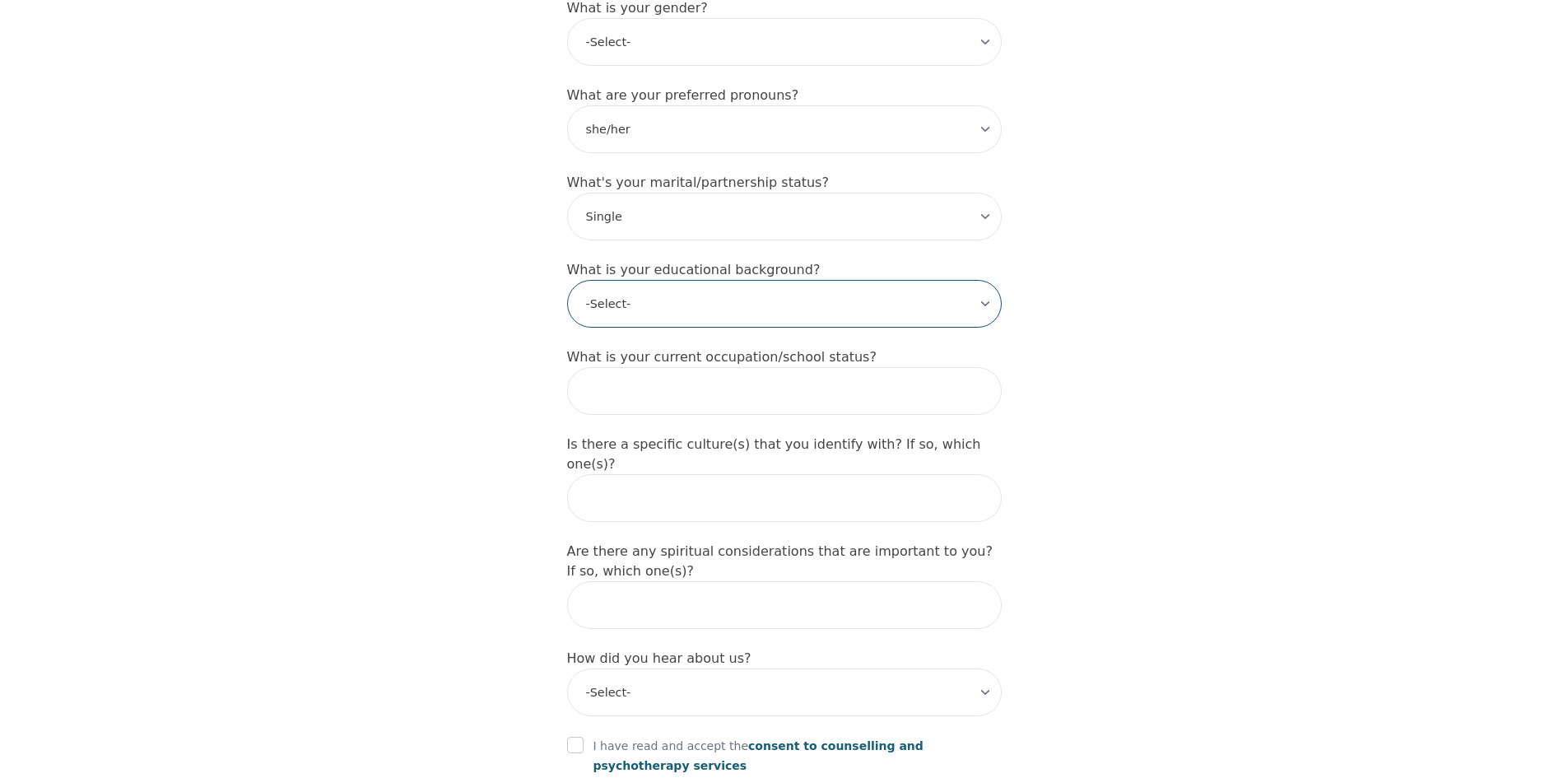
click at [673, 280] on select "-Select- Less than high school High school Associate degree Bachelor degree Mas…" at bounding box center [784, 304] width 434 height 48
select select "Bachelor degree"
click at [567, 280] on select "-Select- Less than high school High school Associate degree Bachelor degree Mas…" at bounding box center [784, 304] width 434 height 48
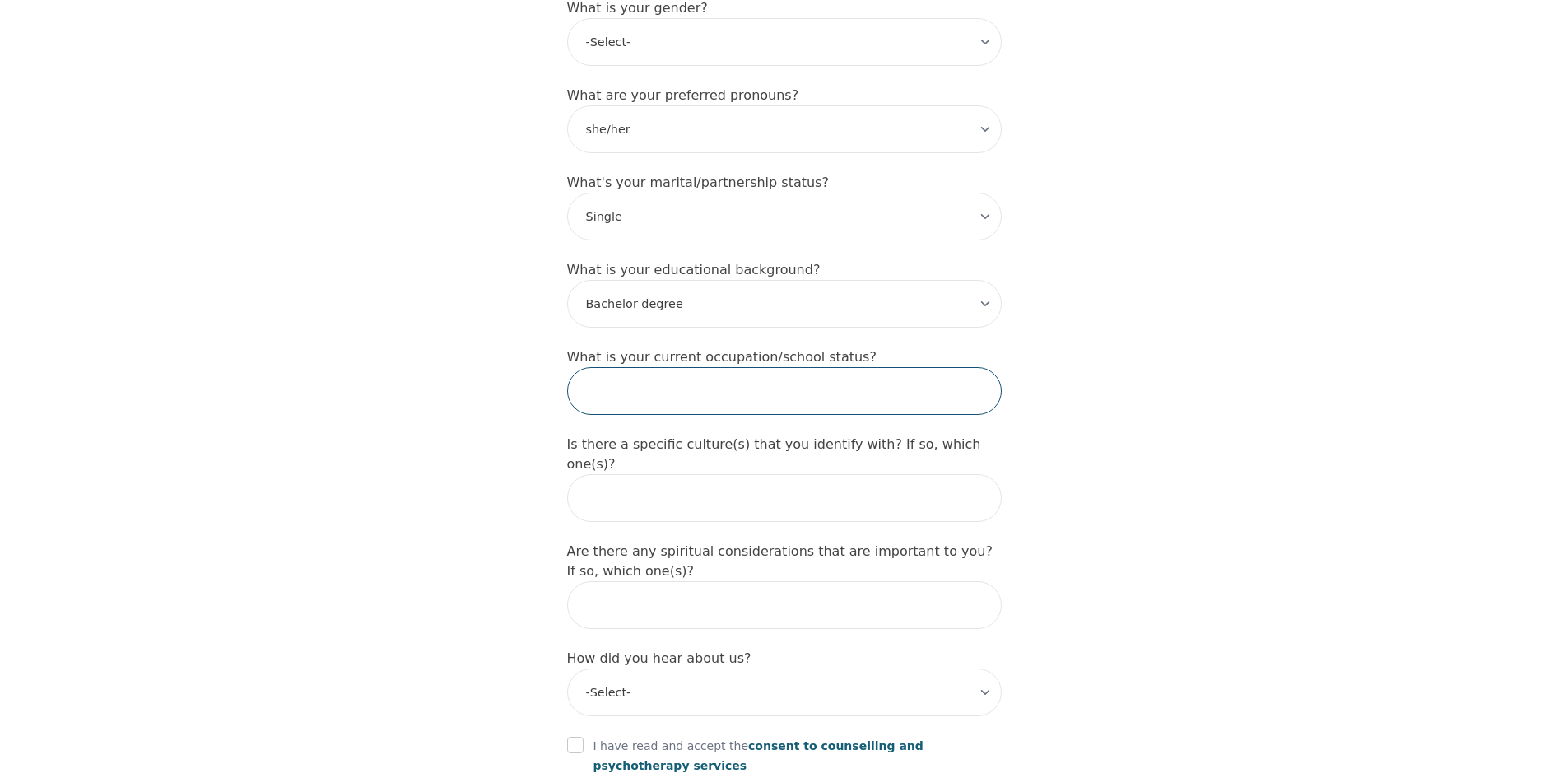
click at [668, 368] on input "text" at bounding box center [784, 392] width 434 height 48
type input "Office Administrator/in university"
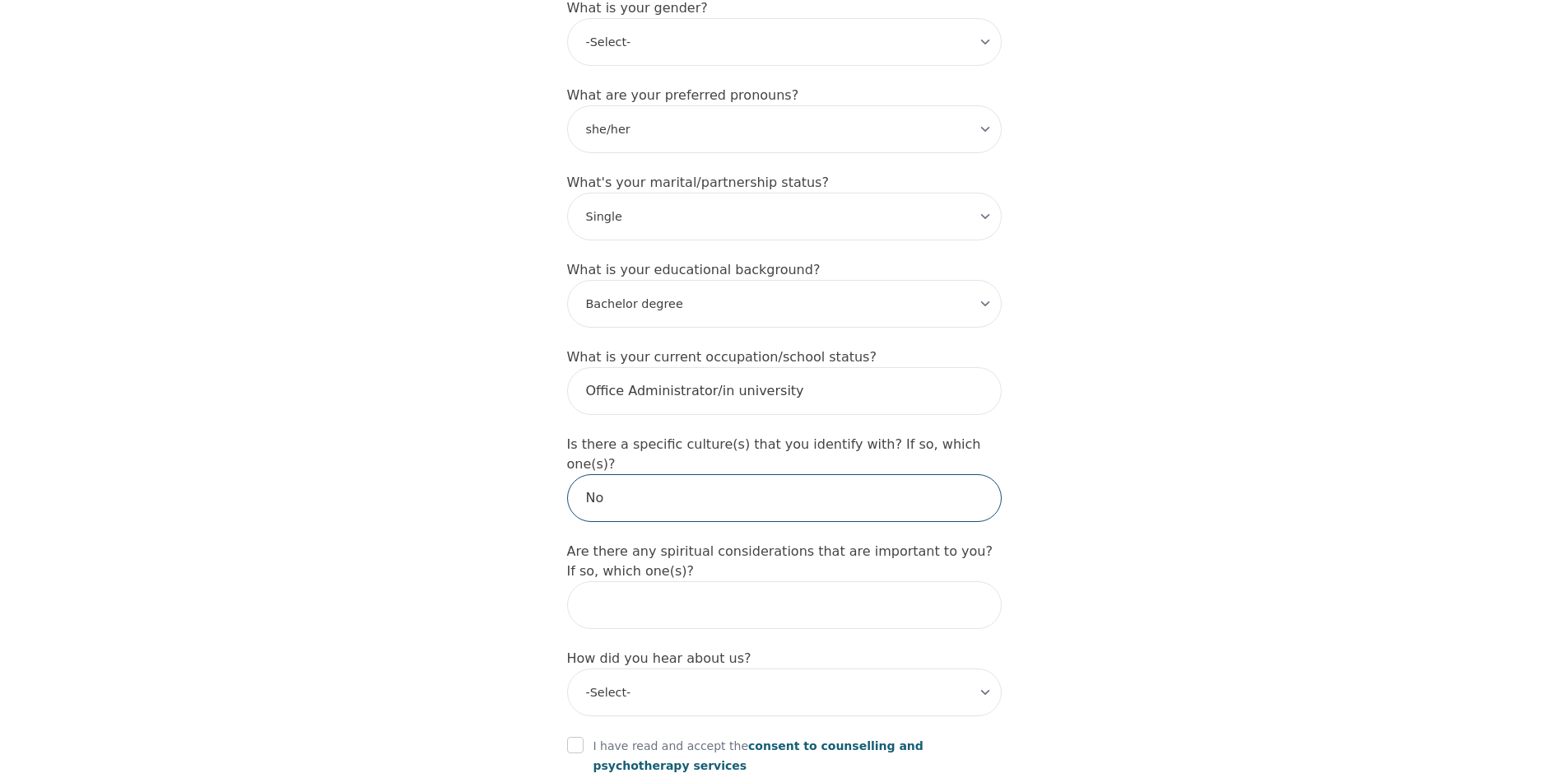
type input "No"
type input "N"
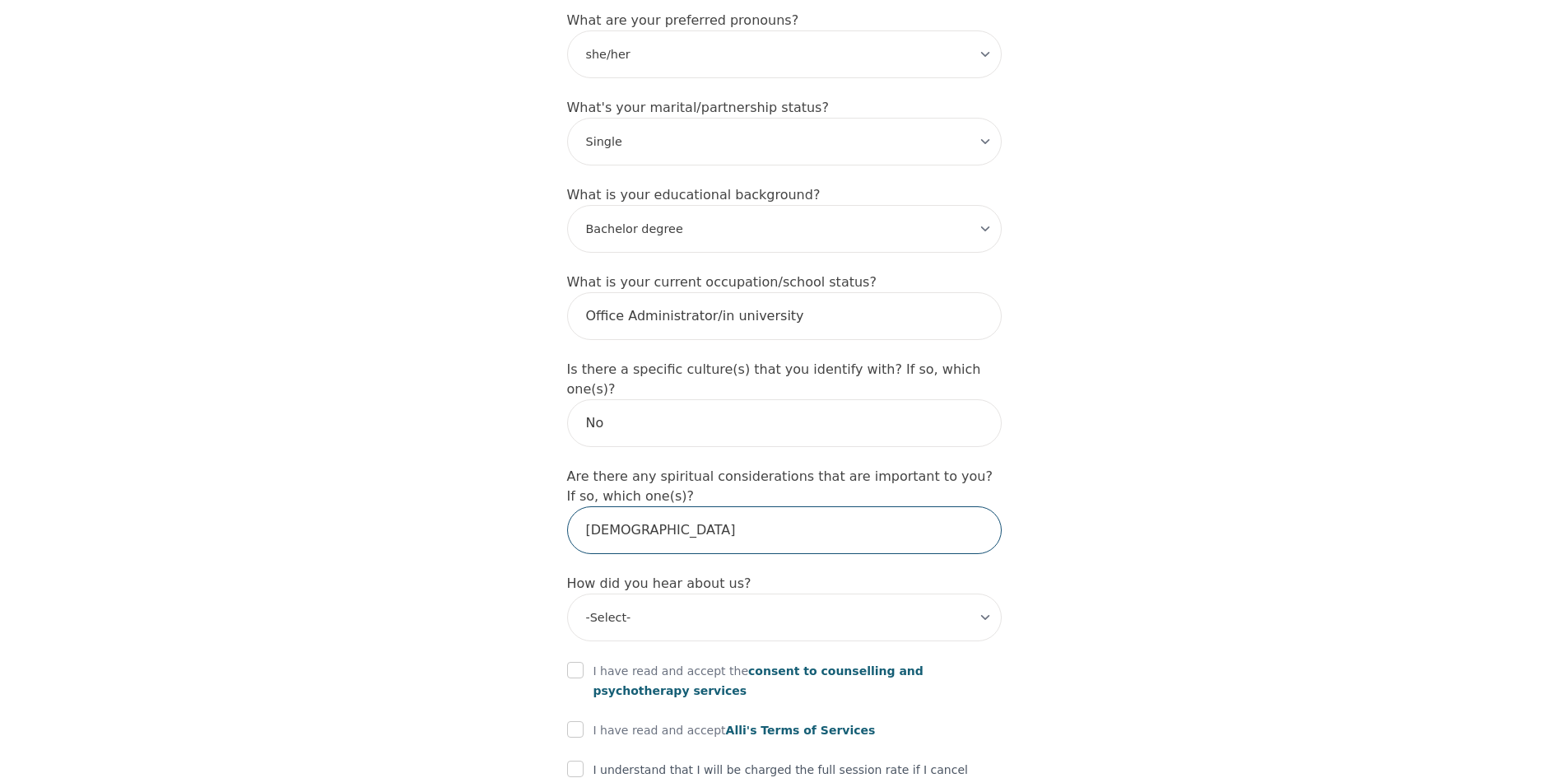
scroll to position [1717, 0]
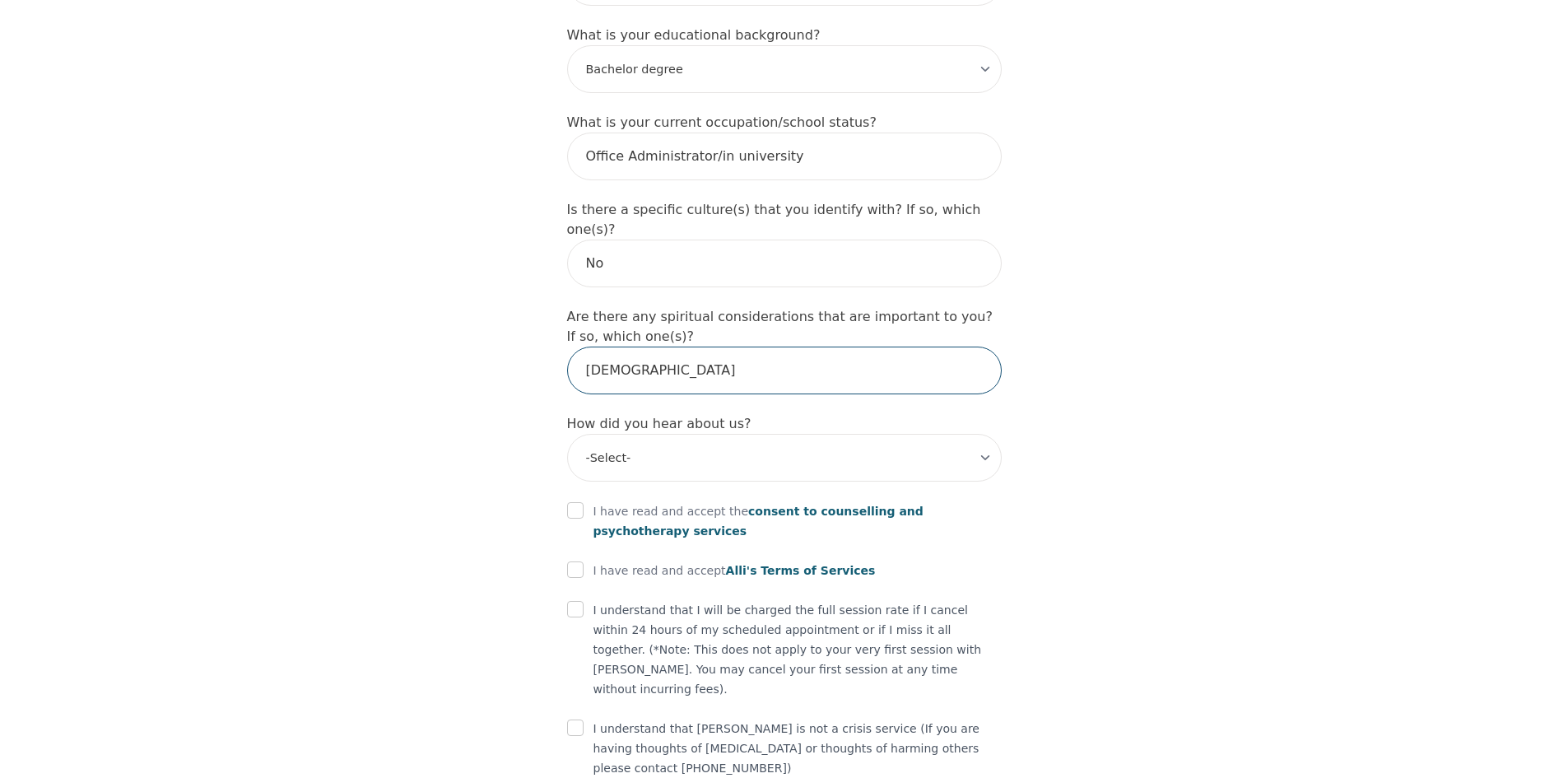
type input "[DEMOGRAPHIC_DATA]"
click at [664, 434] on select "-Select- Physician/Specialist Friend Facebook Instagram Google Search Google Ad…" at bounding box center [784, 458] width 434 height 48
select select "Friend"
click at [567, 434] on select "-Select- Physician/Specialist Friend Facebook Instagram Google Search Google Ad…" at bounding box center [784, 458] width 434 height 48
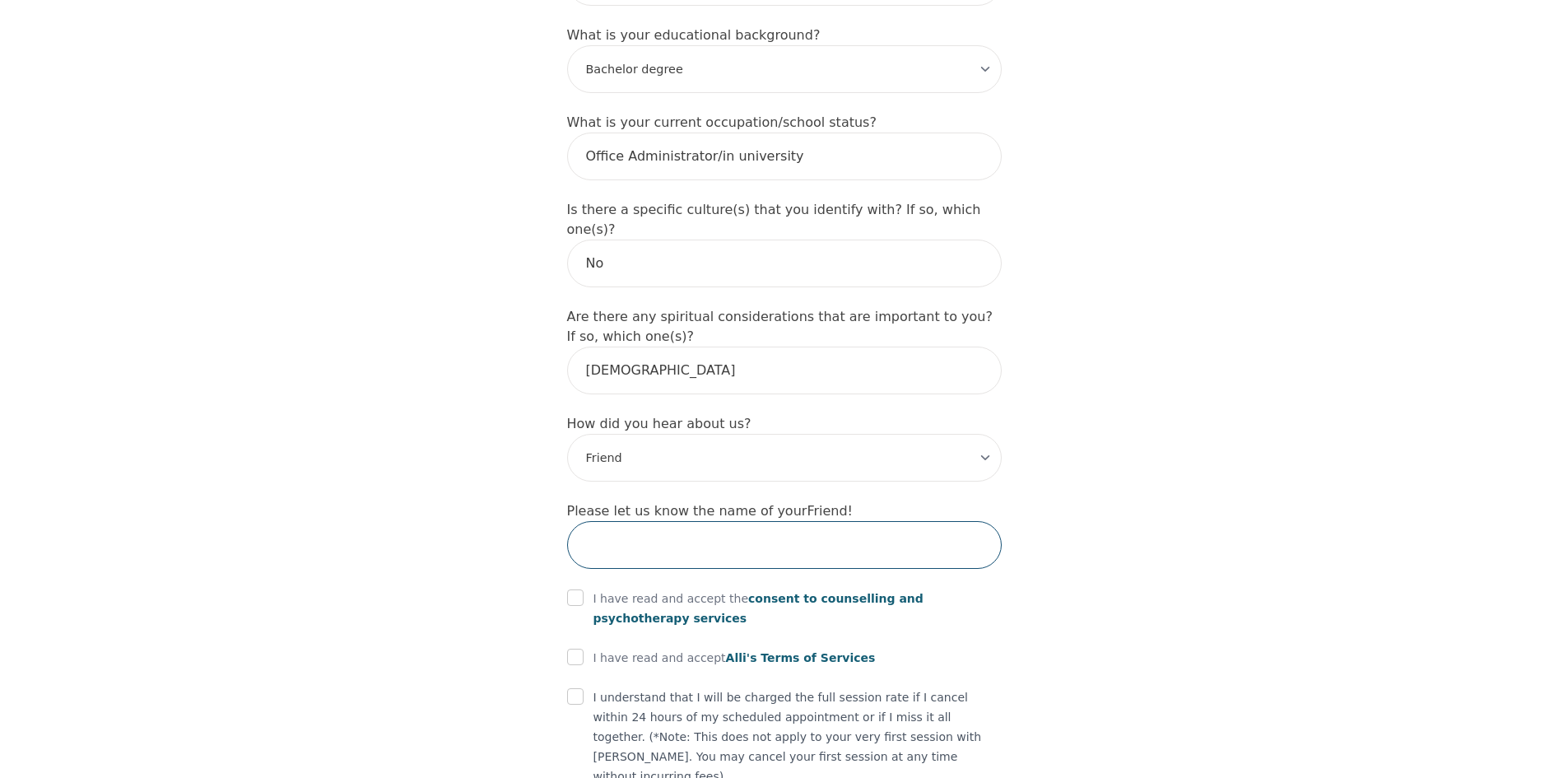
click at [745, 521] on input "text" at bounding box center [784, 545] width 434 height 48
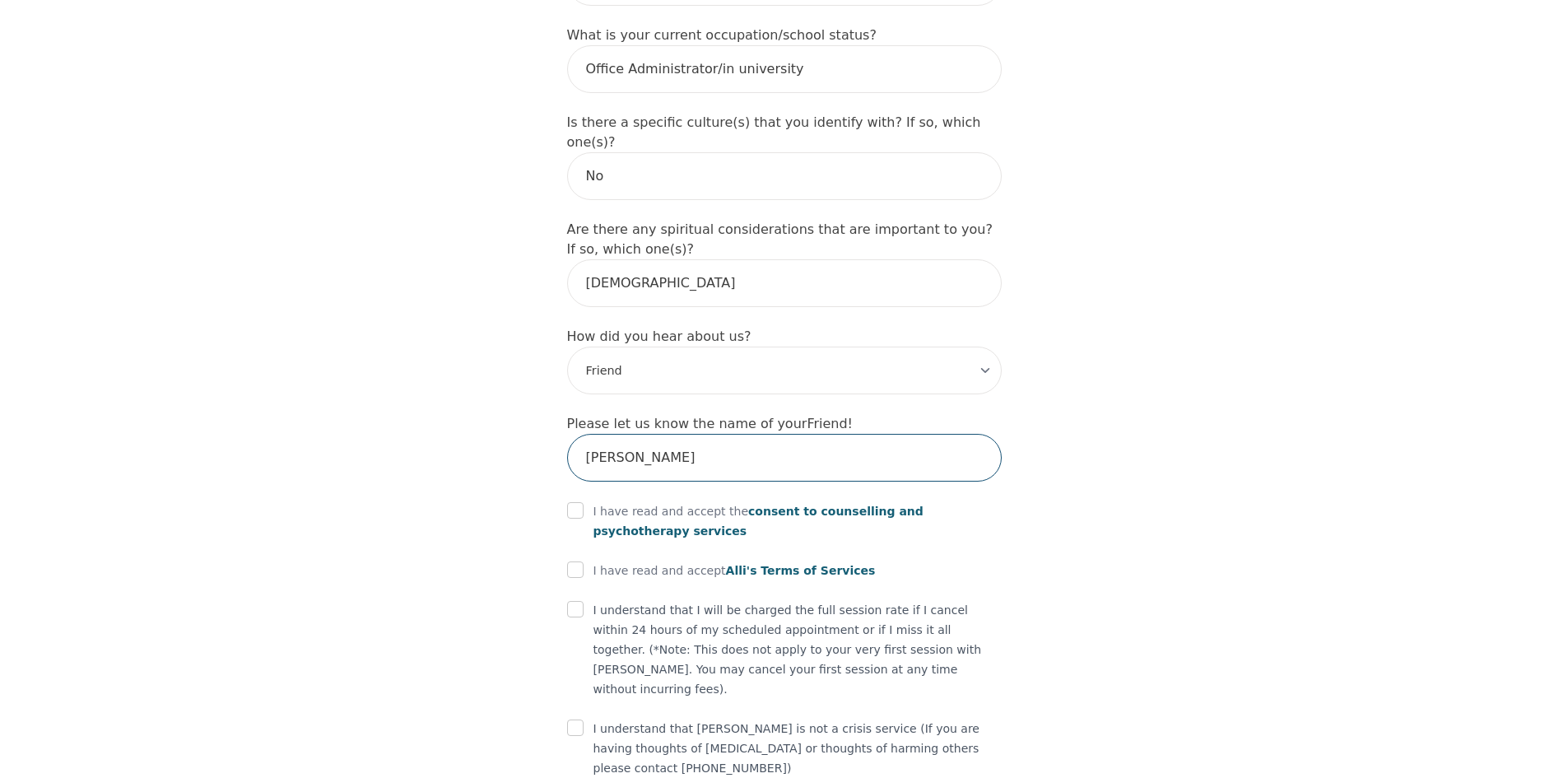
type input "[PERSON_NAME]"
click at [572, 502] on input "checkbox" at bounding box center [575, 510] width 16 height 16
checkbox input "true"
click at [572, 562] on input "checkbox" at bounding box center [575, 569] width 16 height 16
checkbox input "true"
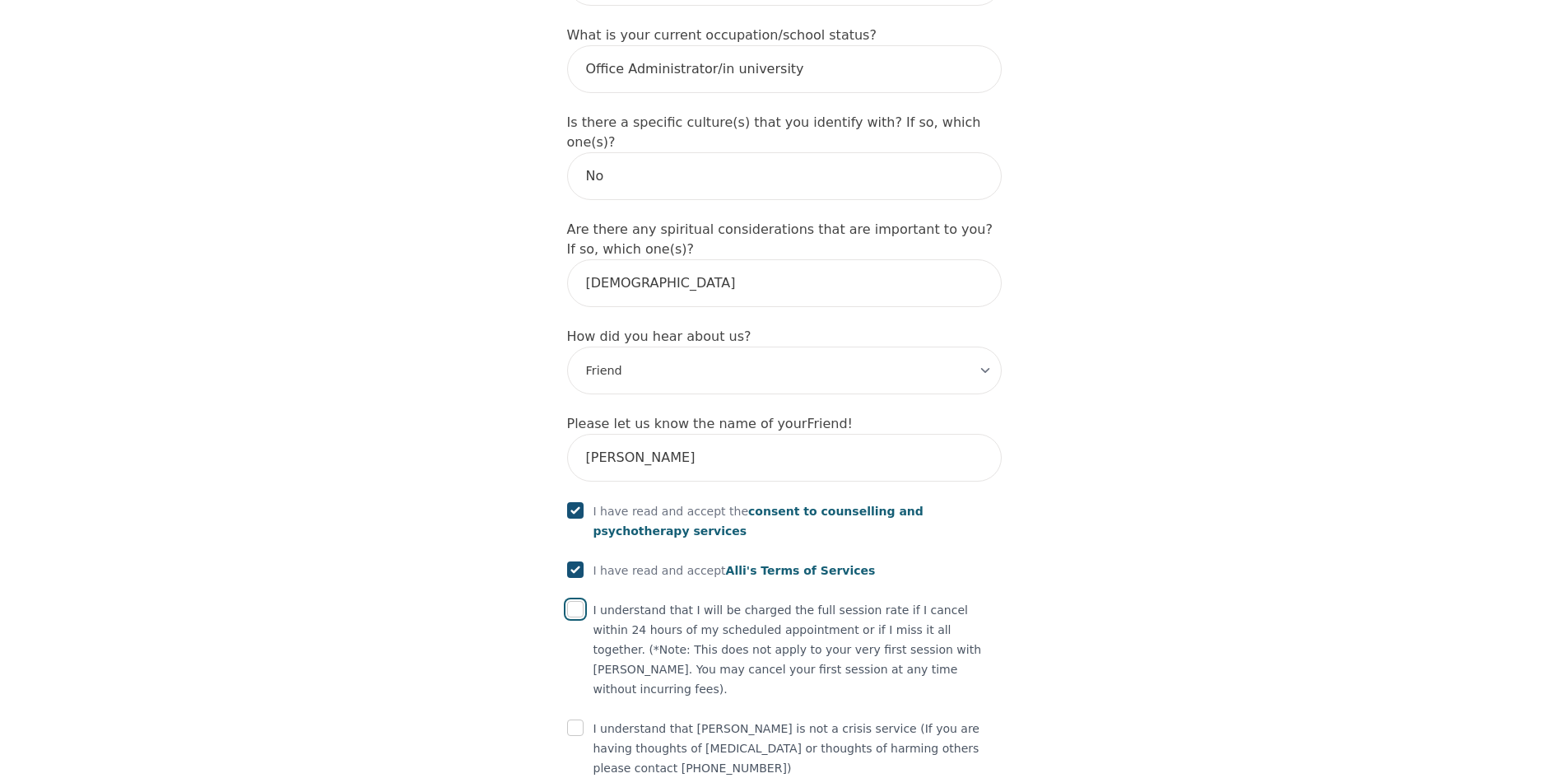
click at [578, 601] on input "checkbox" at bounding box center [575, 609] width 16 height 16
checkbox input "true"
click at [584, 719] on div "I understand that [PERSON_NAME] is not a crisis service (If you are having thou…" at bounding box center [784, 748] width 434 height 59
click at [572, 720] on input "checkbox" at bounding box center [575, 727] width 16 height 16
checkbox input "true"
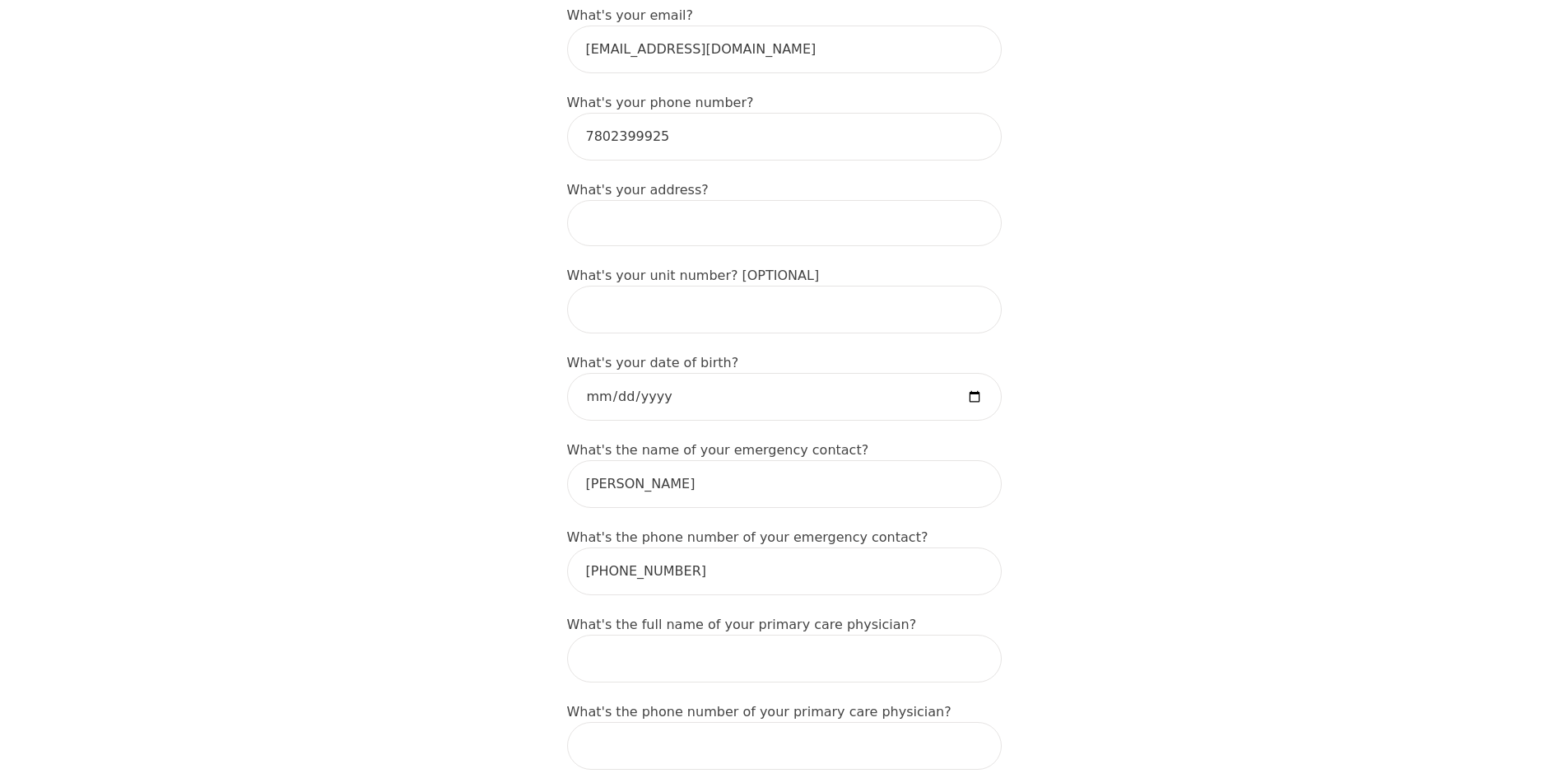
scroll to position [550, 0]
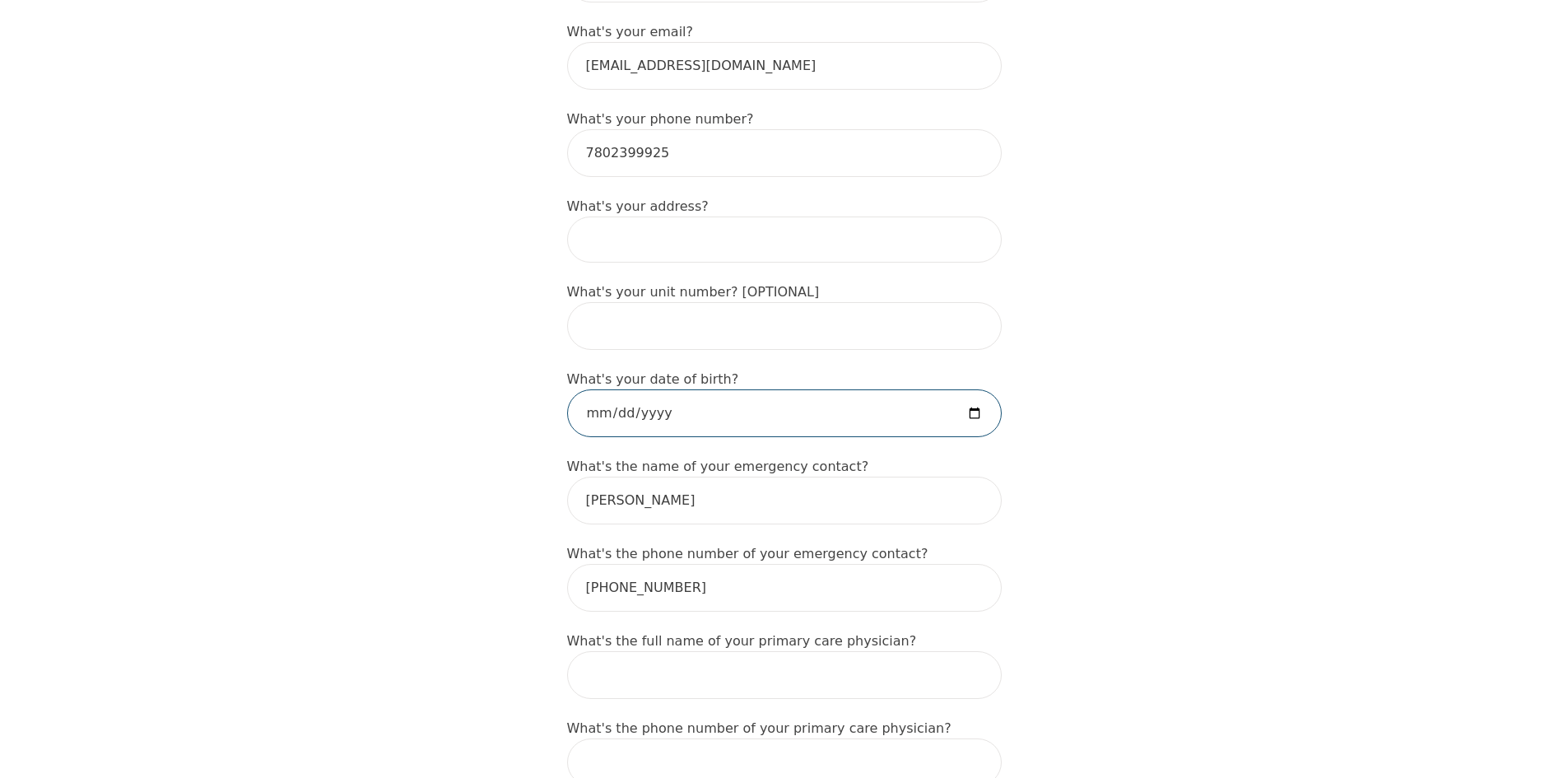
click at [983, 391] on input "date" at bounding box center [784, 414] width 434 height 48
click at [981, 392] on input "date" at bounding box center [784, 414] width 434 height 48
type input "[DATE]"
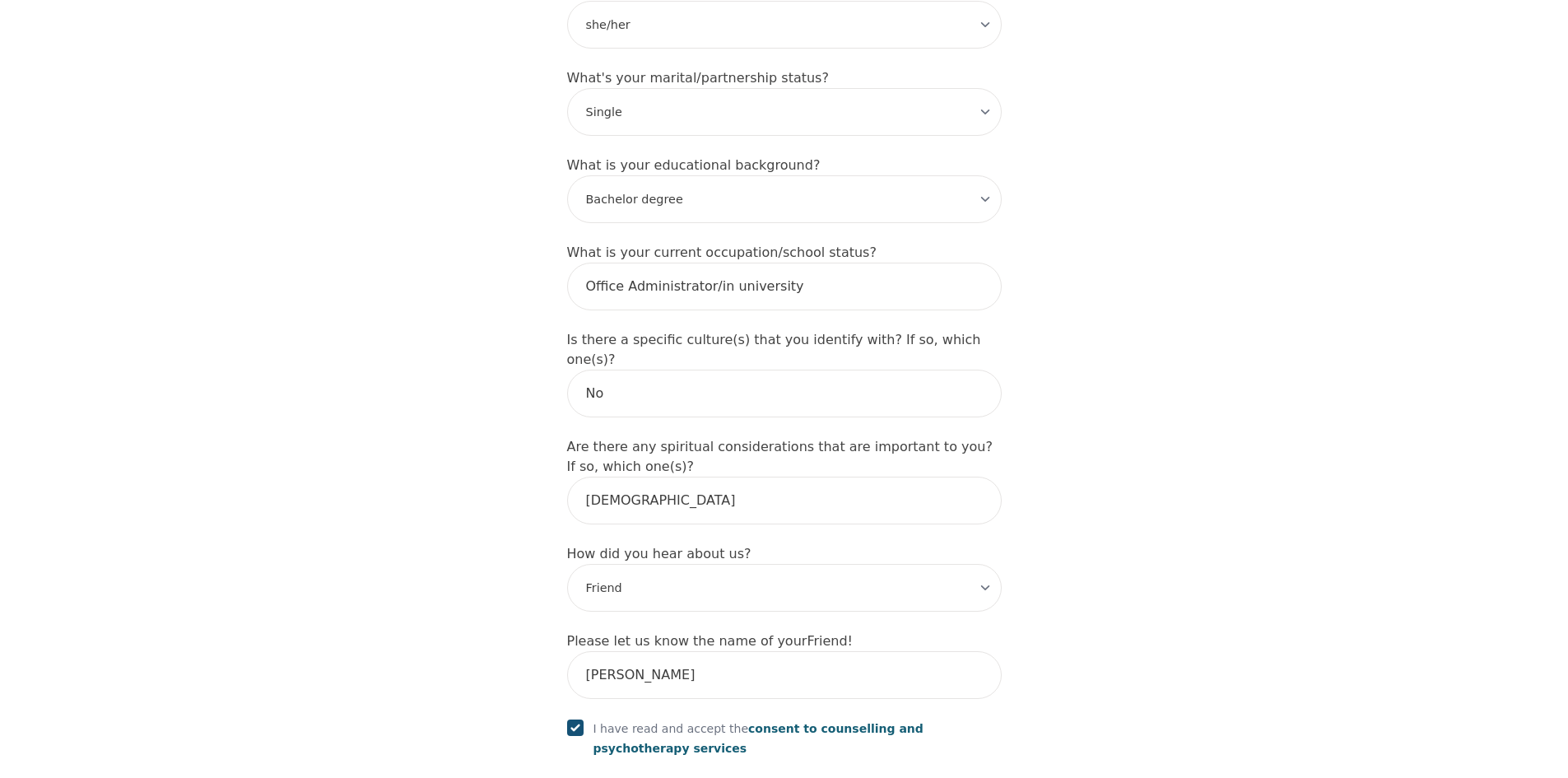
scroll to position [1867, 0]
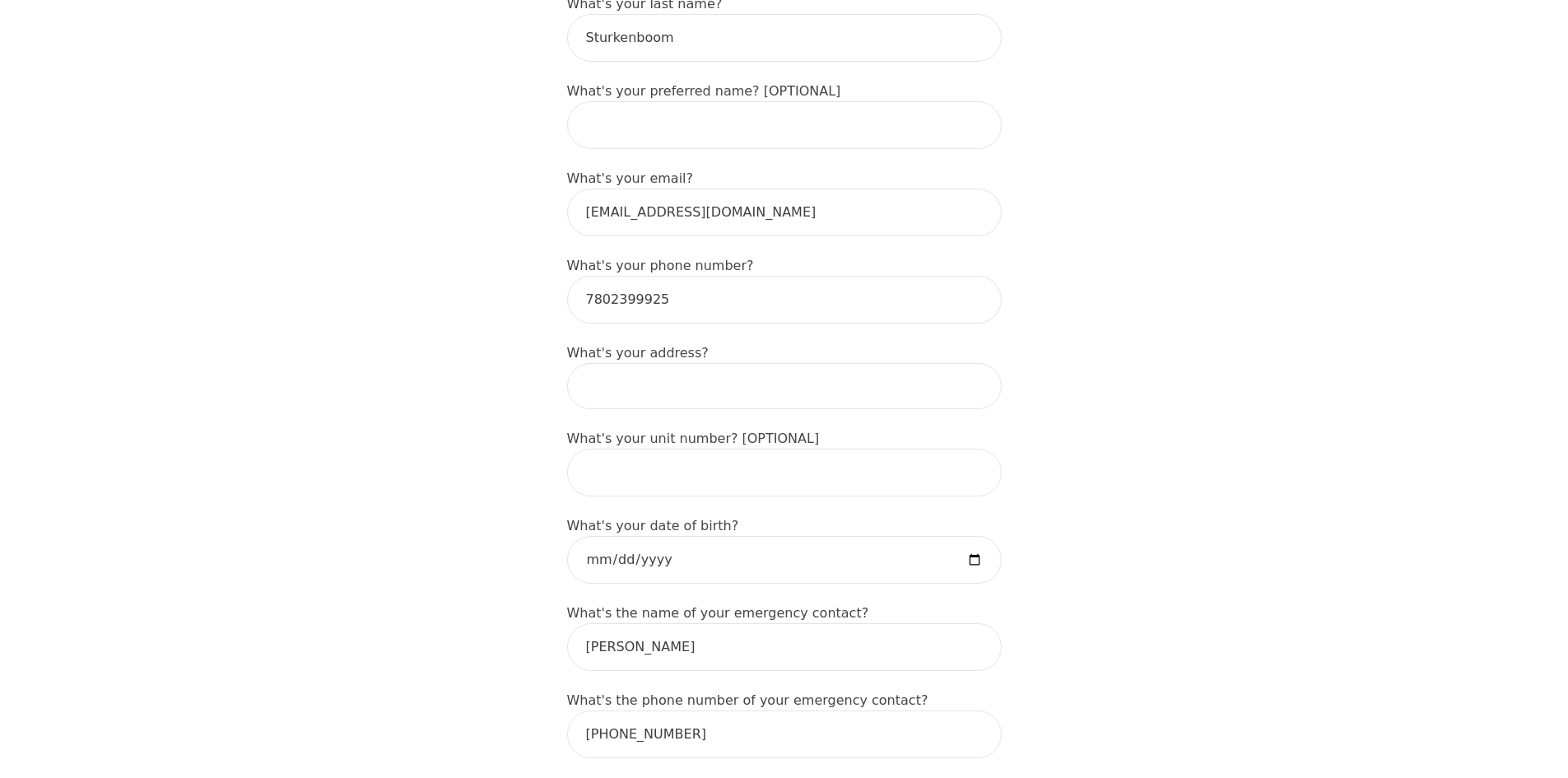
scroll to position [412, 0]
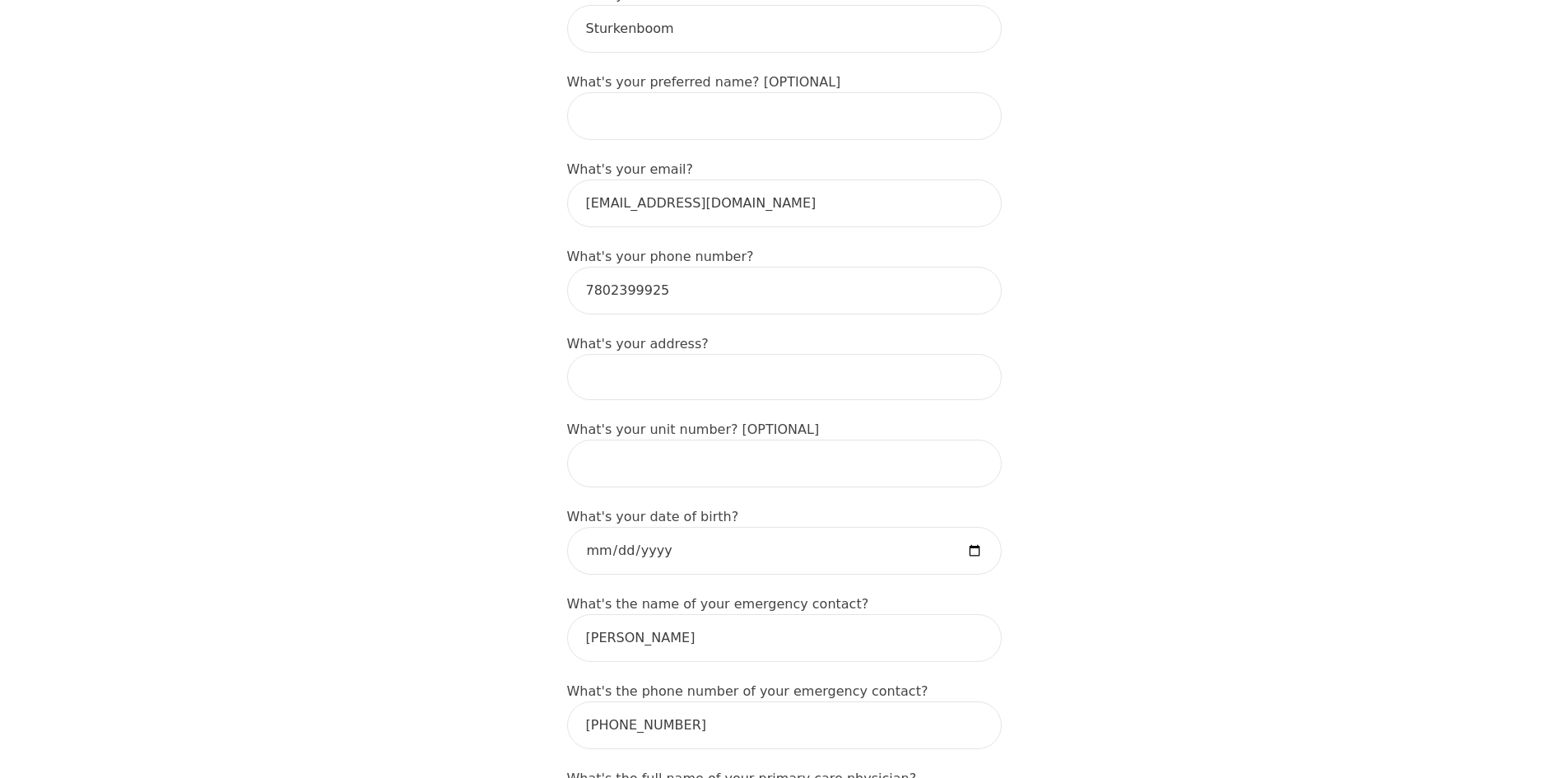
click at [654, 354] on input at bounding box center [784, 377] width 434 height 46
type input "[STREET_ADDRESS]"
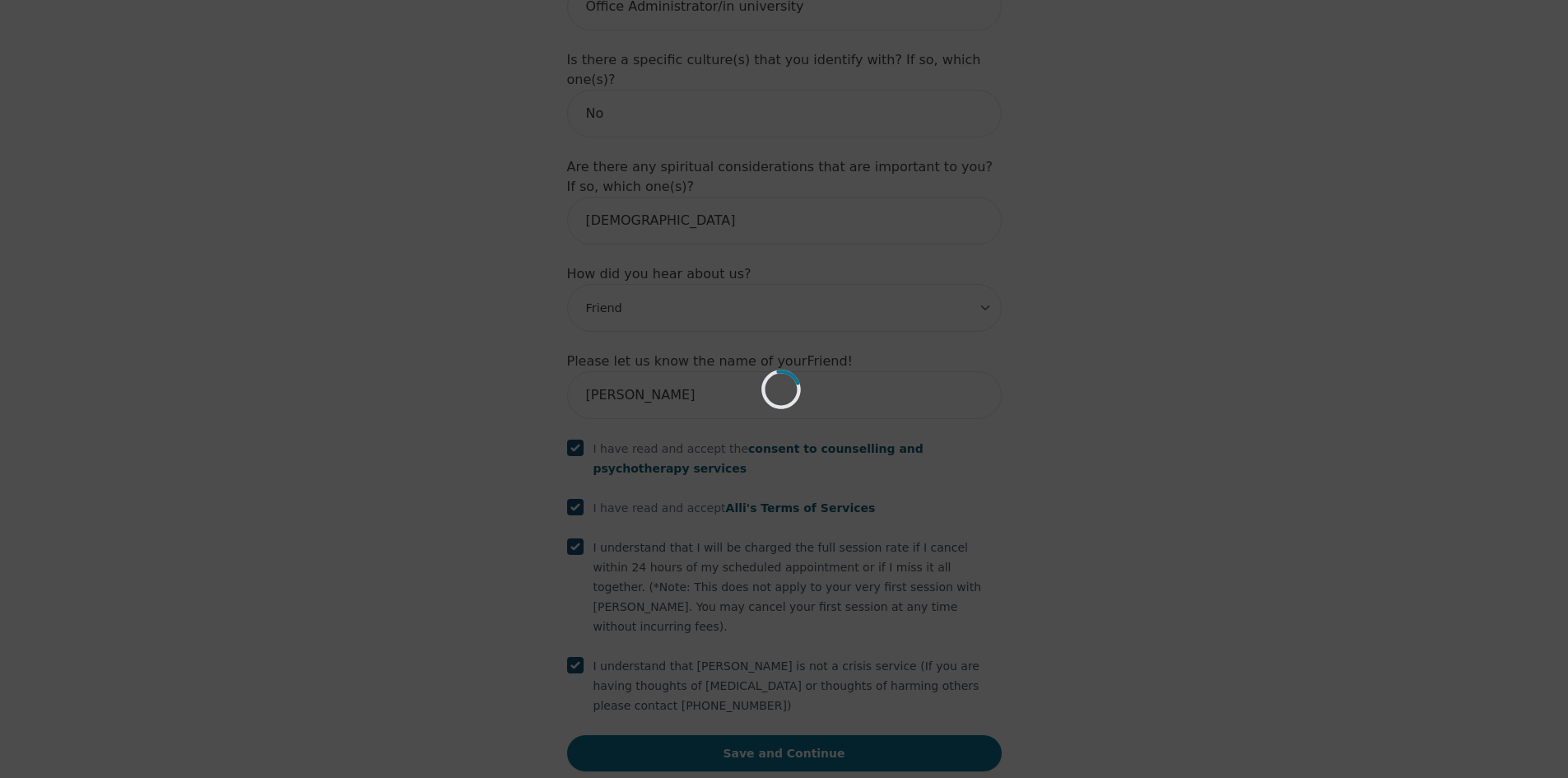
scroll to position [1805, 0]
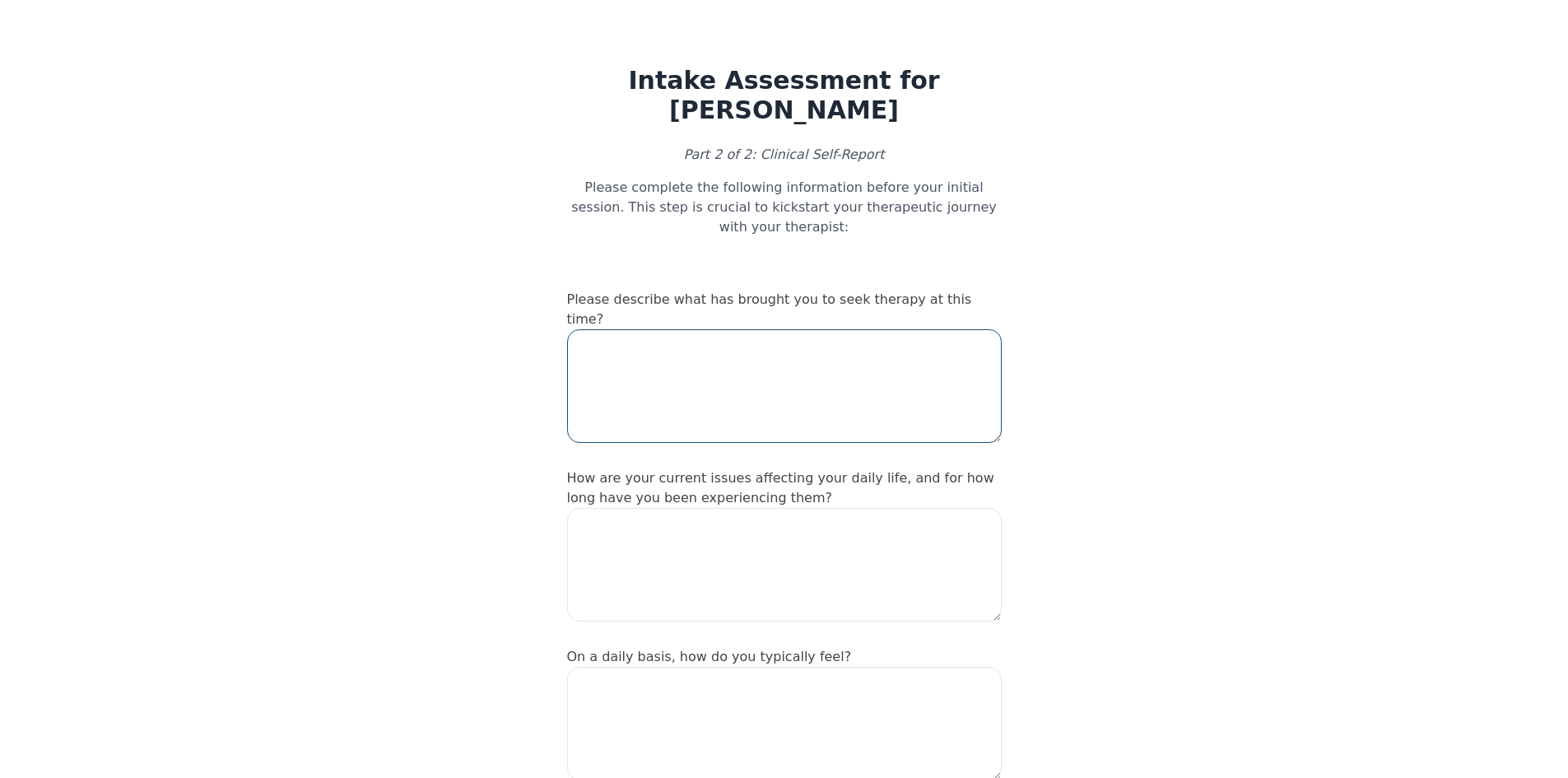
click at [655, 367] on textarea at bounding box center [784, 386] width 434 height 113
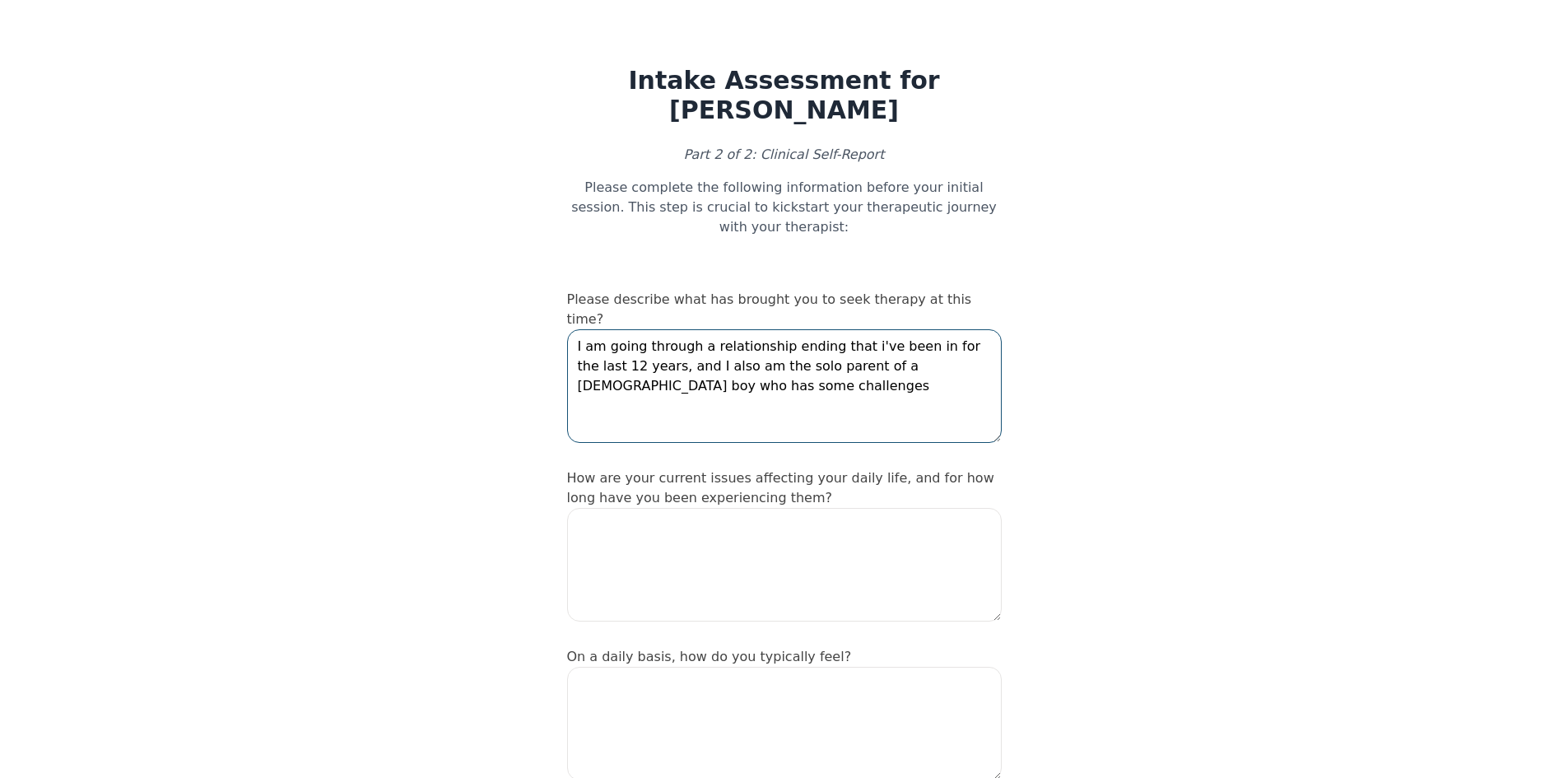
type textarea "I am going through a relationship ending that i've been in for the last 12 year…"
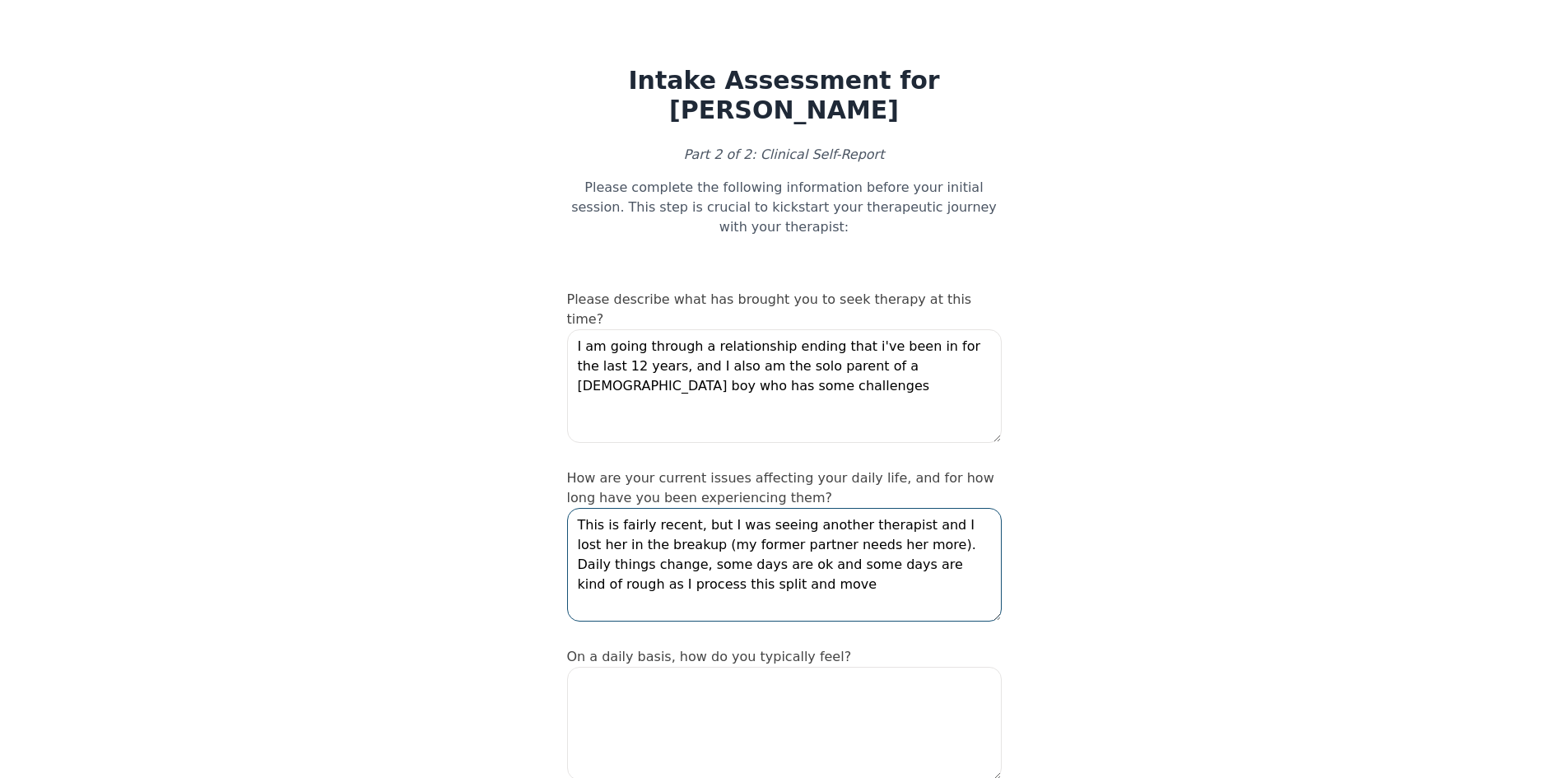
type textarea "This is fairly recent, but I was seeing another therapist and I lost her in the…"
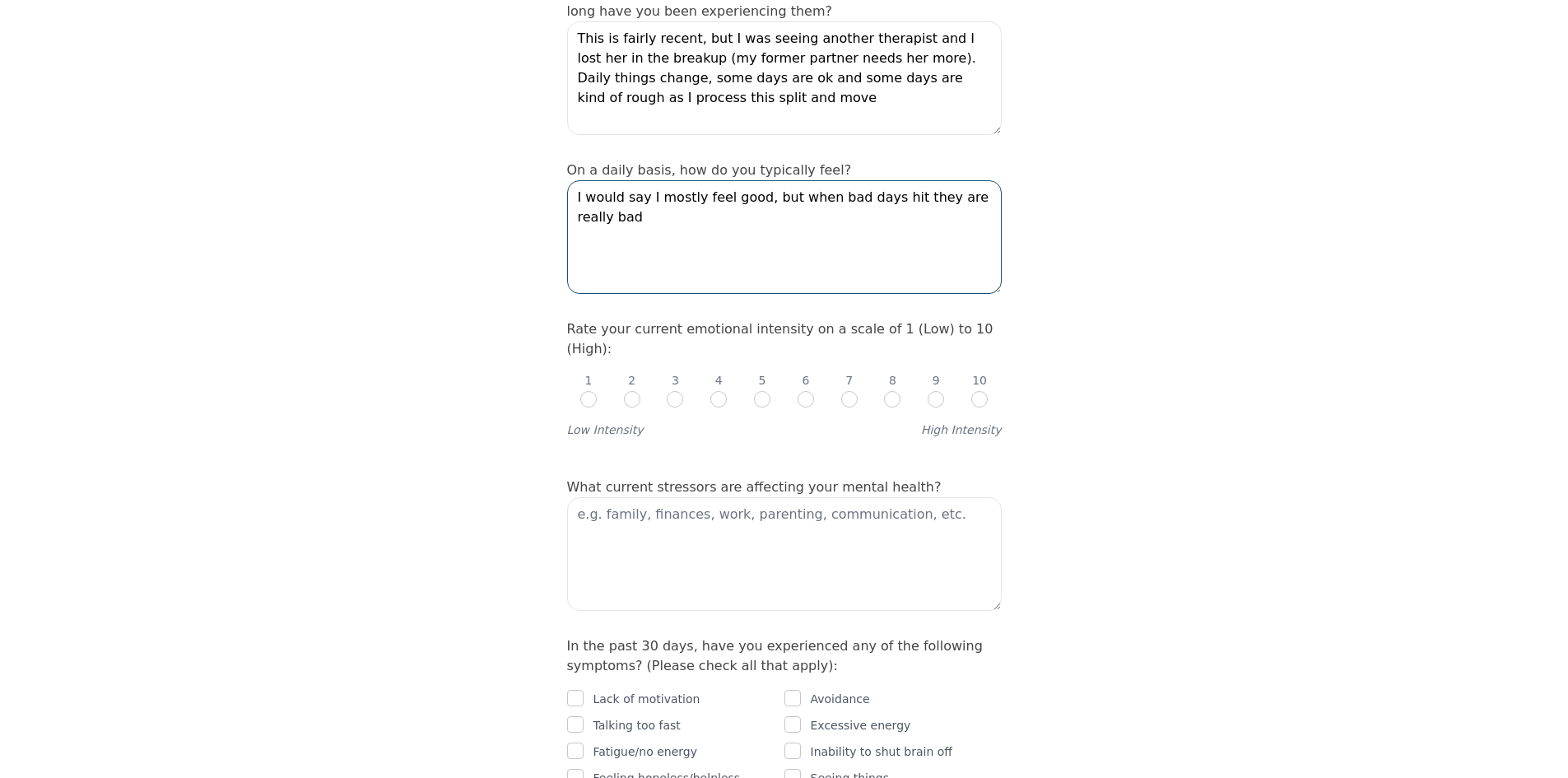
scroll to position [494, 0]
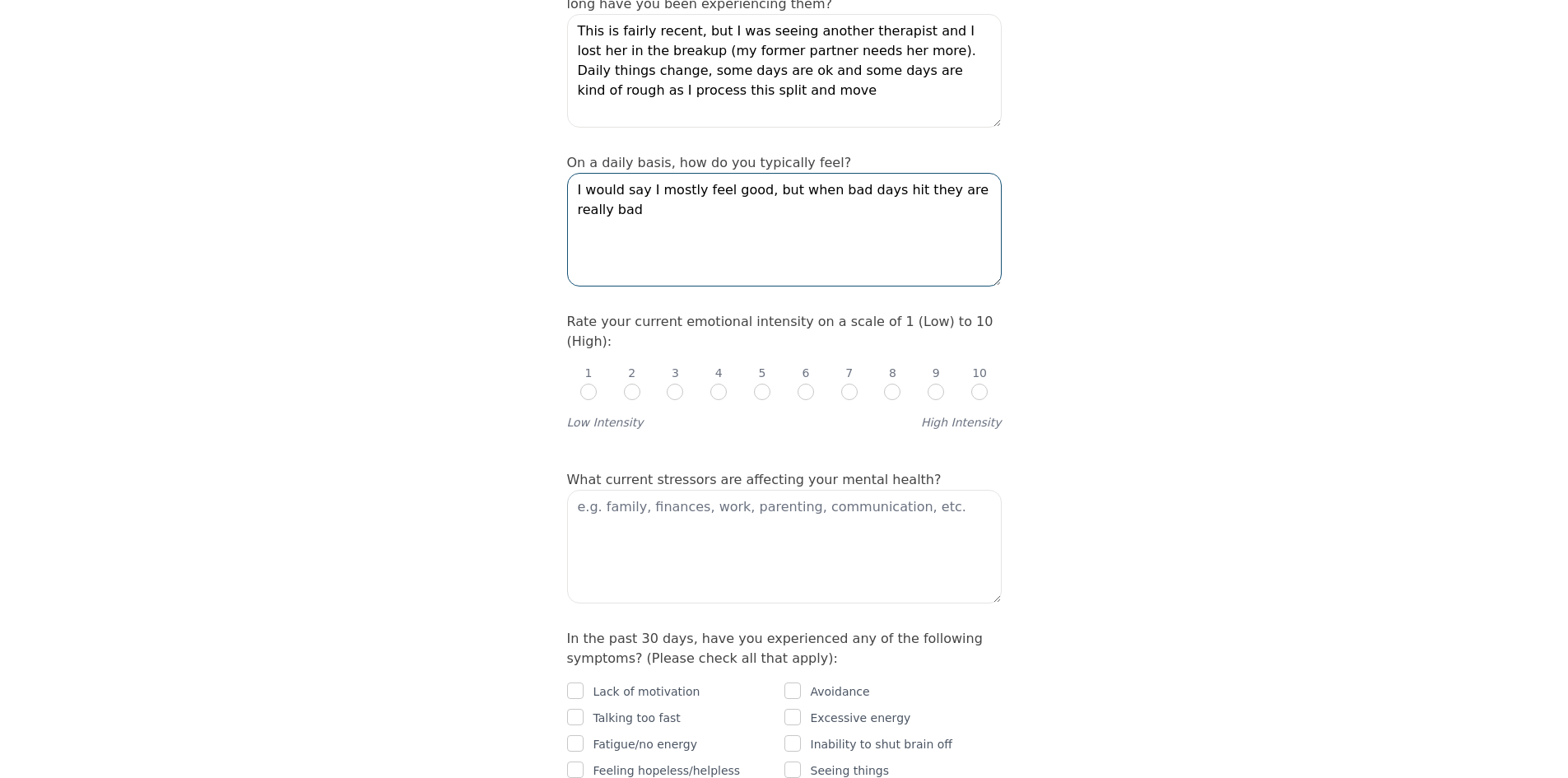
type textarea "I would say I mostly feel good, but when bad days hit they are really bad"
click at [798, 384] on input "radio" at bounding box center [805, 392] width 16 height 16
radio input "true"
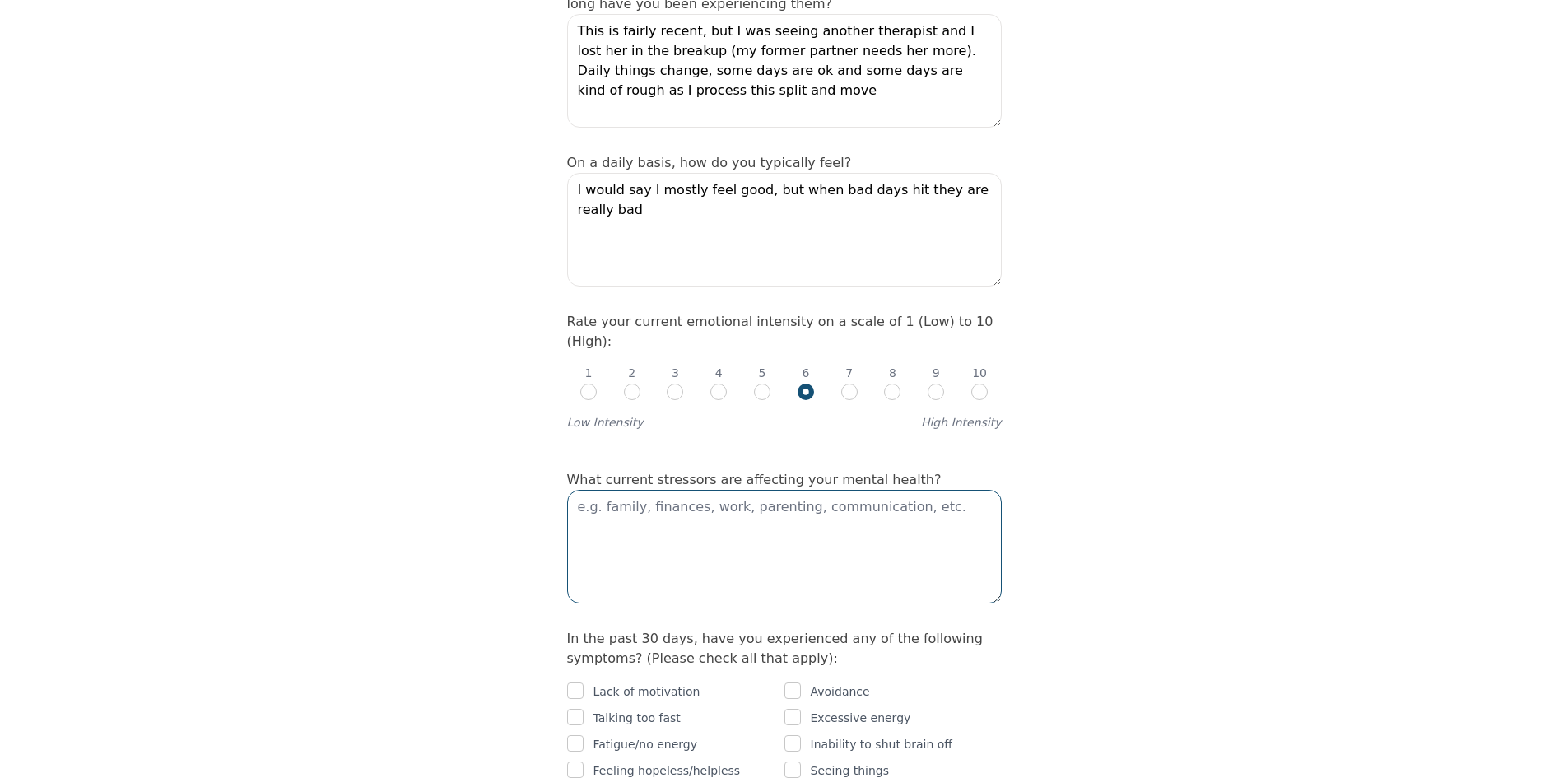
click at [755, 490] on textarea at bounding box center [784, 547] width 434 height 113
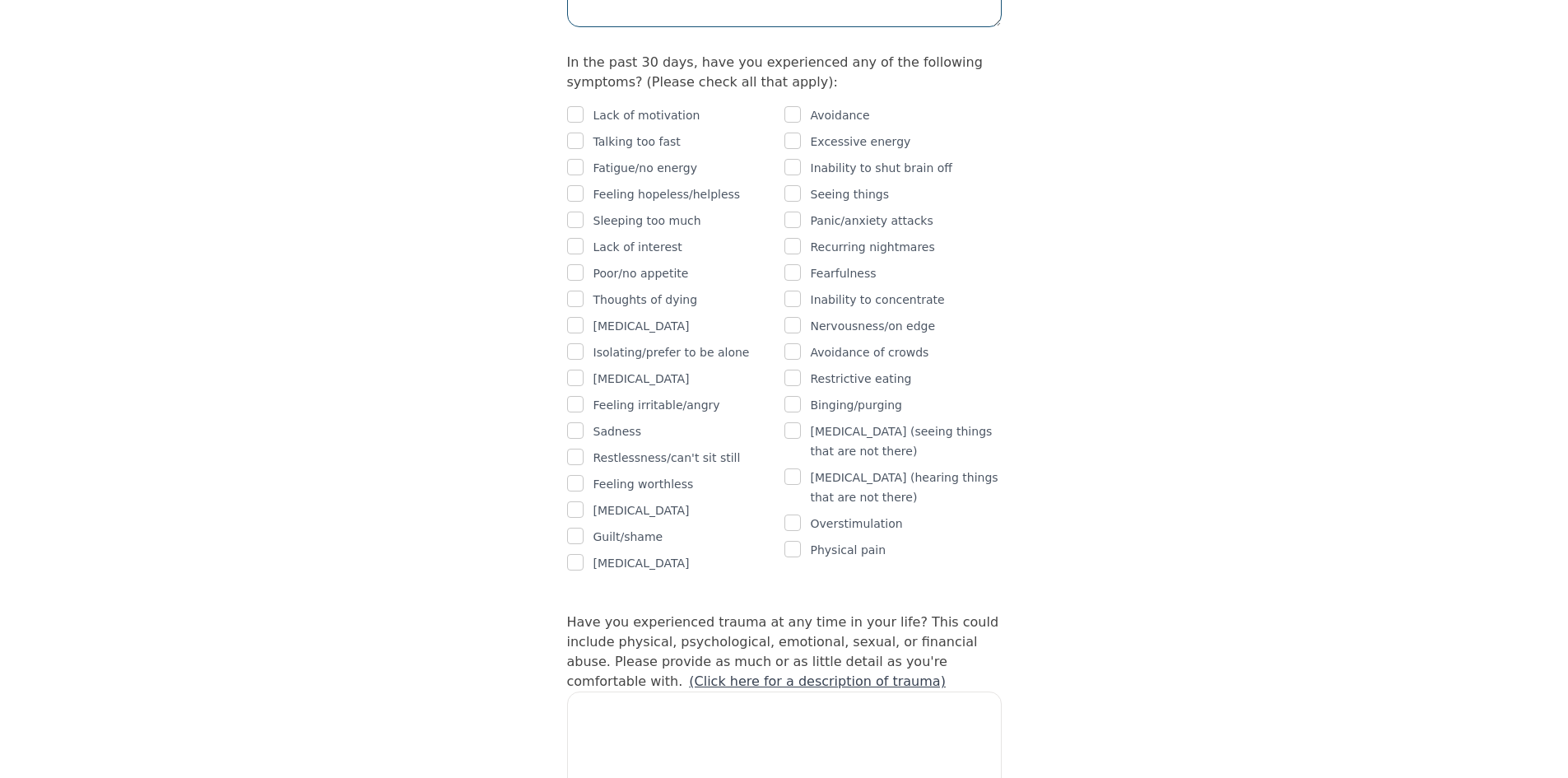
scroll to position [988, 0]
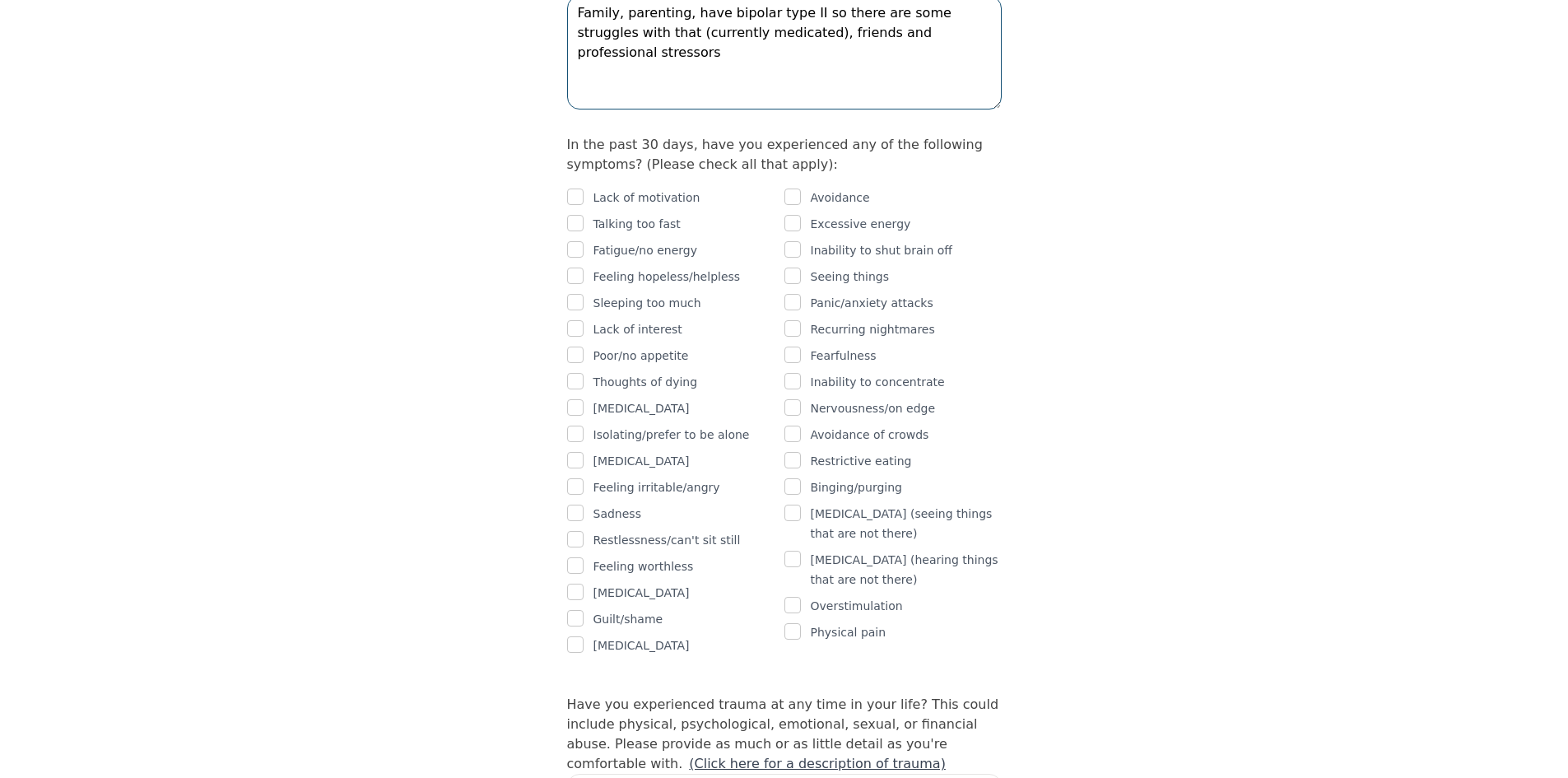
type textarea "Family, parenting, have bipolar type II so there are some struggles with that (…"
click at [795, 215] on input "checkbox" at bounding box center [792, 222] width 16 height 16
checkbox input "true"
click at [798, 241] on input "checkbox" at bounding box center [792, 249] width 16 height 16
checkbox input "true"
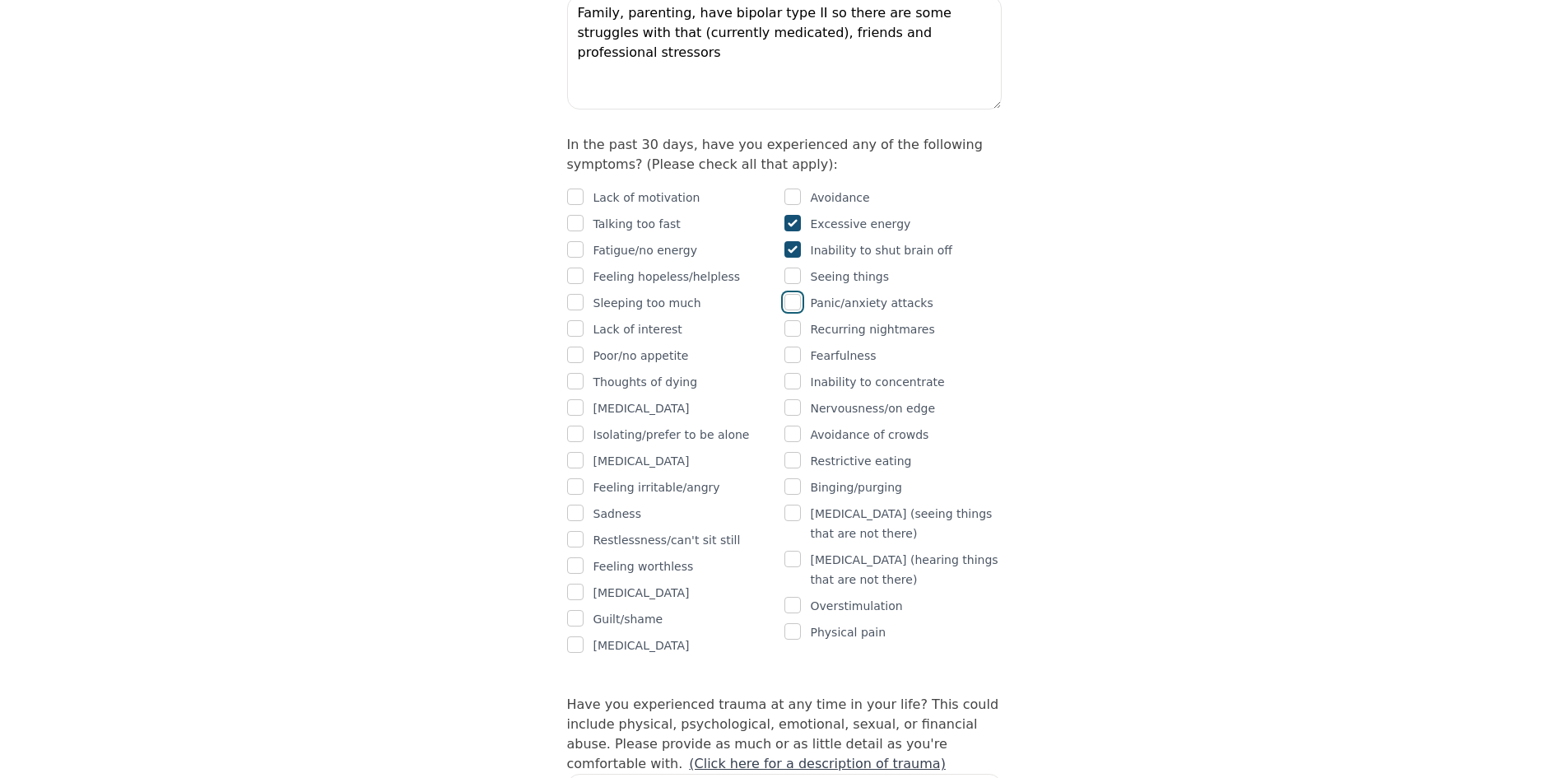
click at [786, 294] on input "checkbox" at bounding box center [792, 301] width 16 height 16
checkbox input "true"
click at [581, 268] on input "checkbox" at bounding box center [575, 276] width 16 height 16
checkbox input "true"
click at [580, 241] on input "checkbox" at bounding box center [575, 249] width 16 height 16
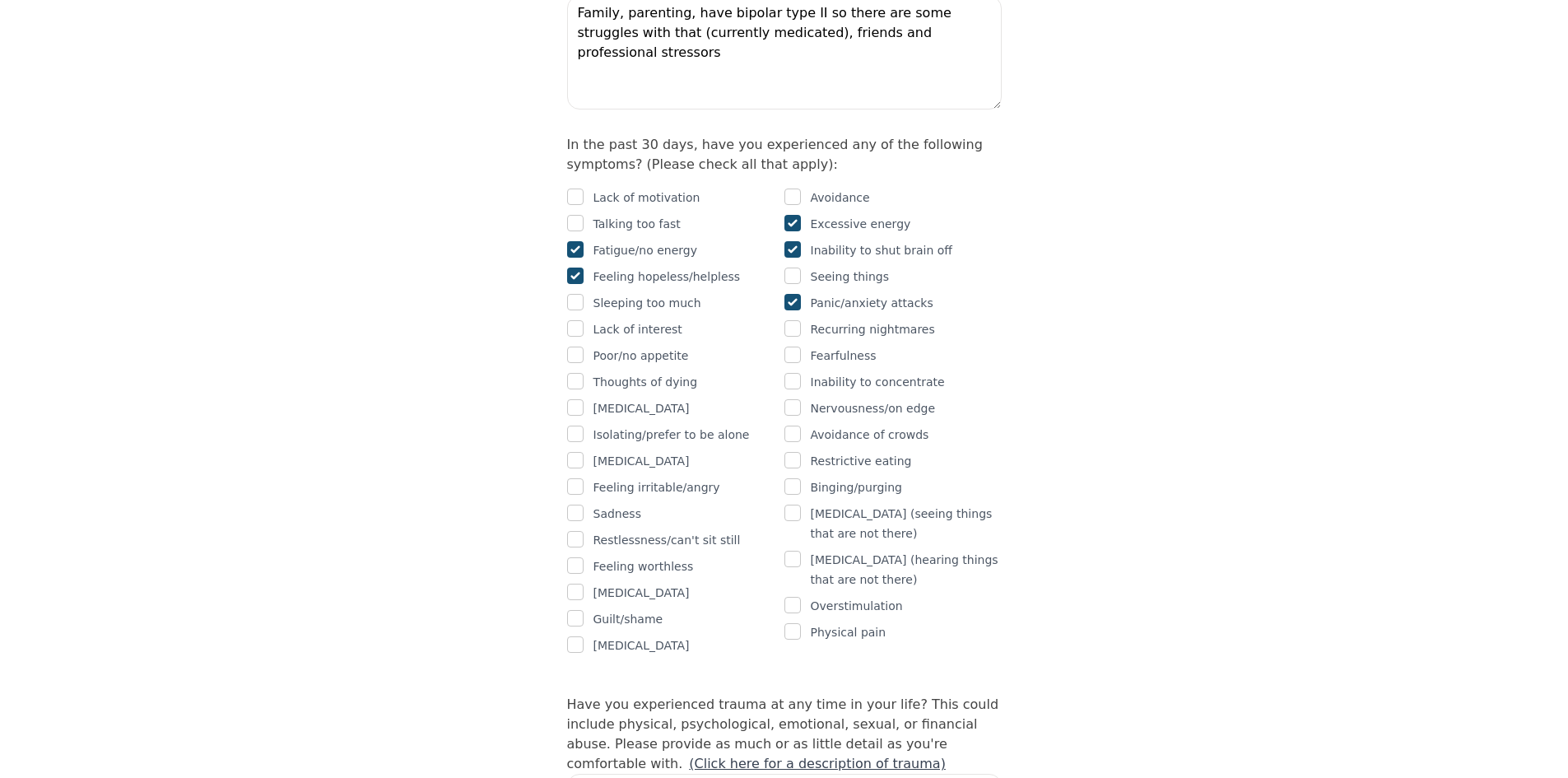
checkbox input "true"
click at [580, 215] on input "checkbox" at bounding box center [575, 222] width 16 height 16
checkbox input "true"
click at [584, 346] on div "Poor/no appetite" at bounding box center [675, 356] width 217 height 20
click at [576, 347] on input "checkbox" at bounding box center [575, 355] width 16 height 16
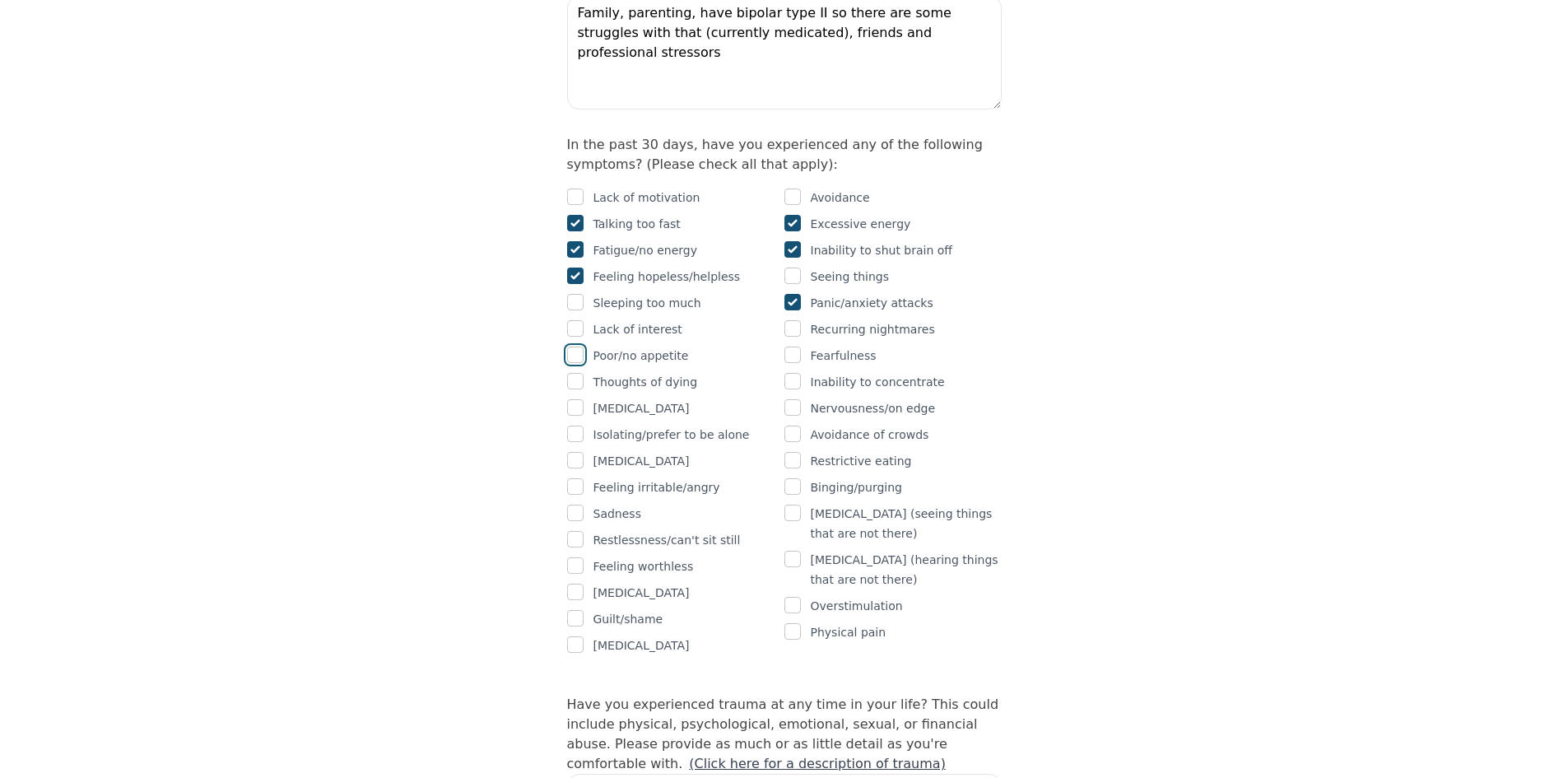
checkbox input "true"
click at [584, 398] on div "[MEDICAL_DATA]" at bounding box center [675, 408] width 217 height 20
click at [579, 399] on input "checkbox" at bounding box center [575, 407] width 16 height 16
checkbox input "true"
click at [582, 478] on input "checkbox" at bounding box center [575, 486] width 16 height 16
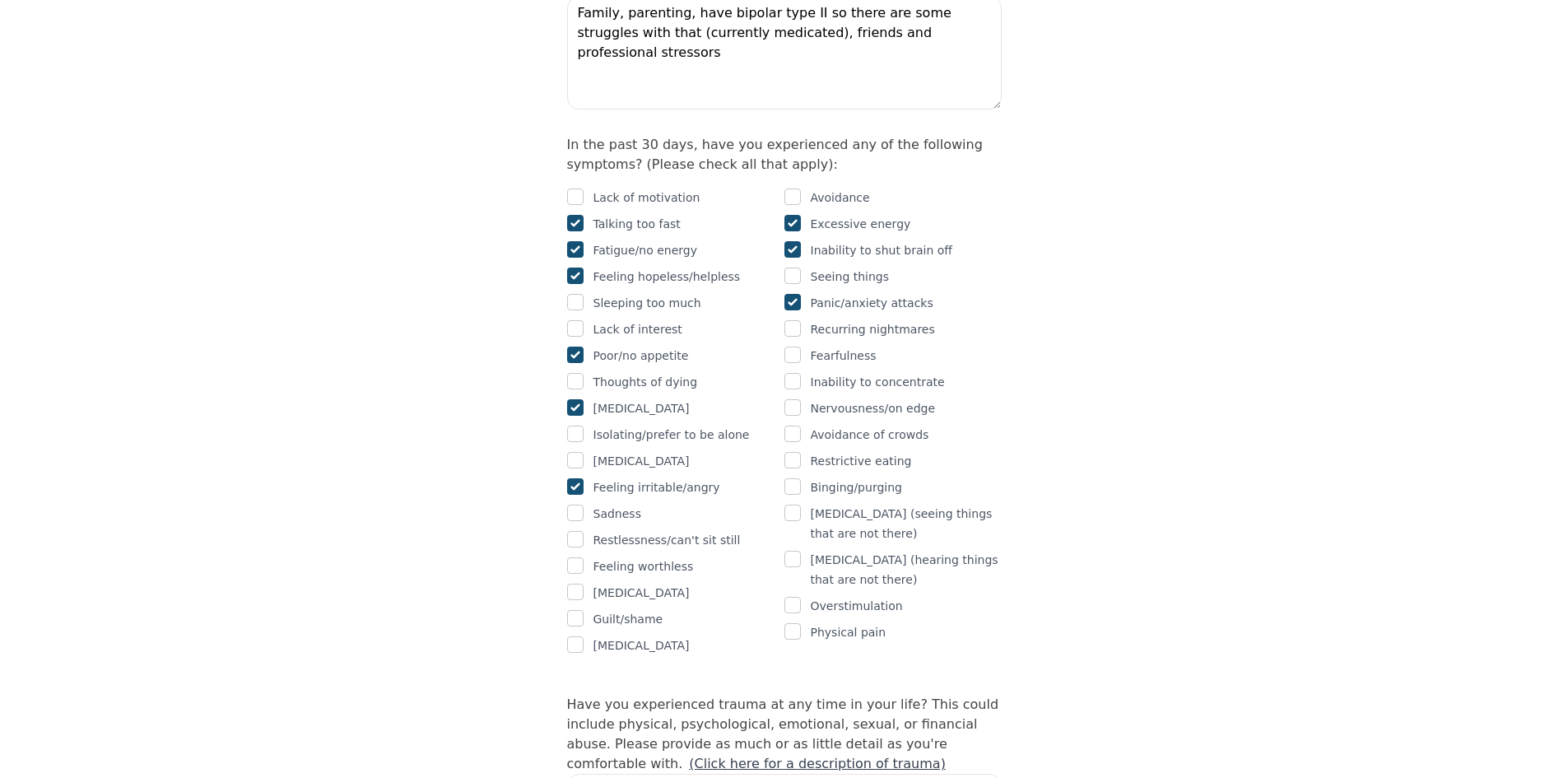
checkbox input "true"
click at [575, 505] on input "checkbox" at bounding box center [575, 513] width 16 height 16
checkbox input "true"
click at [579, 531] on div at bounding box center [575, 540] width 16 height 20
click at [580, 532] on input "checkbox" at bounding box center [575, 539] width 16 height 16
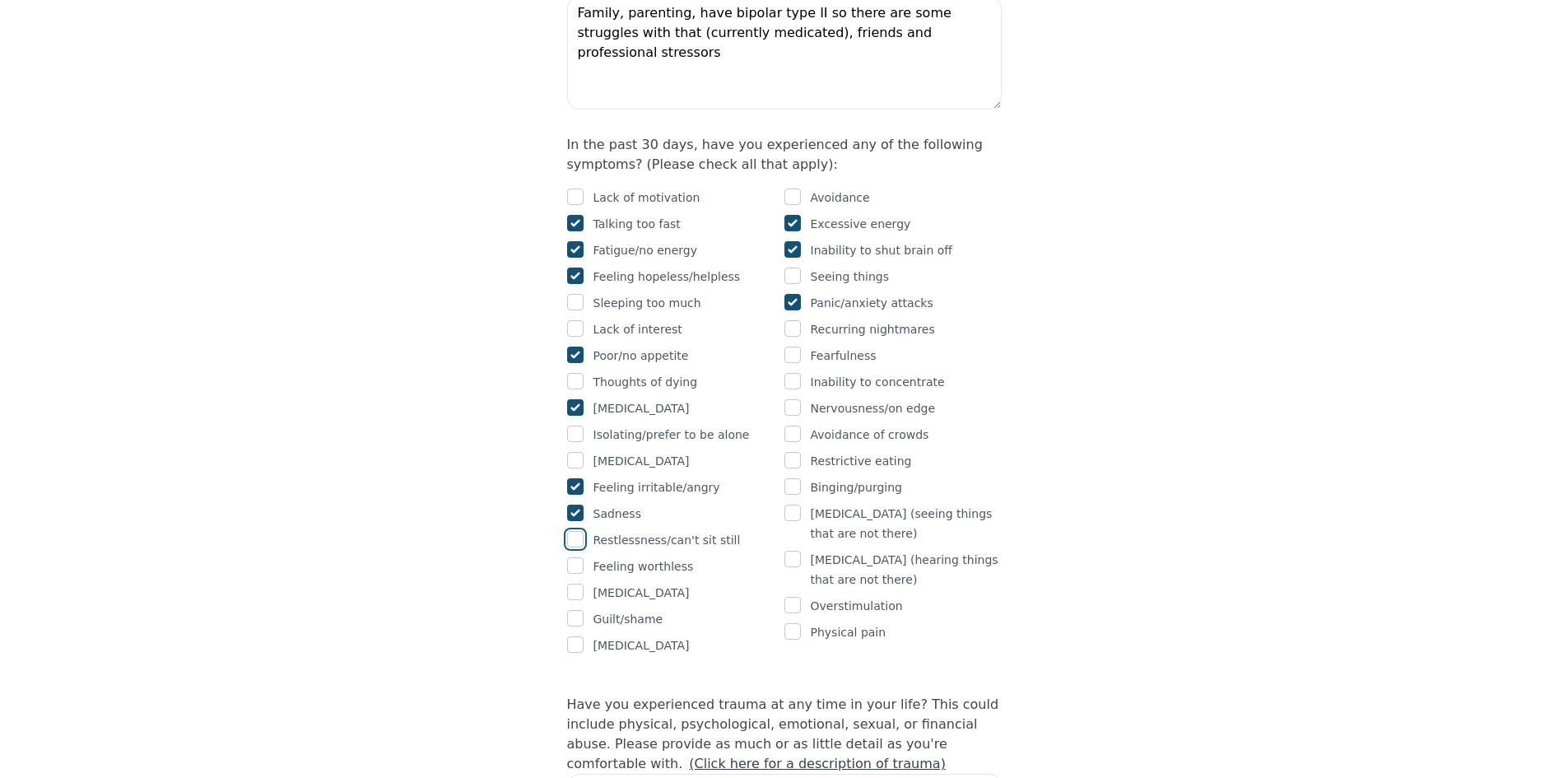
checkbox input "true"
click at [572, 611] on input "checkbox" at bounding box center [575, 618] width 16 height 16
checkbox input "true"
click at [797, 399] on input "checkbox" at bounding box center [792, 407] width 16 height 16
checkbox input "true"
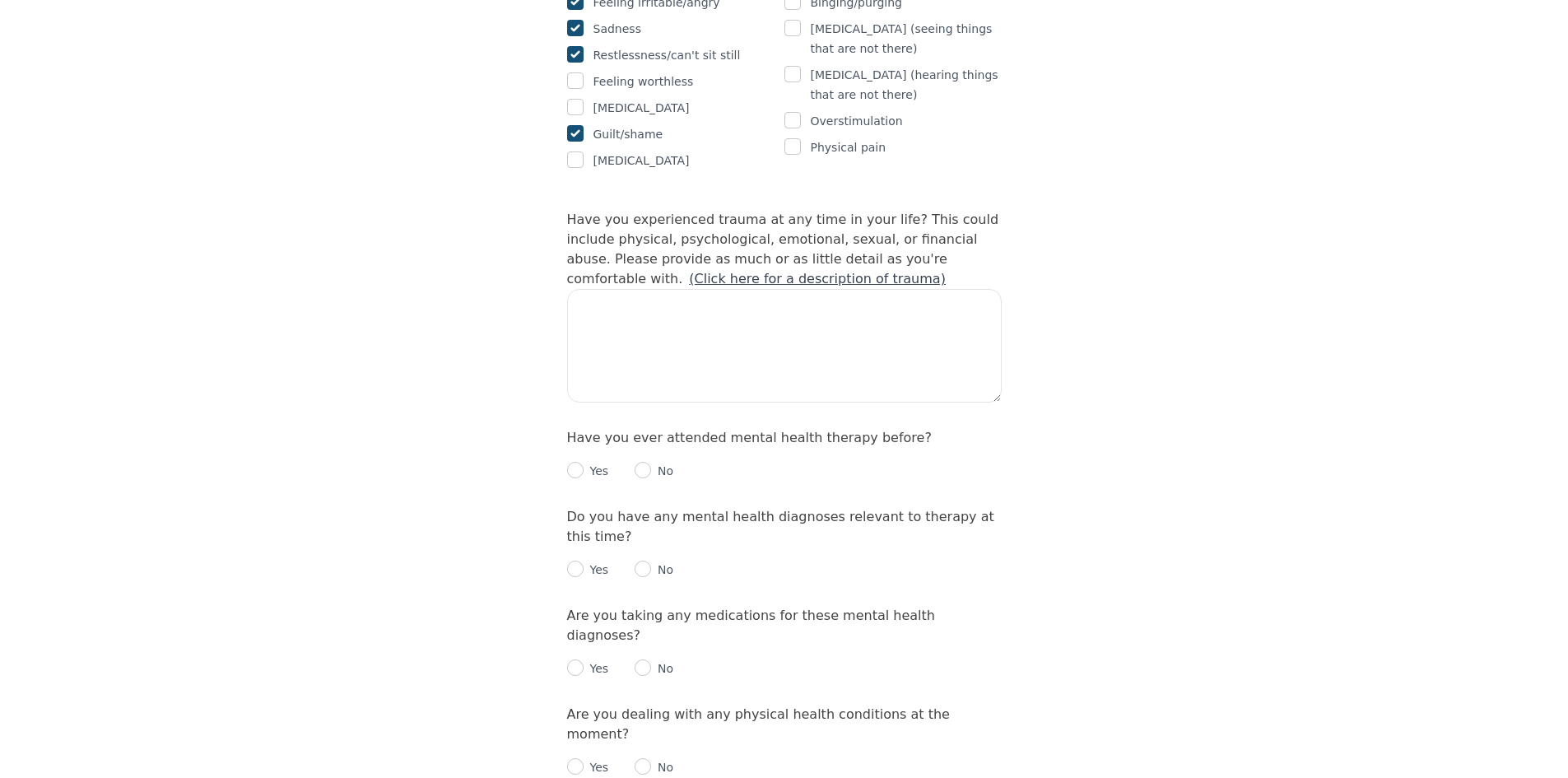
scroll to position [1482, 0]
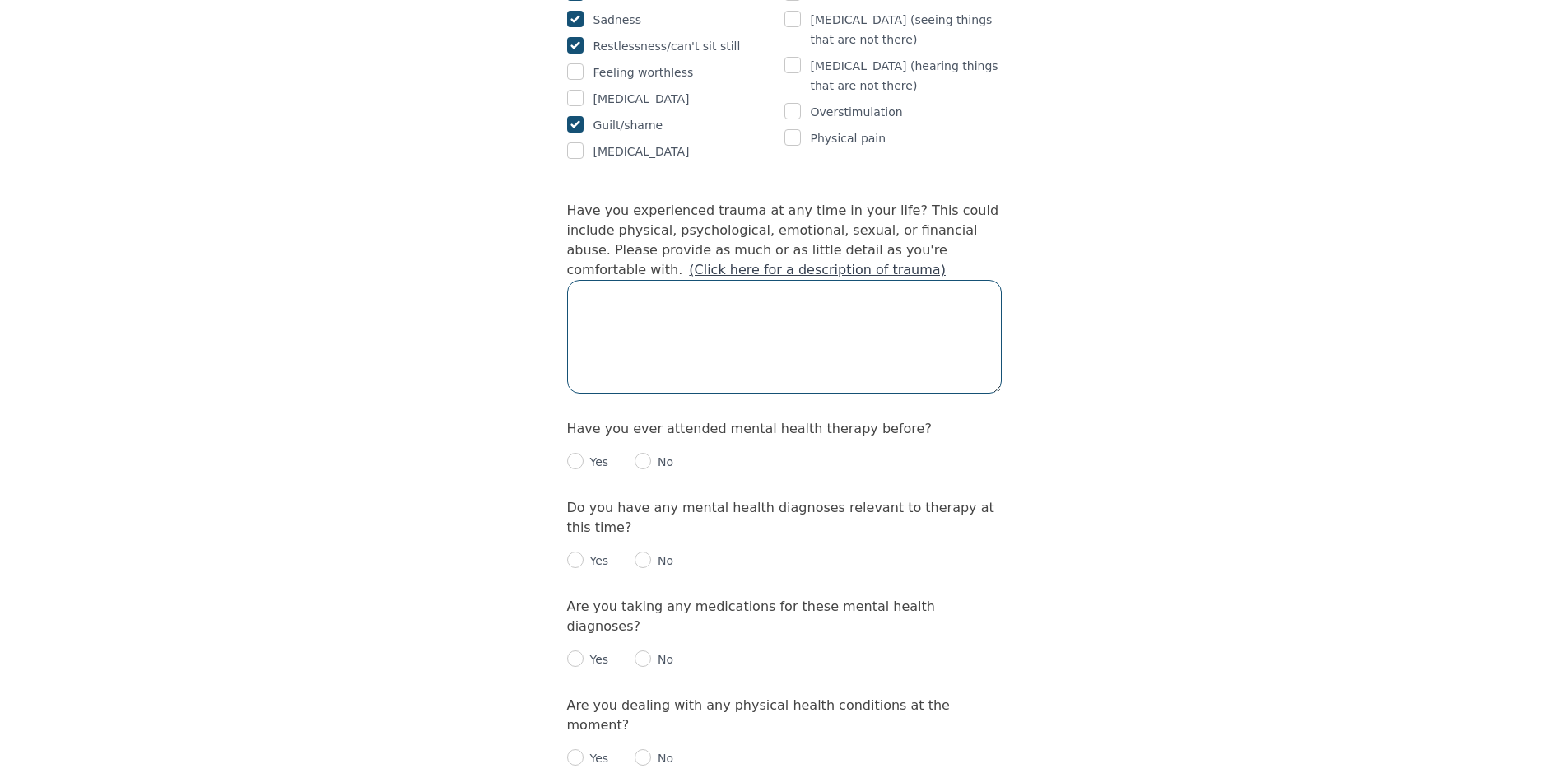
click at [658, 296] on textarea at bounding box center [784, 337] width 434 height 113
type textarea "Y"
click at [681, 280] on textarea "I was sexually assaulted as a child, and then unfortunately my son was as well." at bounding box center [784, 337] width 434 height 113
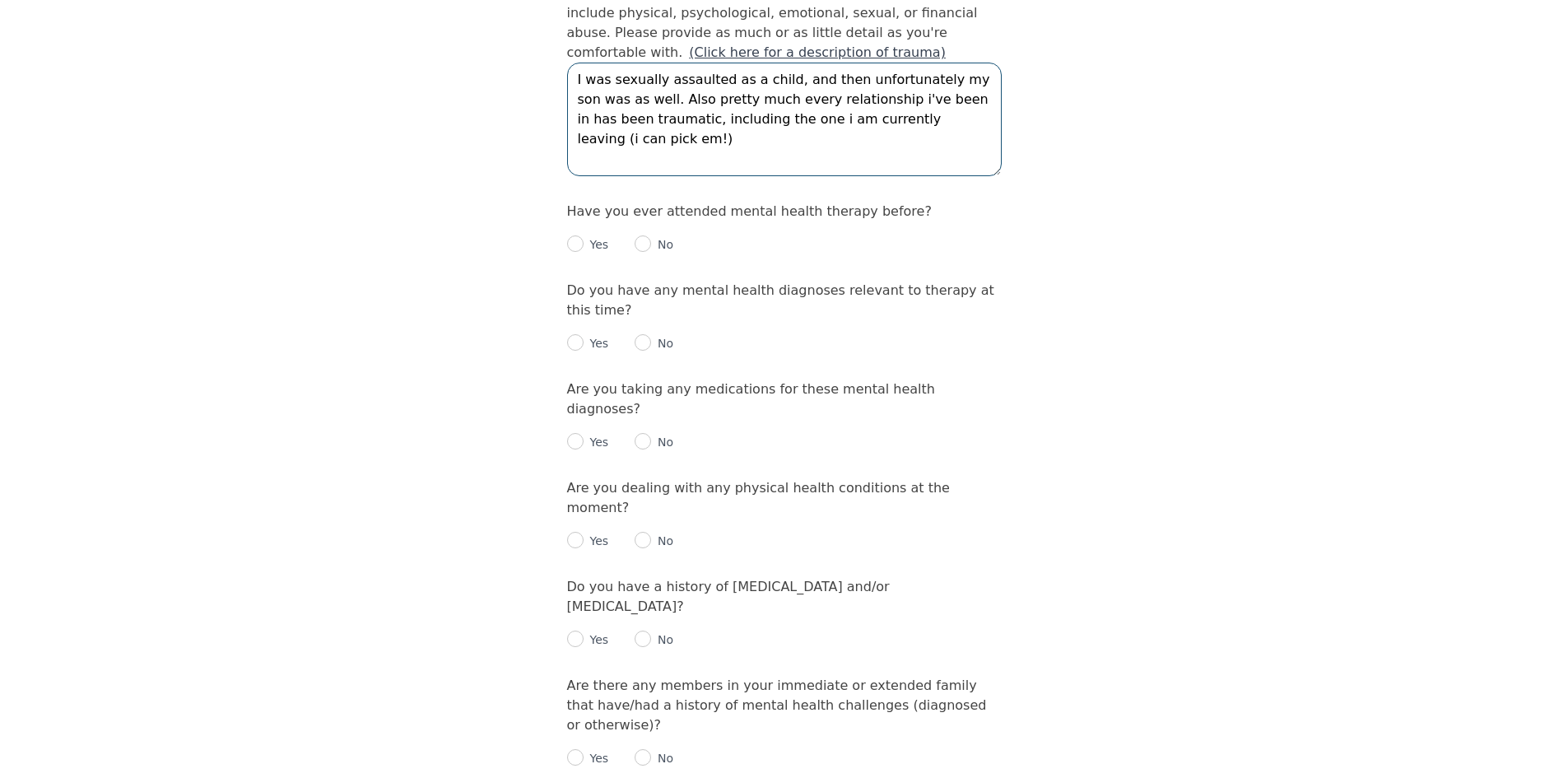
scroll to position [1729, 0]
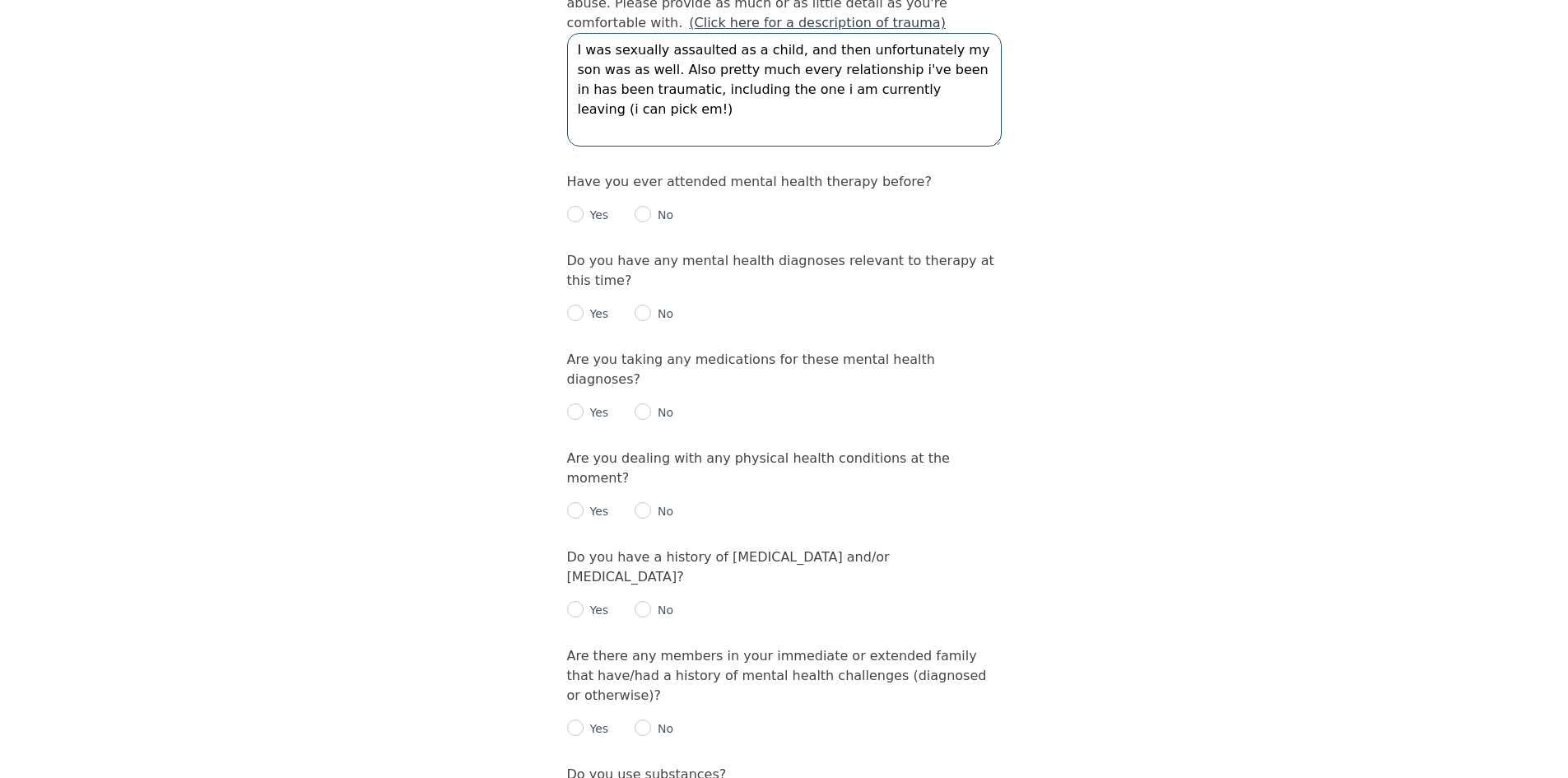
type textarea "I was sexually assaulted as a child, and then unfortunately my son was as well.…"
click at [572, 206] on input "radio" at bounding box center [575, 214] width 16 height 16
radio input "true"
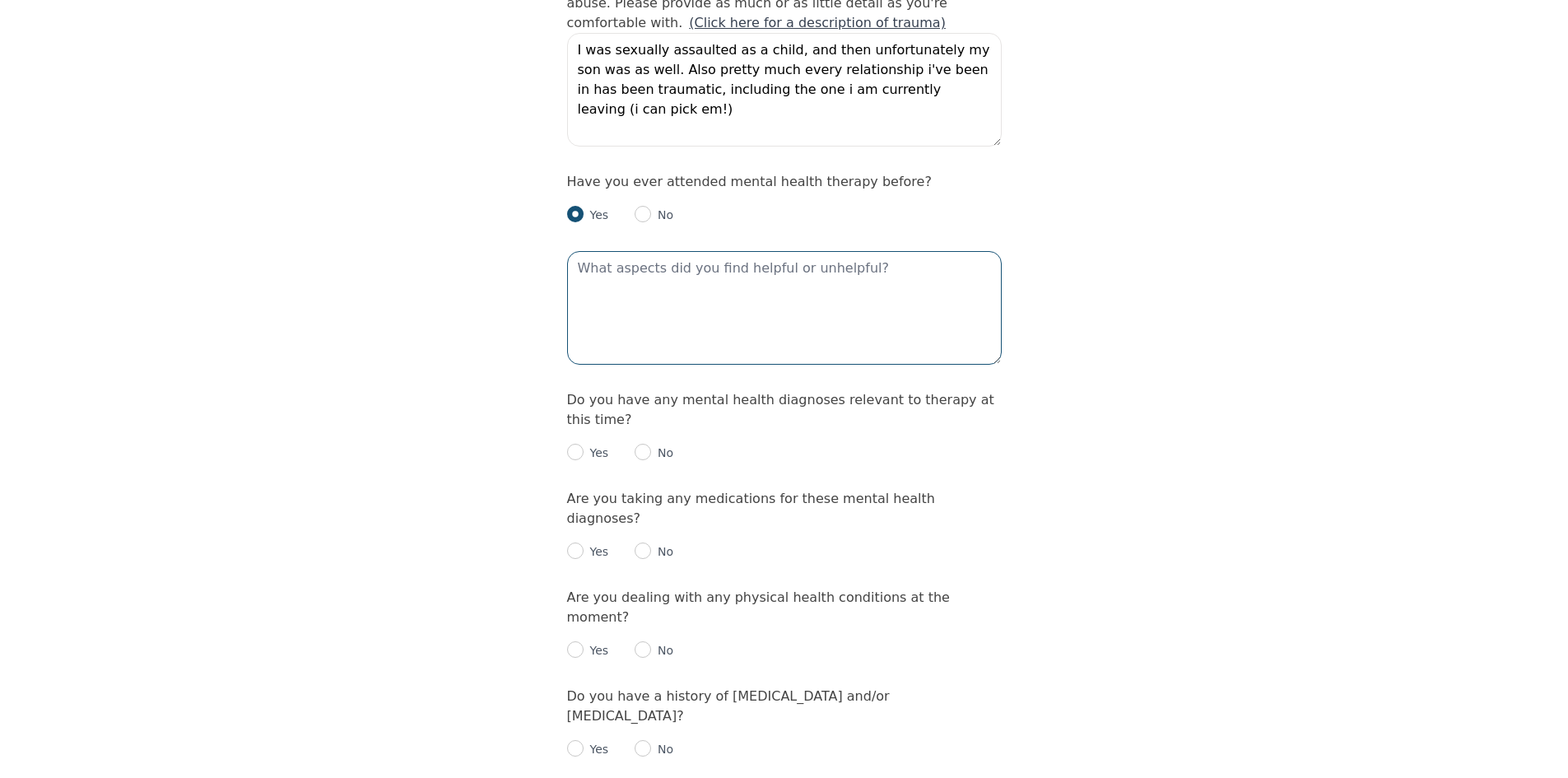
click at [614, 252] on textarea at bounding box center [784, 308] width 434 height 113
type textarea "I hate cliches, reading out of a textbook, basic stuff. I prefer more challengi…"
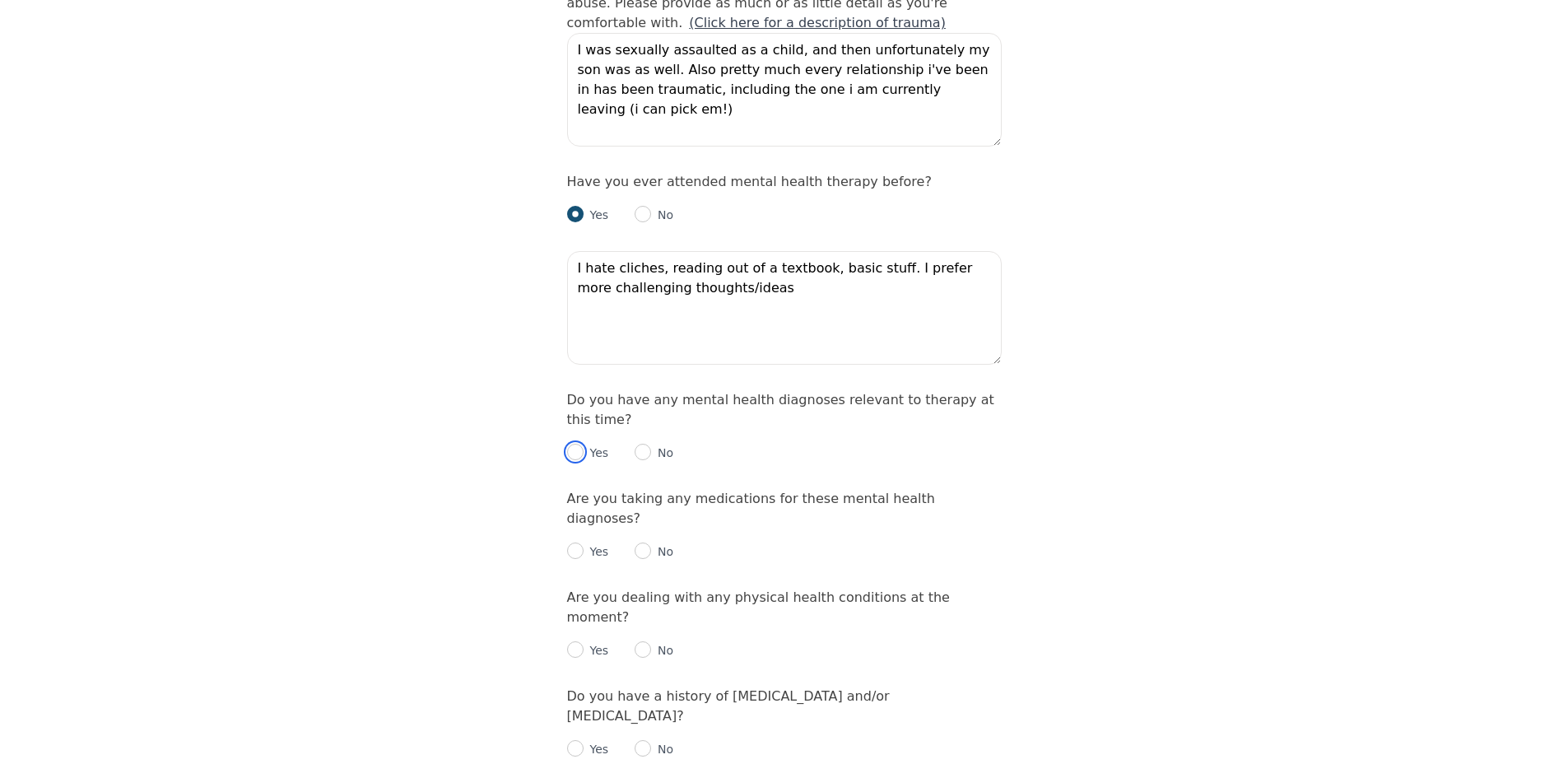
click at [572, 444] on input "radio" at bounding box center [575, 452] width 16 height 16
radio input "true"
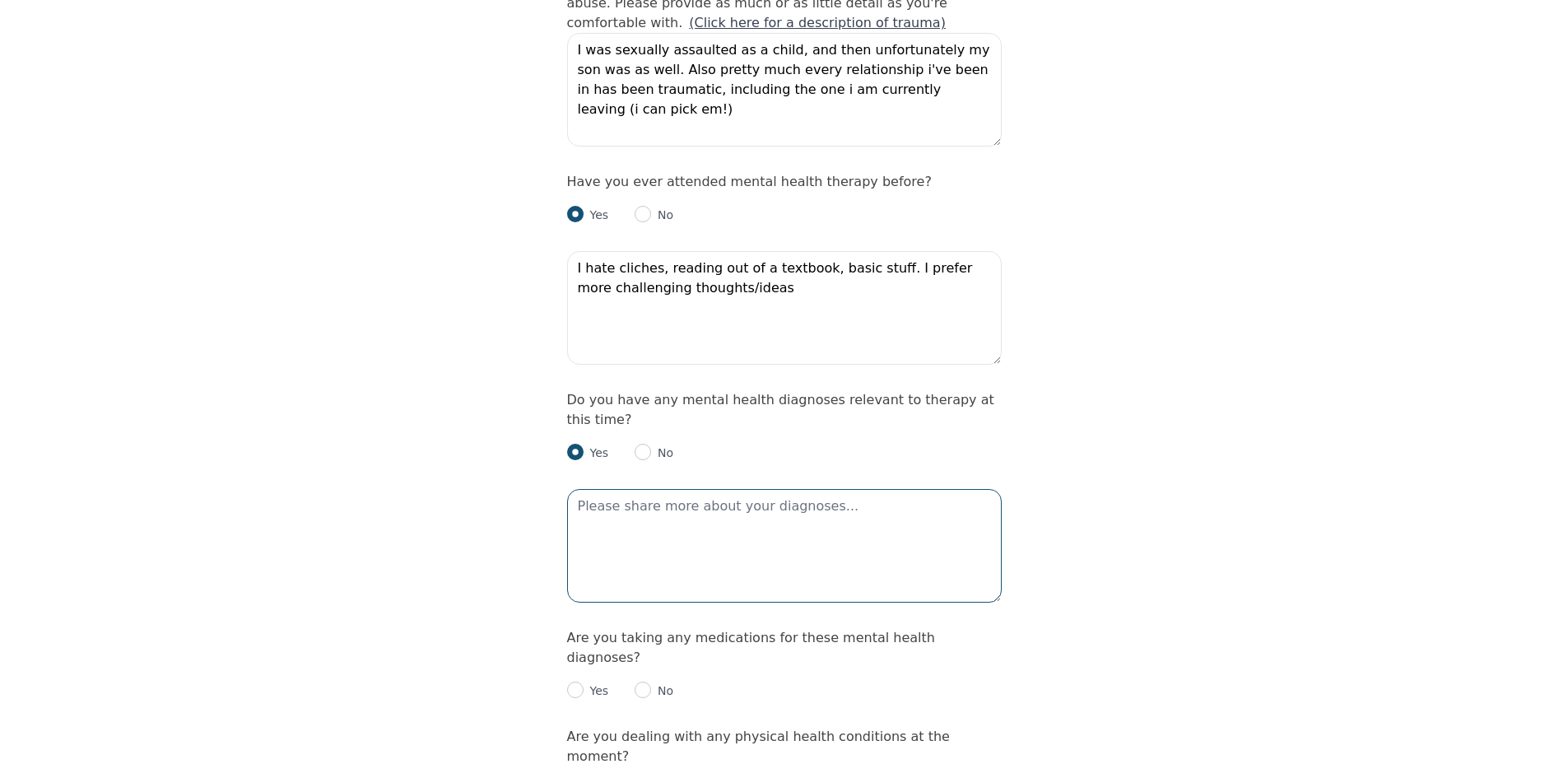
click at [638, 489] on textarea at bounding box center [784, 546] width 434 height 113
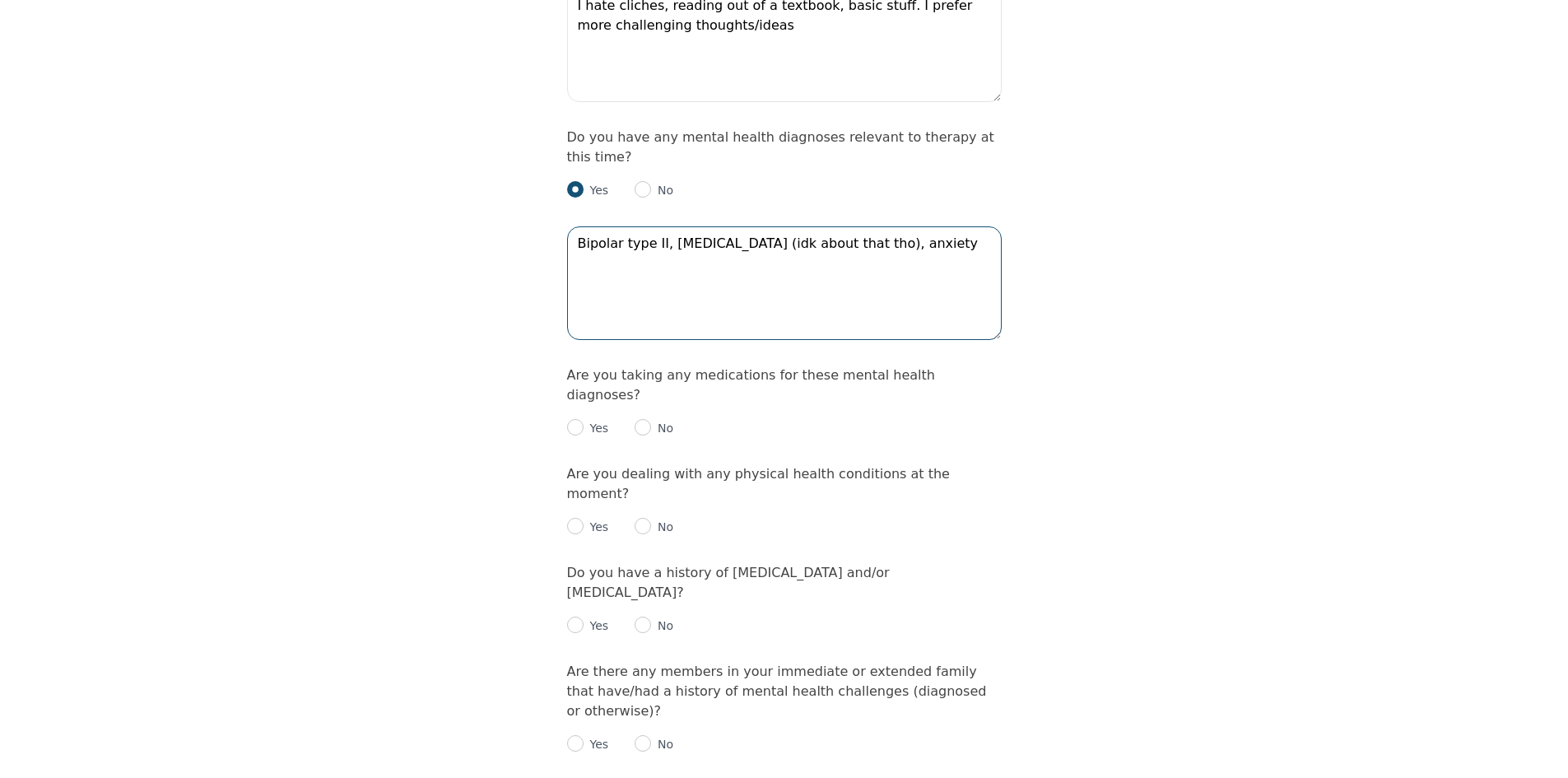
scroll to position [2059, 0]
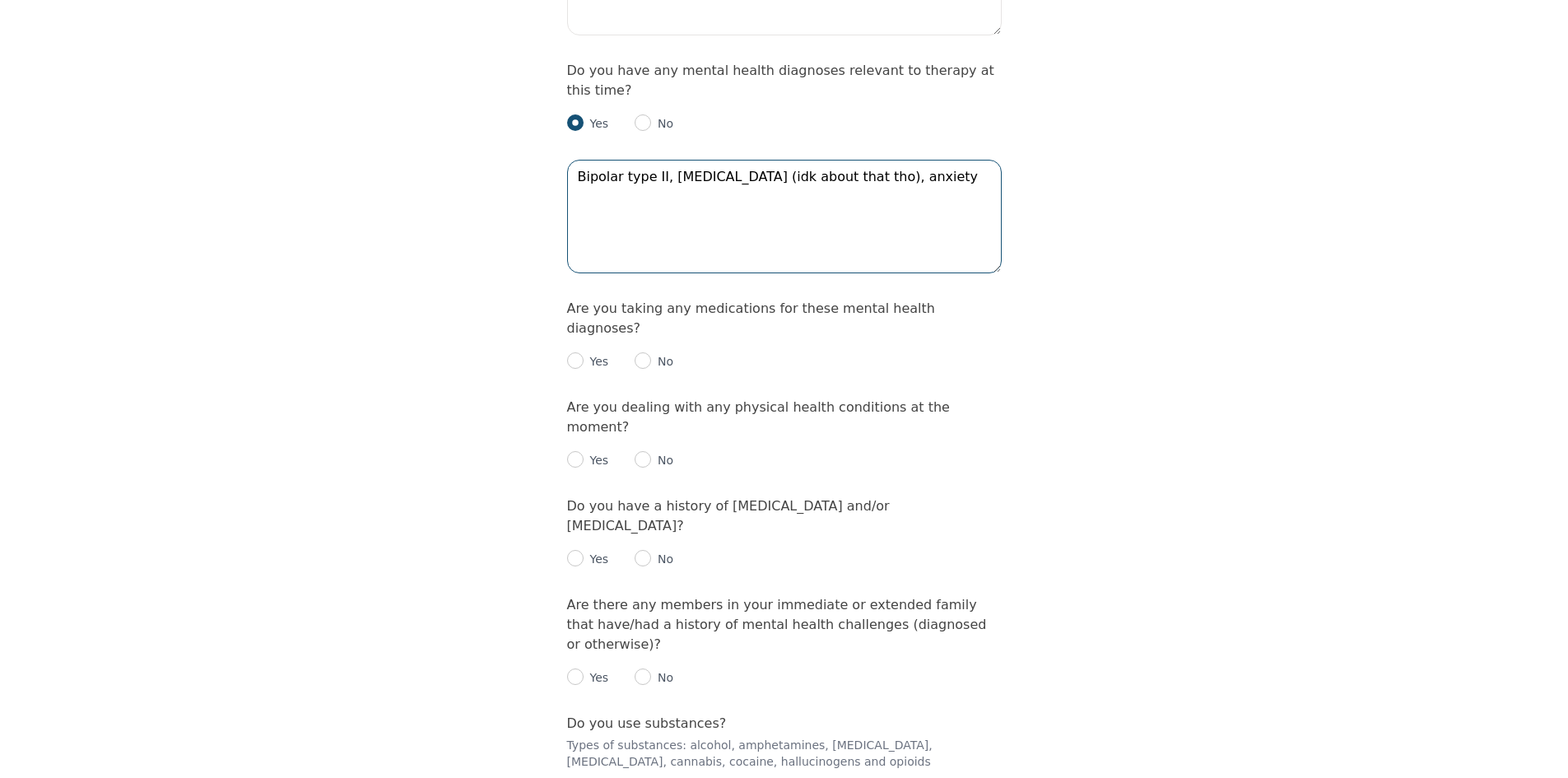
type textarea "Bipolar type II, [MEDICAL_DATA] (idk about that tho), anxiety"
click at [577, 353] on input "radio" at bounding box center [575, 361] width 16 height 16
radio input "true"
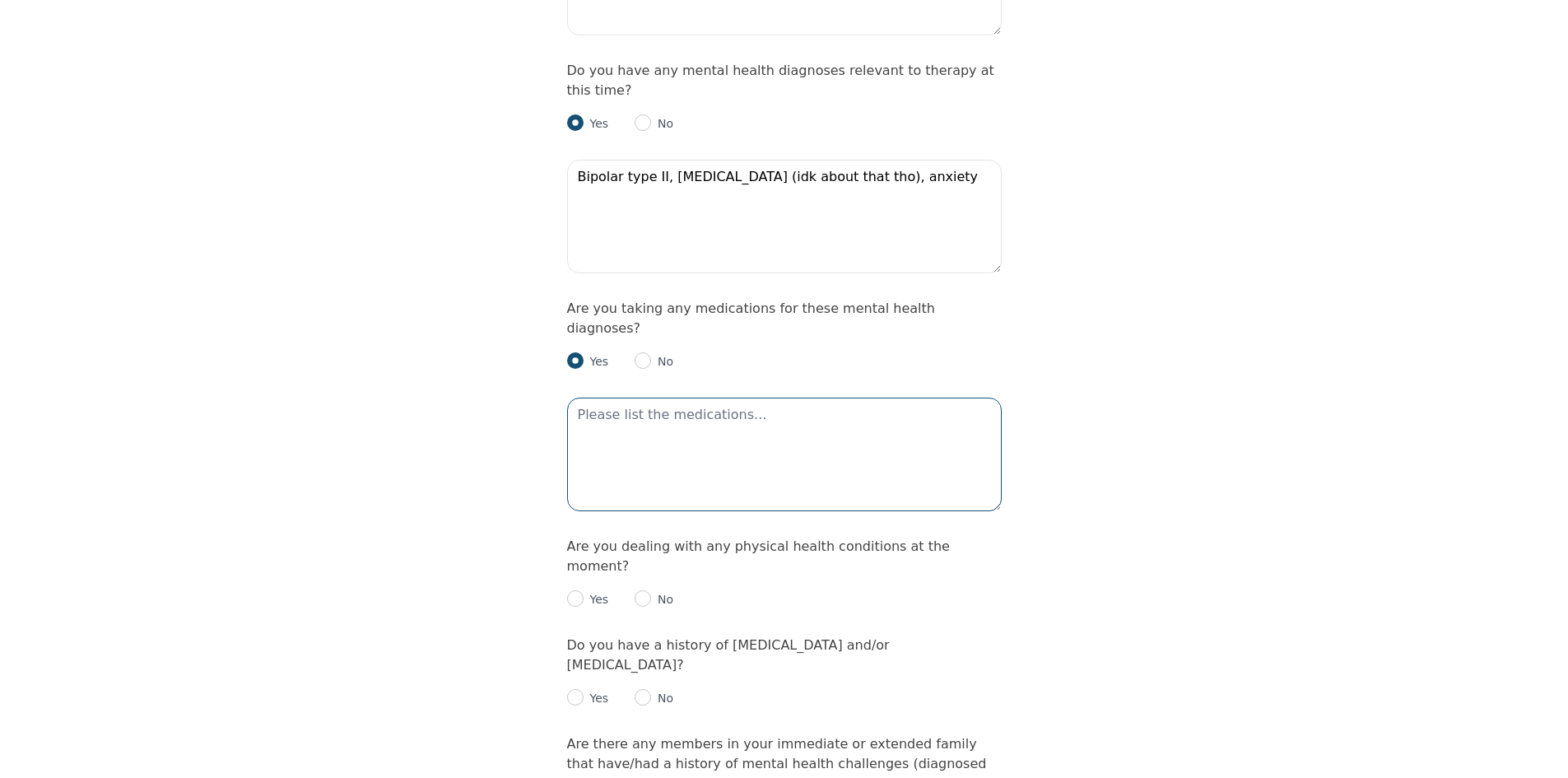
click at [597, 398] on textarea at bounding box center [784, 454] width 434 height 113
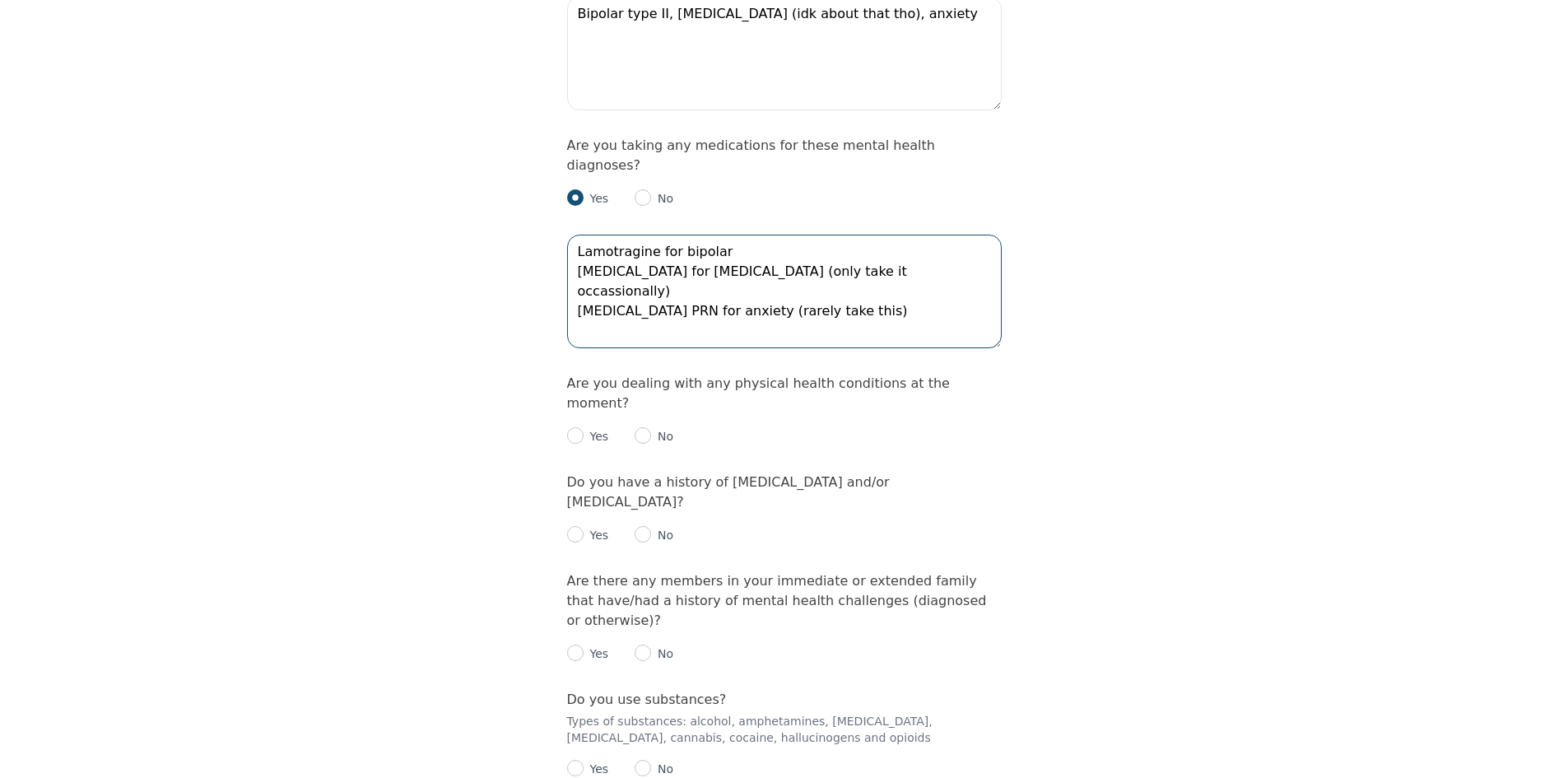
scroll to position [2224, 0]
type textarea "Lamotragine for bipolar [MEDICAL_DATA] for [MEDICAL_DATA] (only take it occassi…"
click at [640, 426] on input "radio" at bounding box center [643, 434] width 16 height 16
radio input "true"
click at [637, 525] on input "radio" at bounding box center [643, 532] width 16 height 16
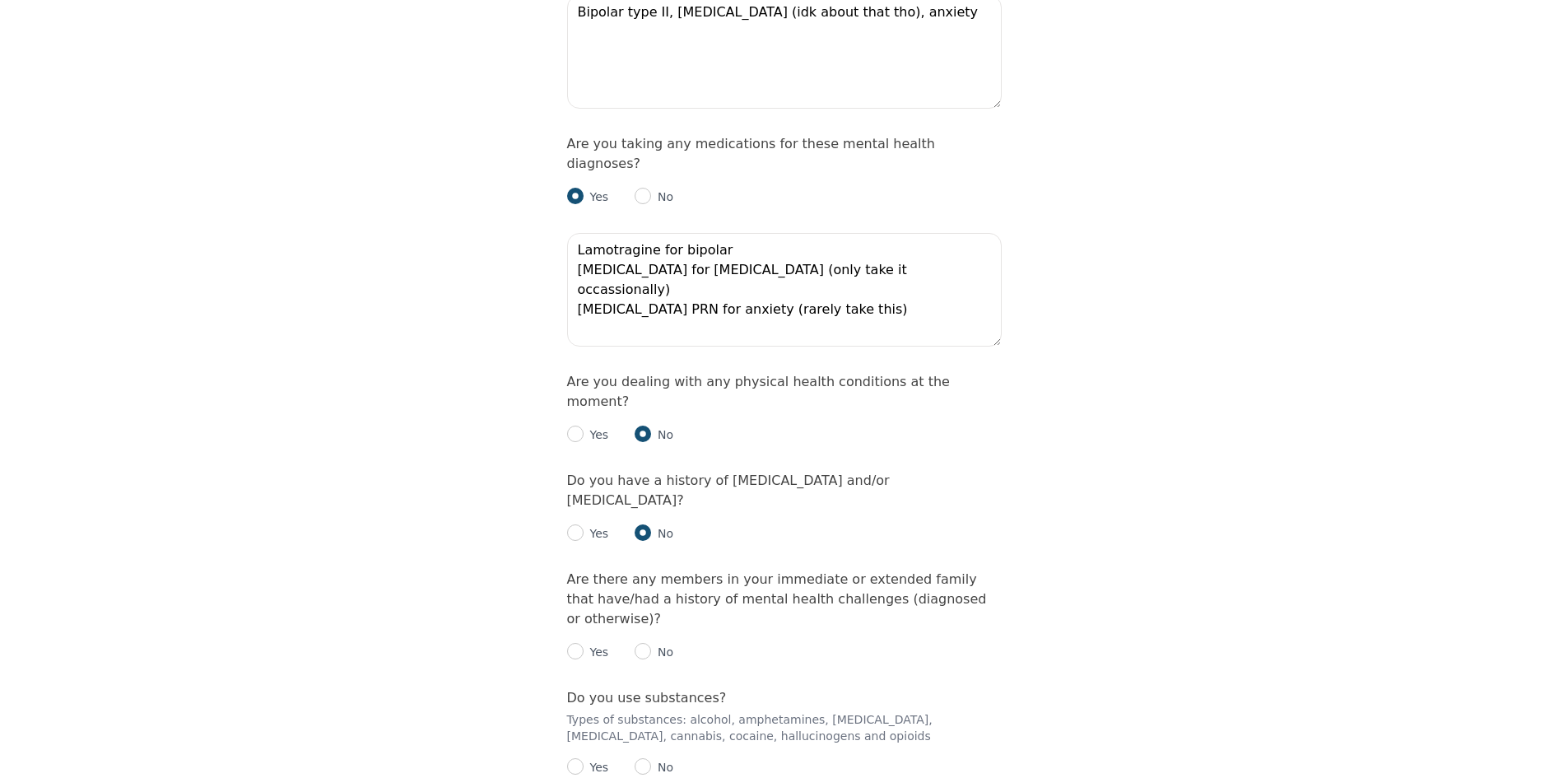
radio input "true"
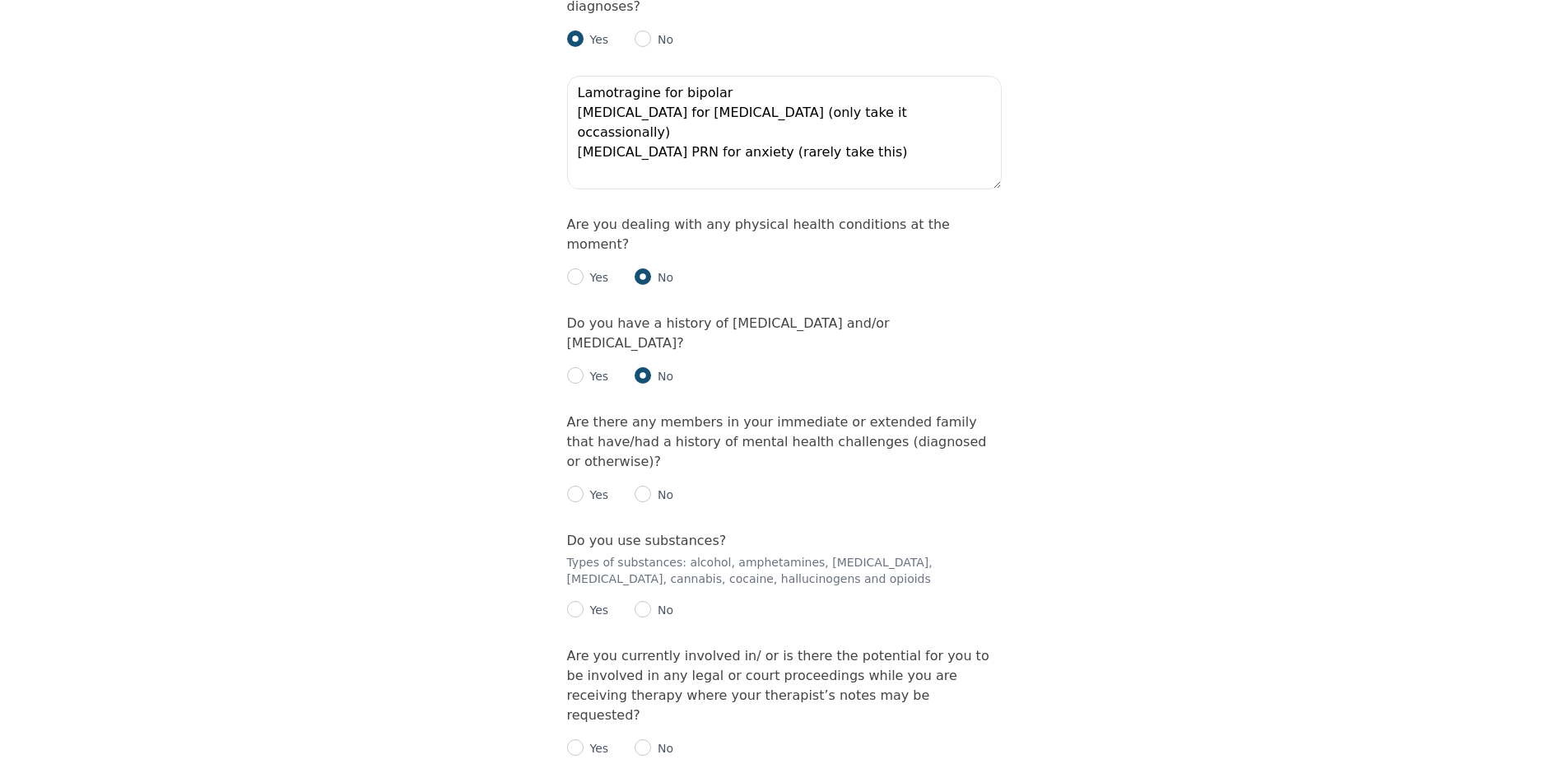
scroll to position [2389, 0]
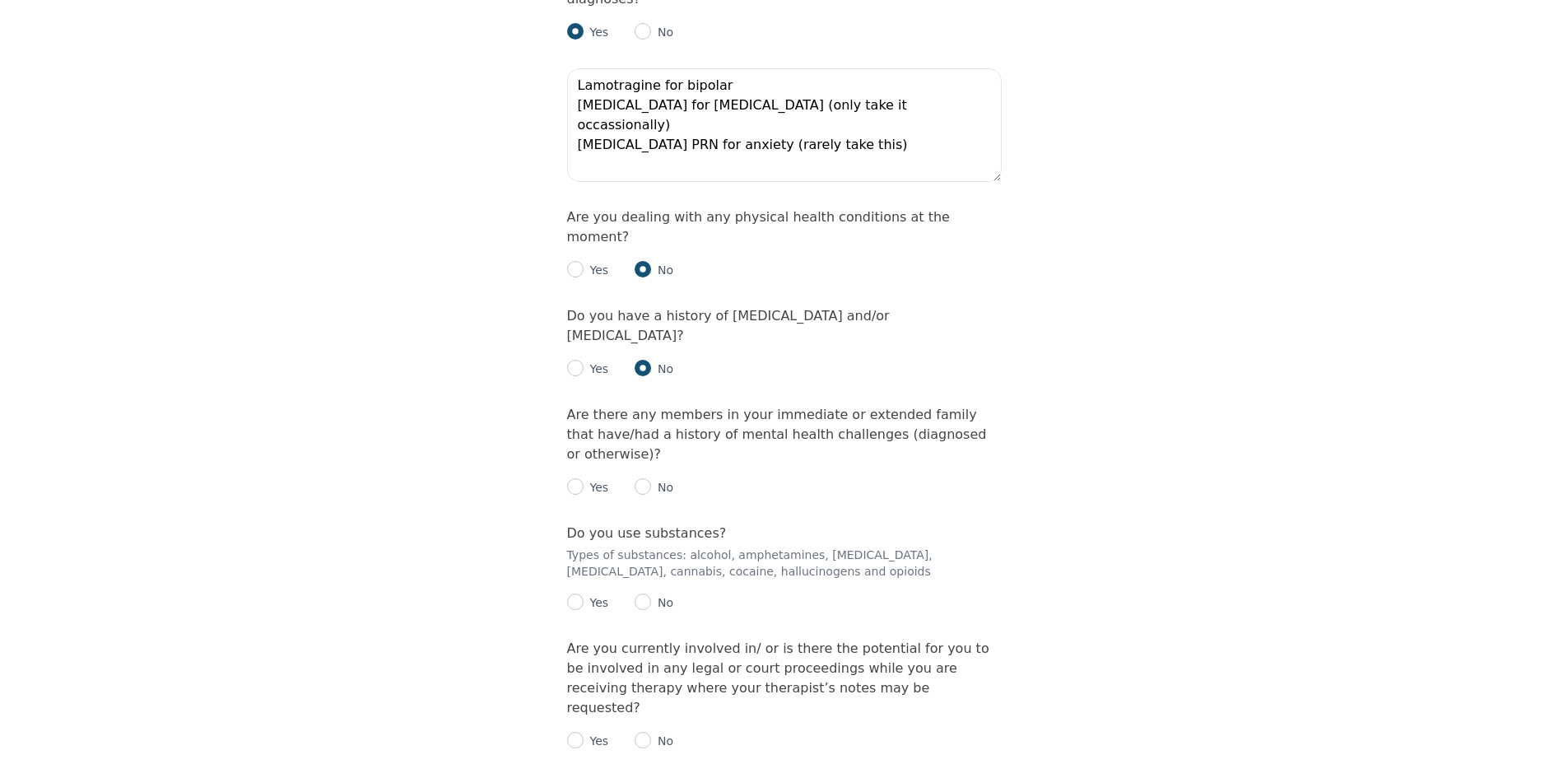
click at [590, 479] on p "Yes" at bounding box center [596, 487] width 26 height 16
click at [577, 478] on input "radio" at bounding box center [575, 486] width 16 height 16
radio input "true"
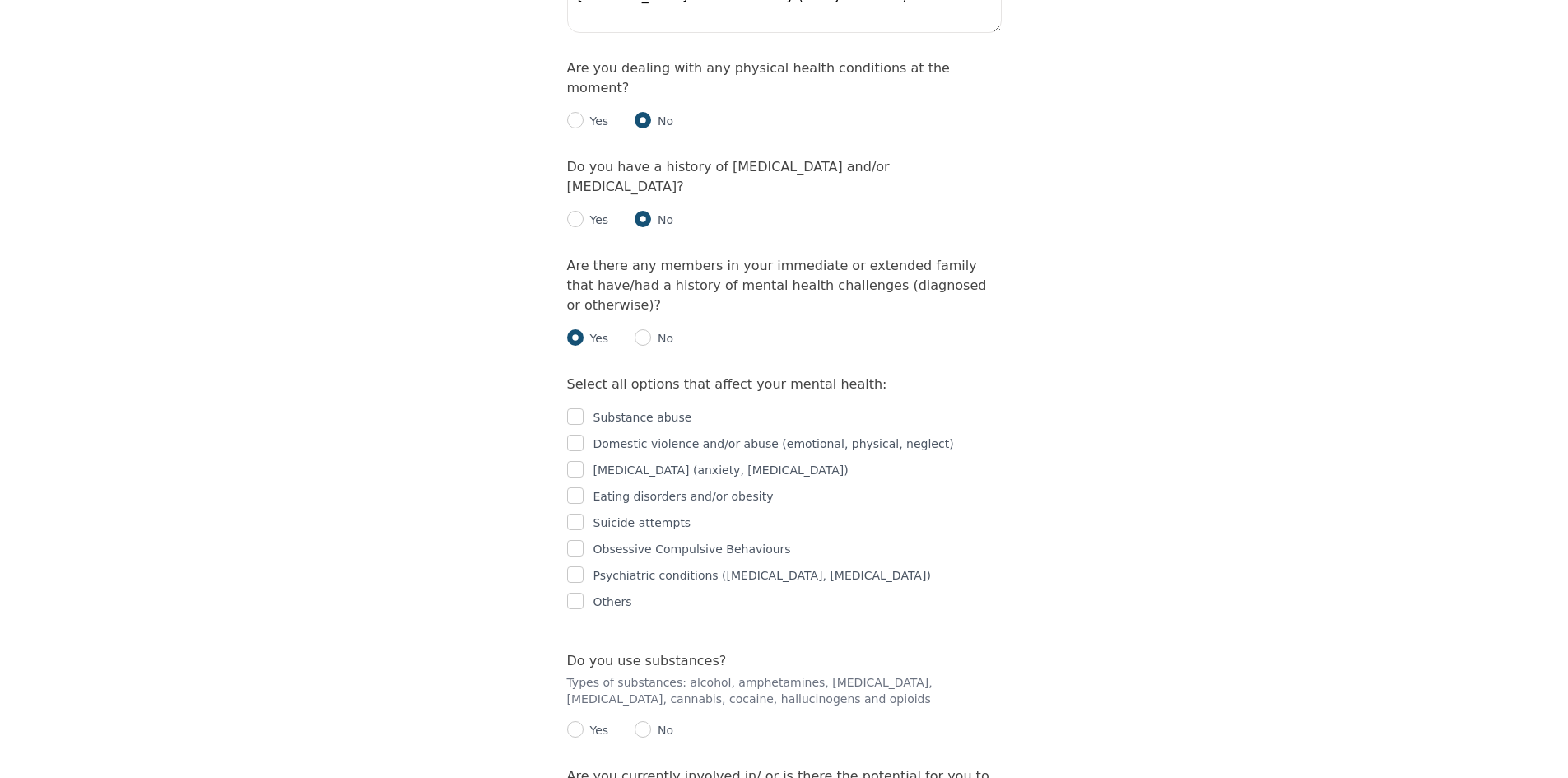
scroll to position [2553, 0]
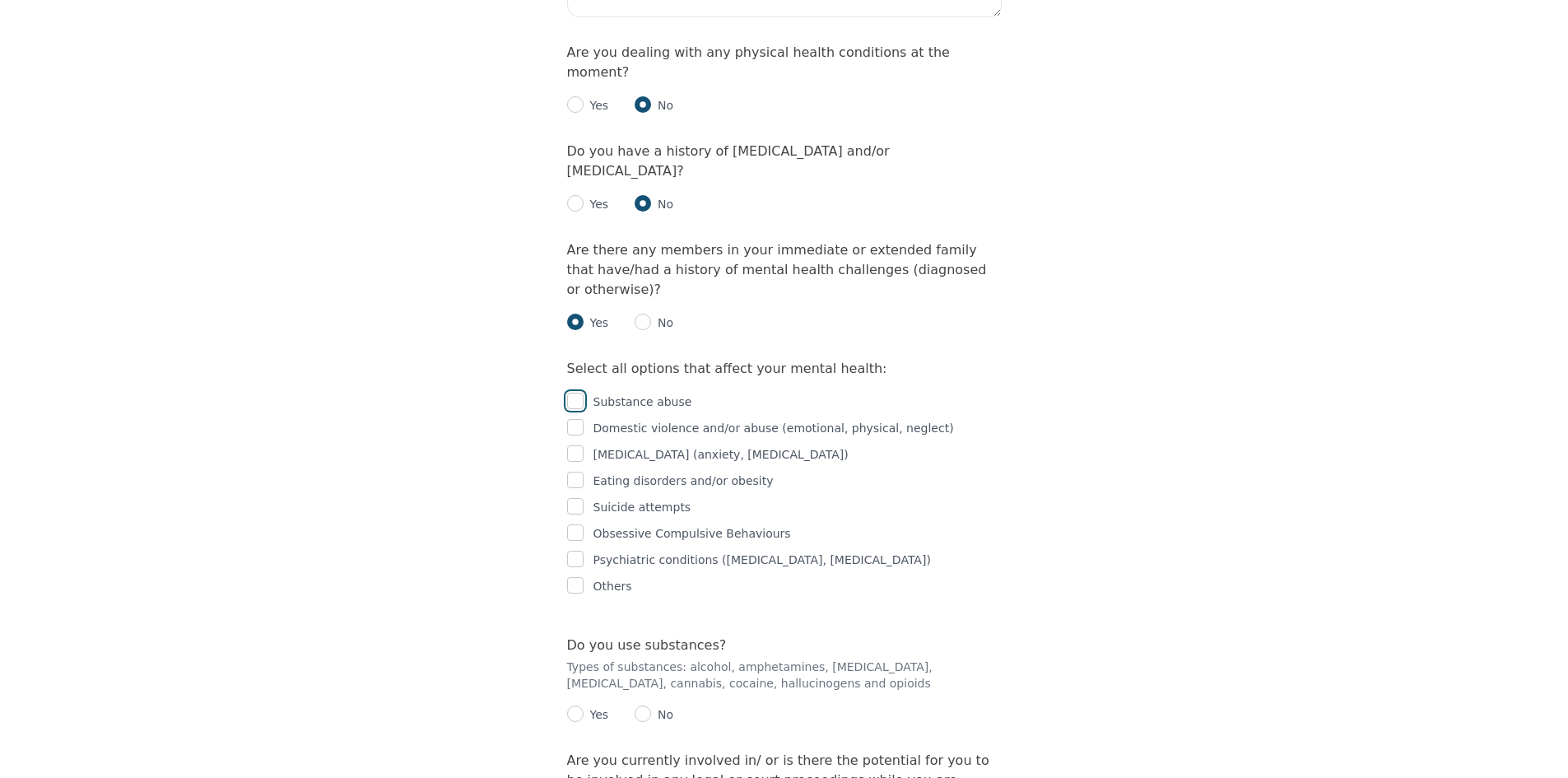
click at [579, 393] on input "checkbox" at bounding box center [575, 401] width 16 height 16
checkbox input "true"
click at [580, 419] on input "checkbox" at bounding box center [575, 427] width 16 height 16
checkbox input "true"
click at [582, 446] on input "checkbox" at bounding box center [575, 453] width 16 height 16
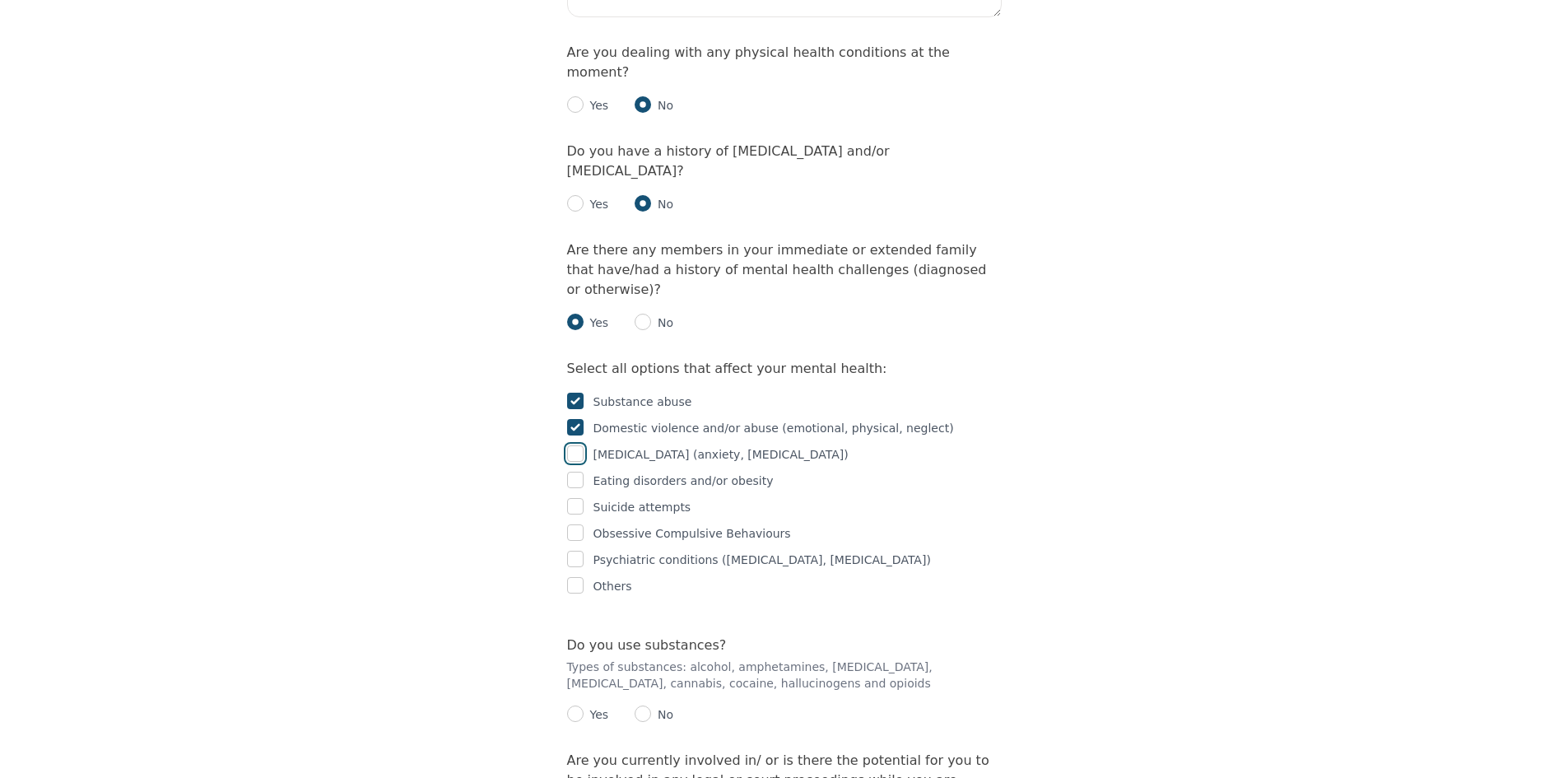
checkbox input "true"
click at [580, 472] on input "checkbox" at bounding box center [575, 480] width 16 height 16
checkbox input "true"
click at [581, 525] on input "checkbox" at bounding box center [575, 532] width 16 height 16
checkbox input "true"
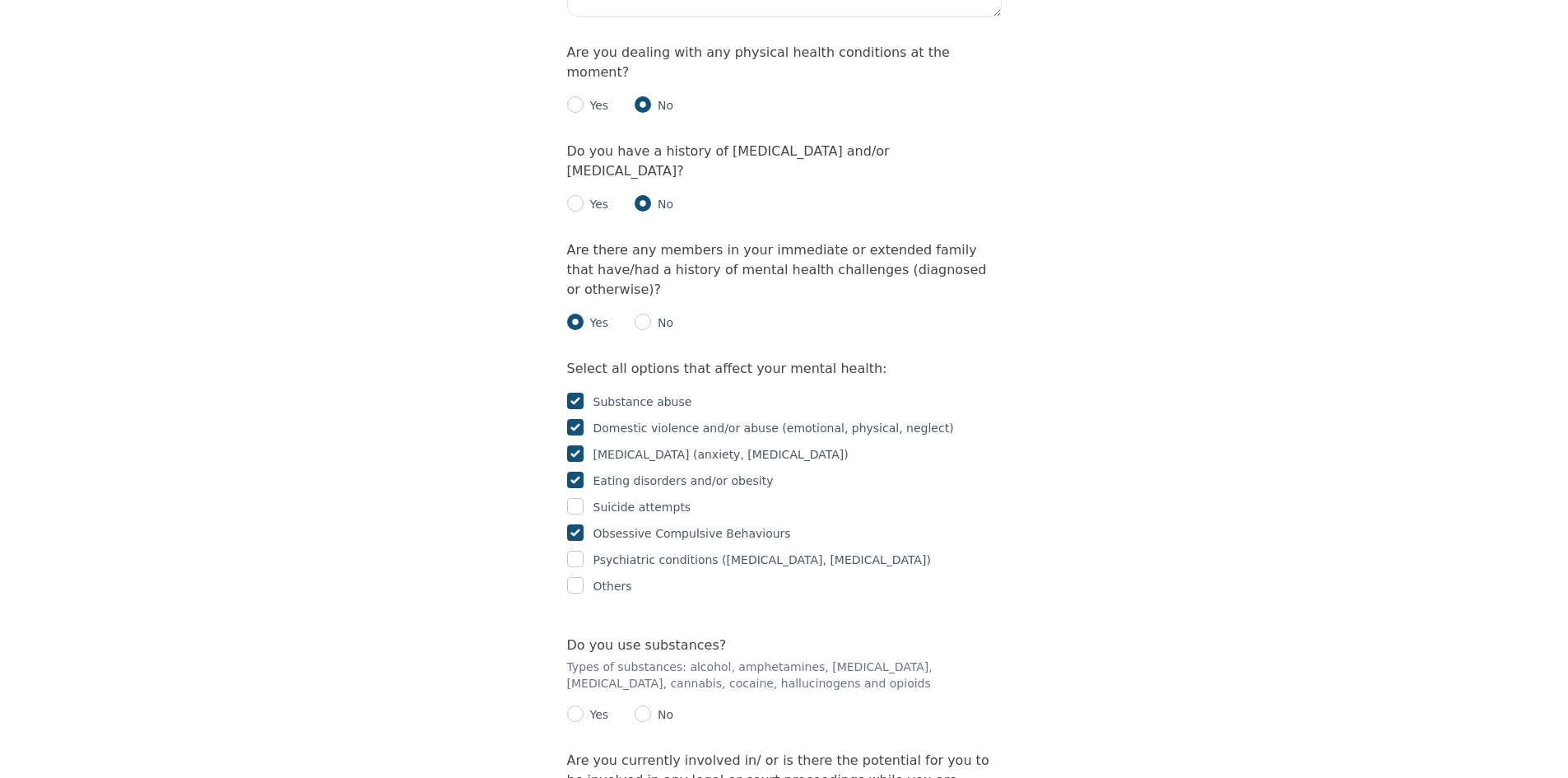
click at [584, 550] on div "Psychiatric conditions ([MEDICAL_DATA], [MEDICAL_DATA])" at bounding box center [784, 560] width 434 height 20
click at [583, 551] on input "checkbox" at bounding box center [575, 559] width 16 height 16
checkbox input "true"
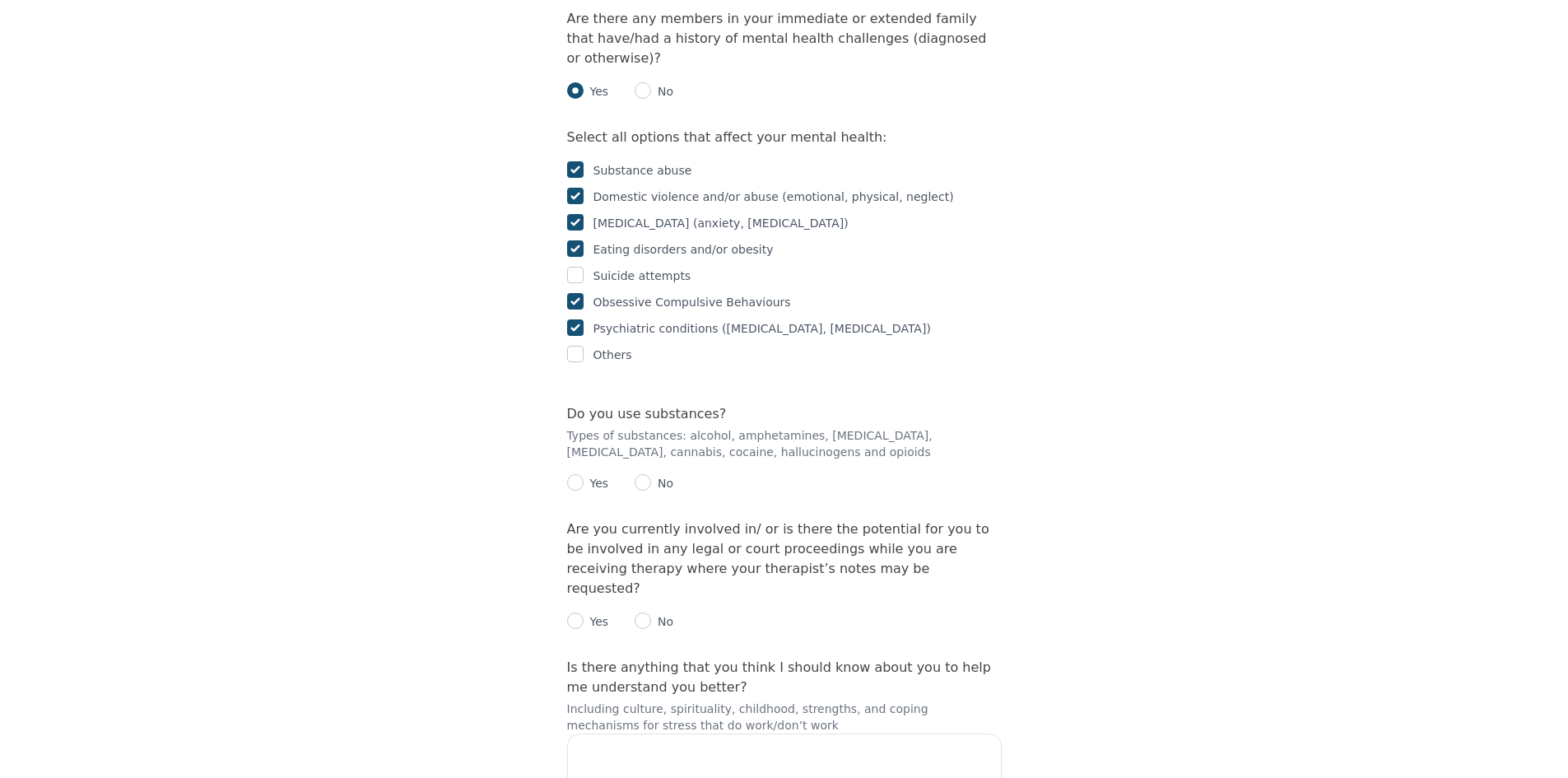
scroll to position [2800, 0]
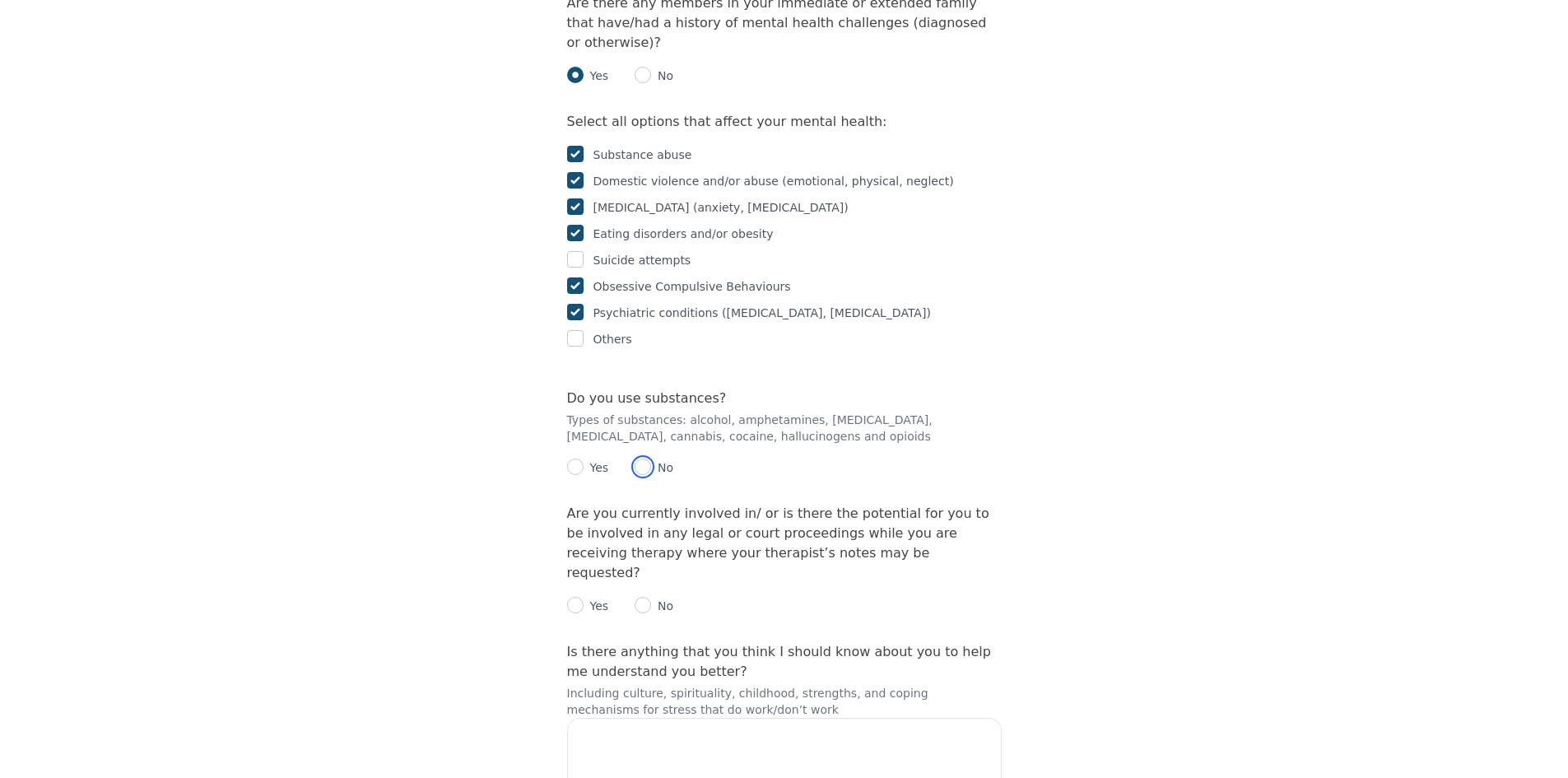
click at [636, 459] on input "radio" at bounding box center [643, 466] width 16 height 16
radio input "true"
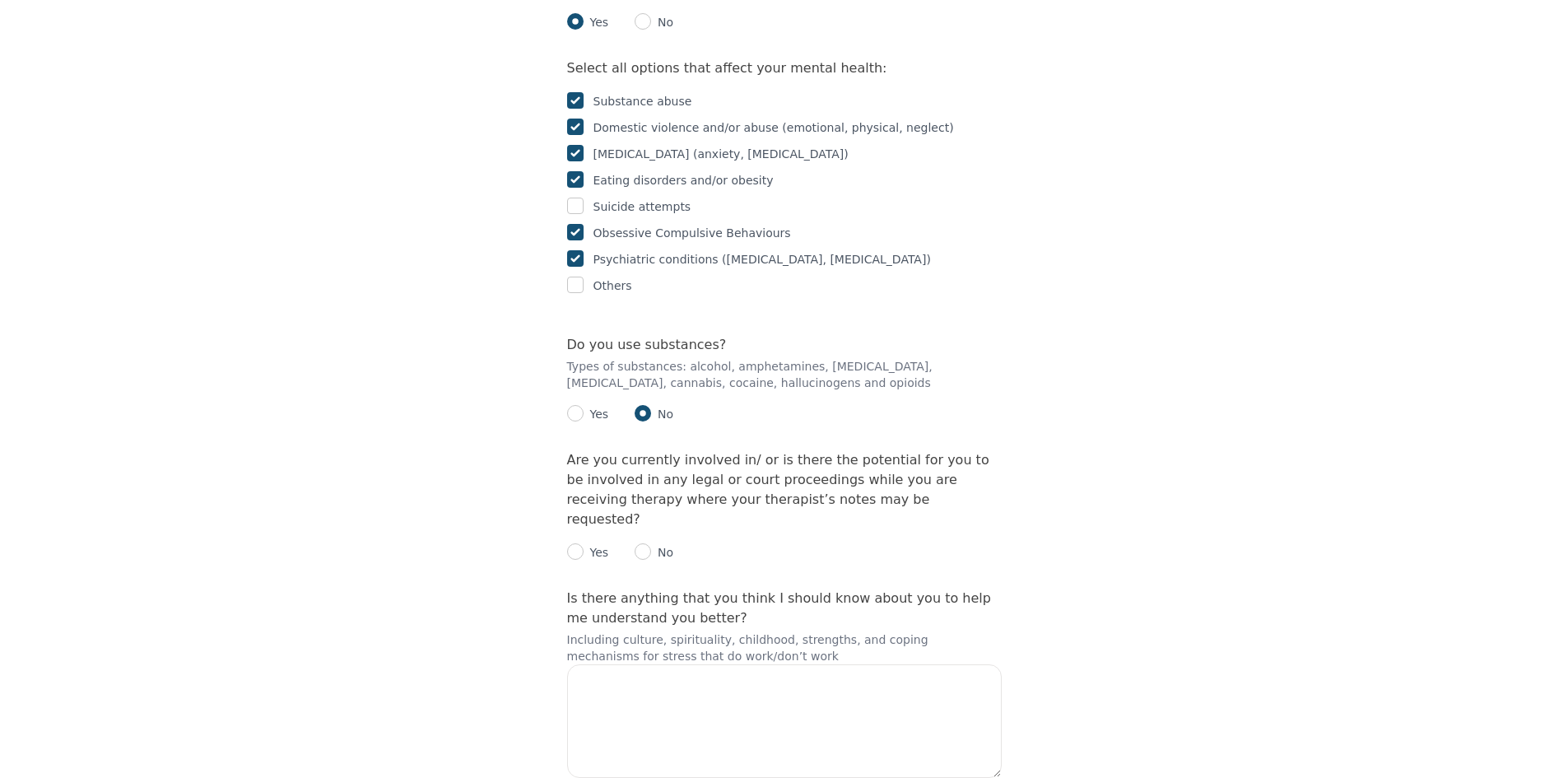
scroll to position [2883, 0]
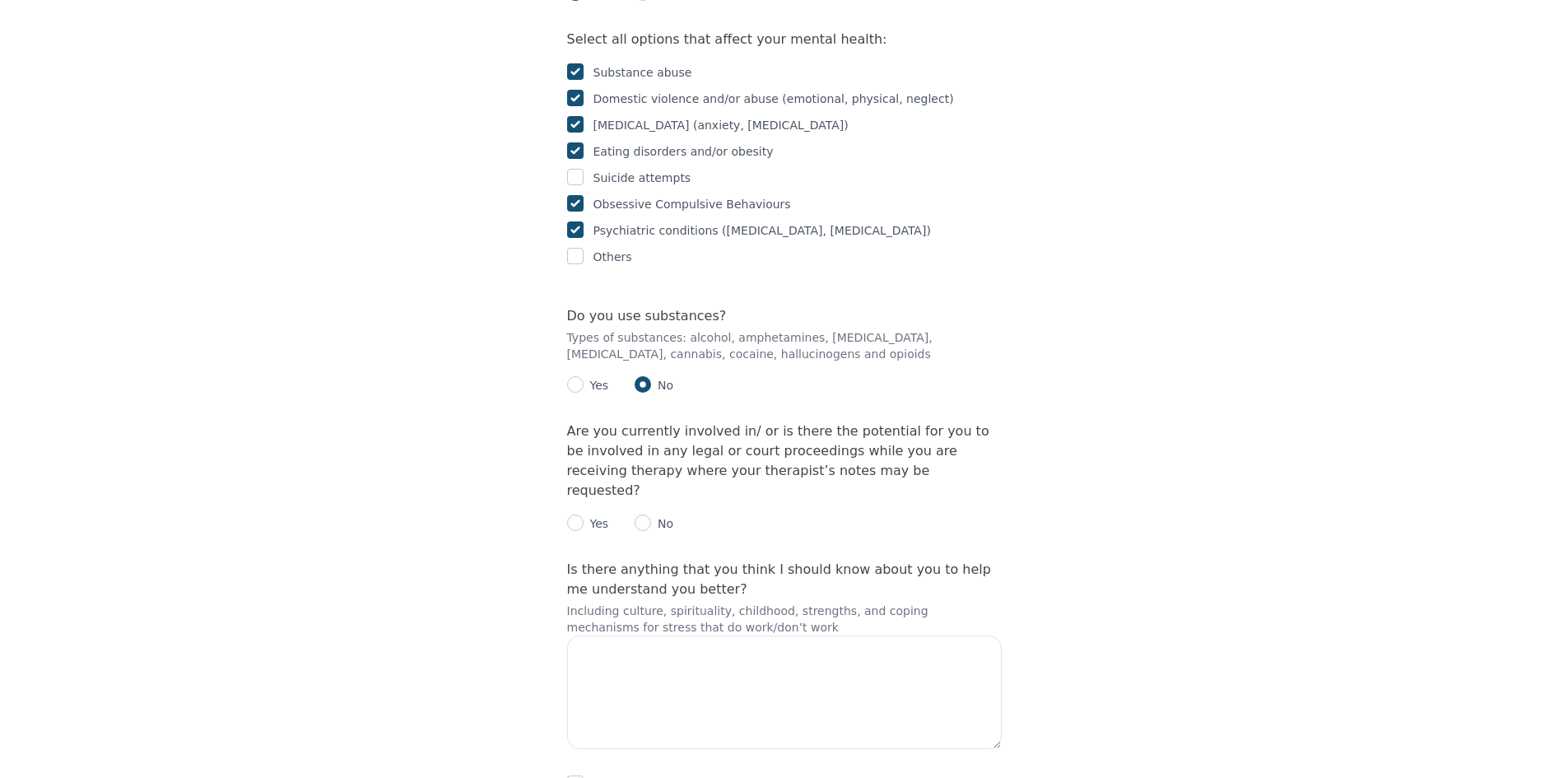
click at [651, 515] on p "No" at bounding box center [663, 523] width 22 height 16
click at [644, 514] on input "radio" at bounding box center [643, 522] width 16 height 16
radio input "true"
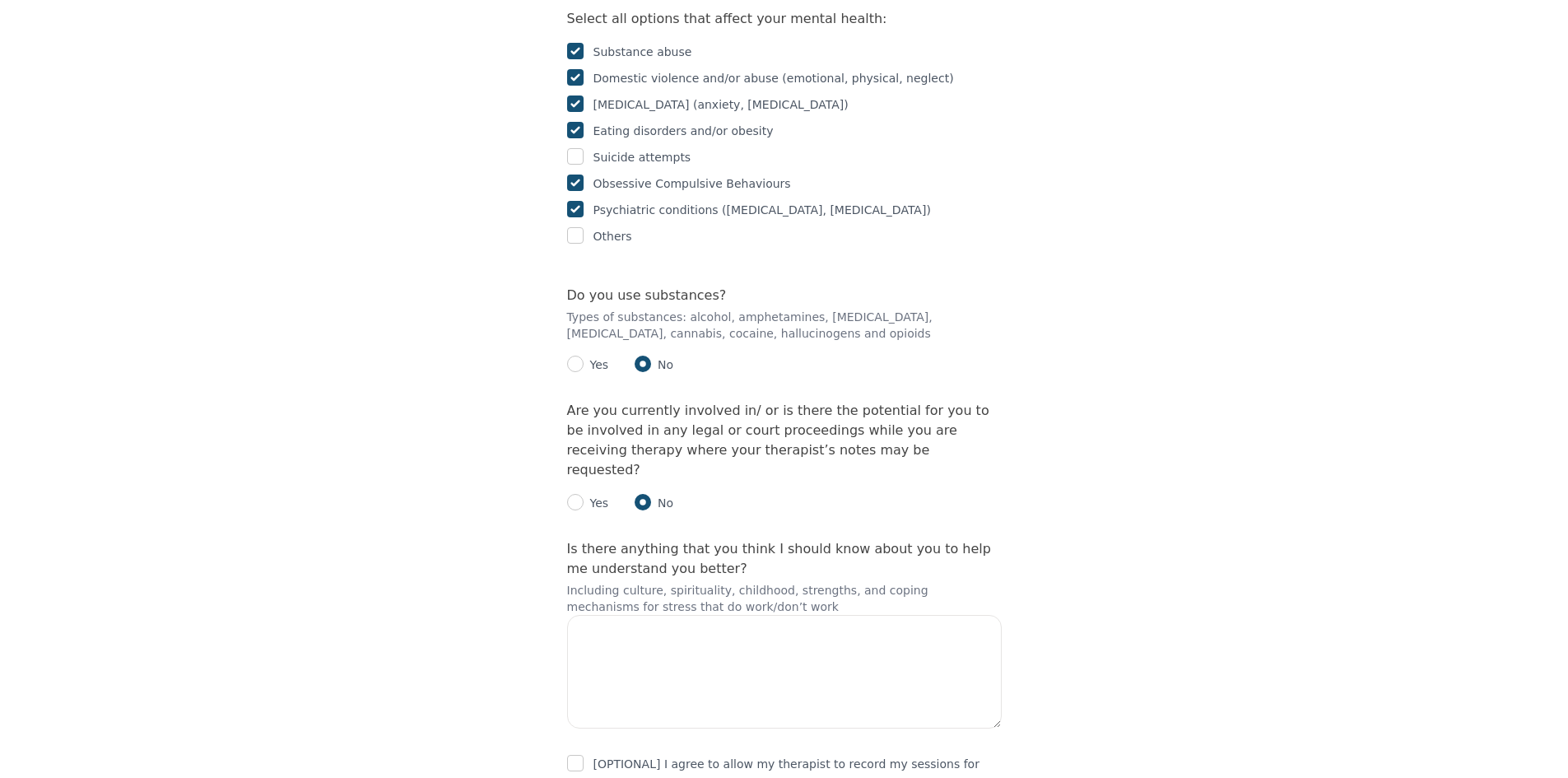
scroll to position [2914, 0]
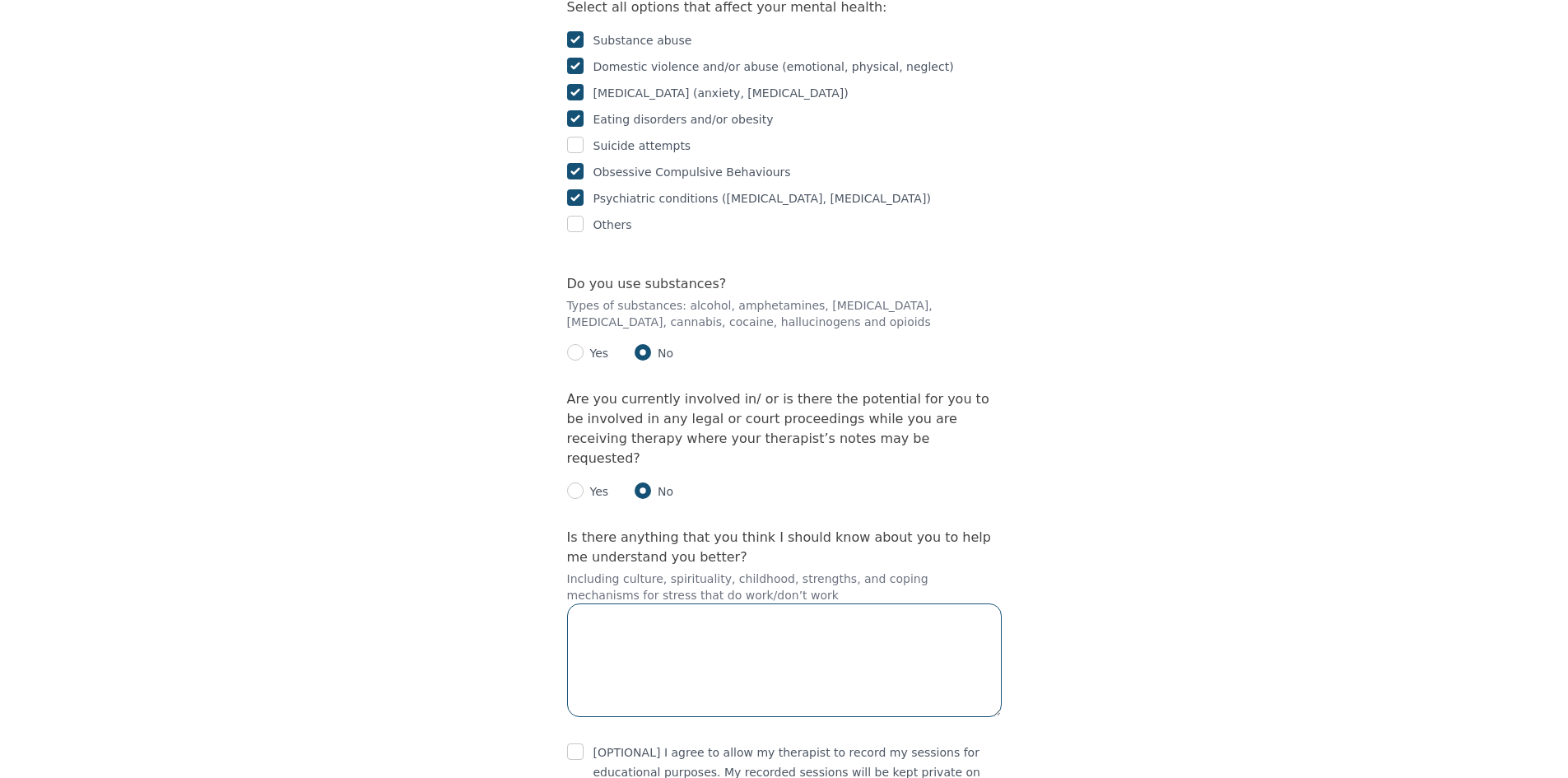
click at [647, 604] on textarea at bounding box center [784, 660] width 434 height 113
type textarea "i"
type textarea "I"
click at [817, 604] on textarea "I am a very independent person and" at bounding box center [784, 660] width 434 height 113
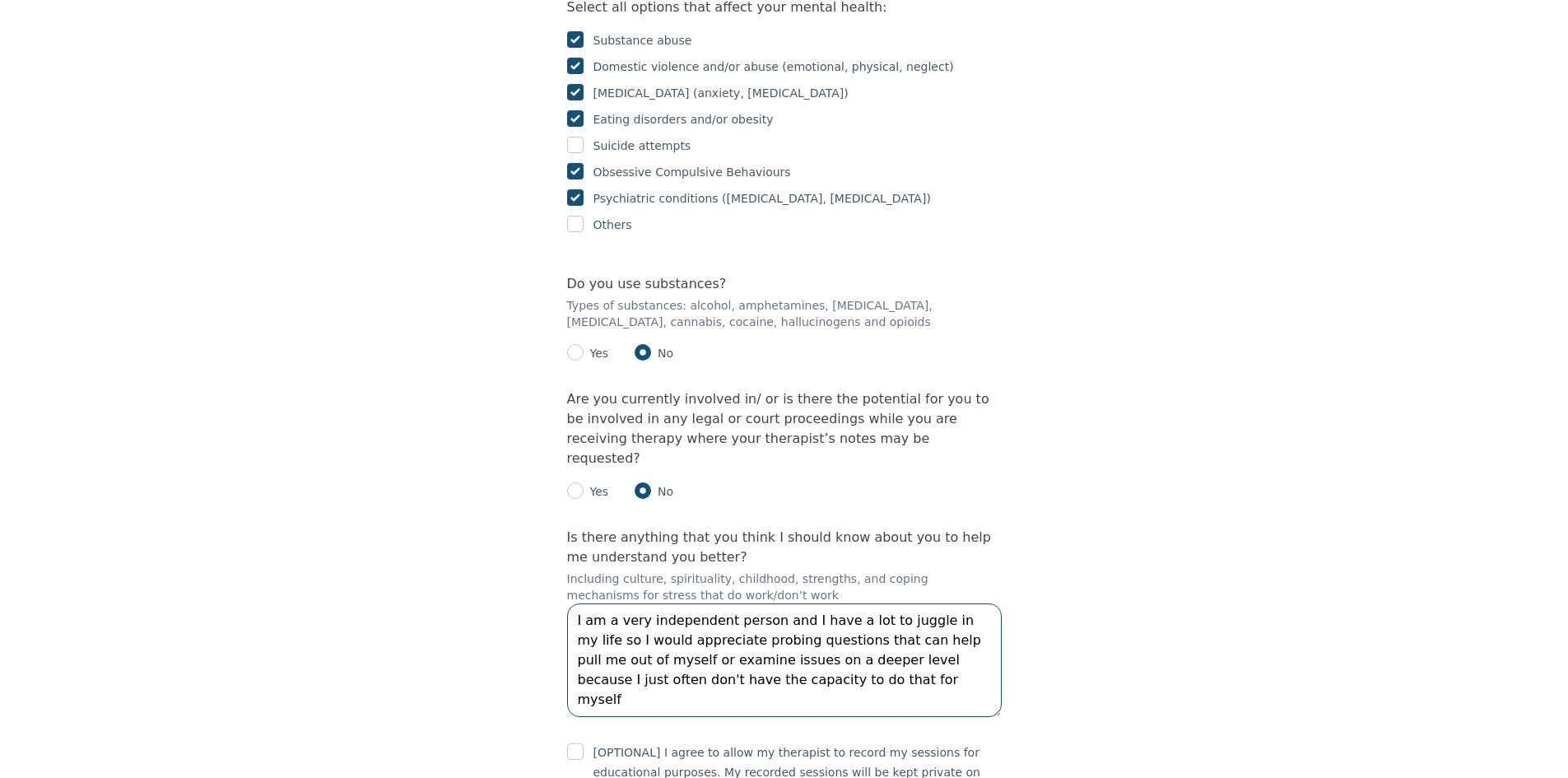
type textarea "I am a very independent person and I have a lot to juggle in my life so I would…"
click at [578, 744] on input "checkbox" at bounding box center [575, 751] width 16 height 16
checkbox input "true"
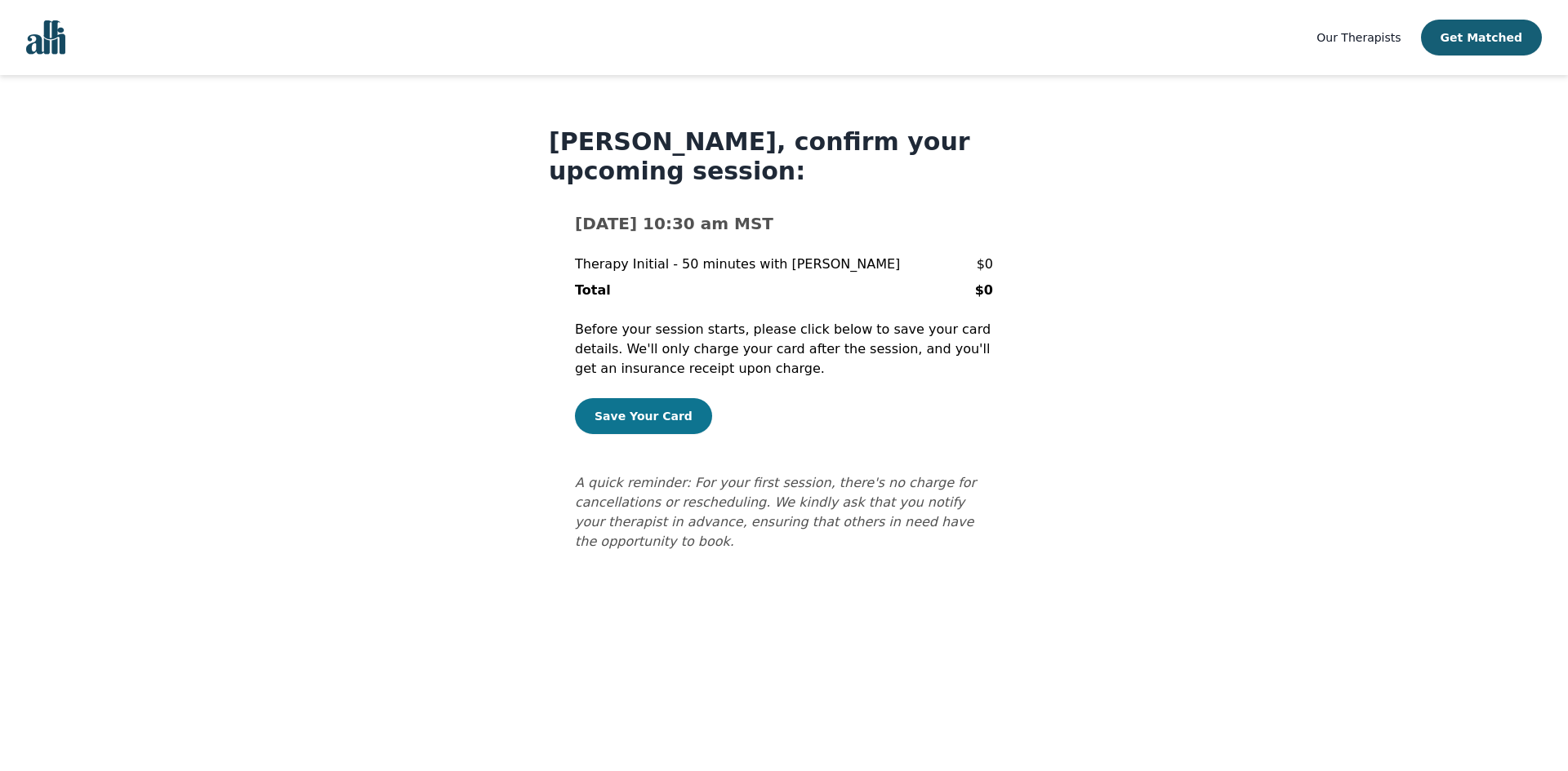
click at [633, 427] on button "Save Your Card" at bounding box center [643, 416] width 137 height 36
